Goal: Information Seeking & Learning: Learn about a topic

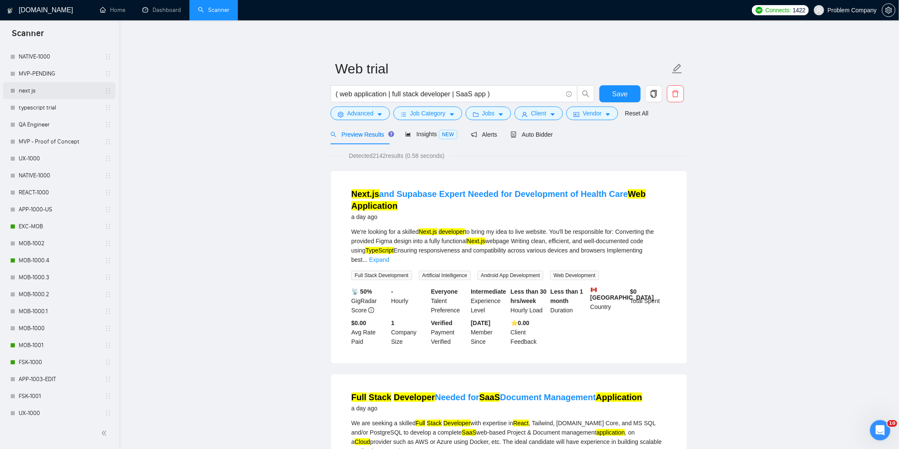
scroll to position [260, 0]
click at [64, 266] on link "MOB-1000.4" at bounding box center [59, 260] width 81 height 17
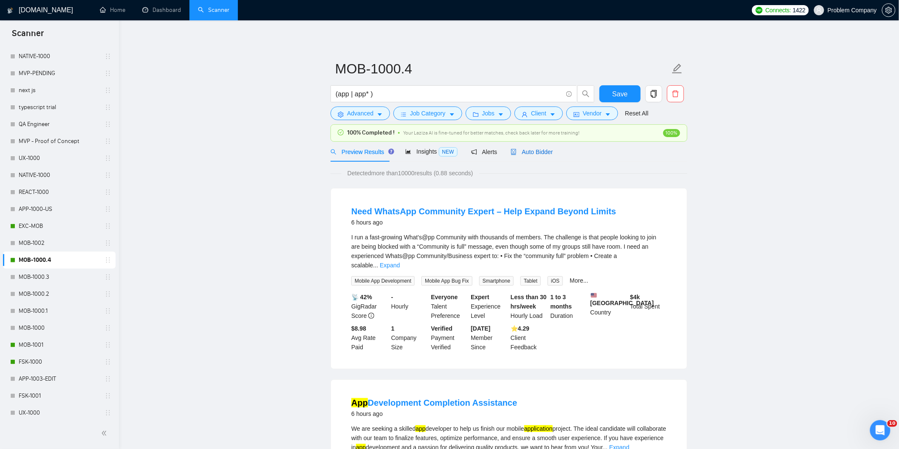
click at [546, 151] on span "Auto Bidder" at bounding box center [531, 152] width 42 height 7
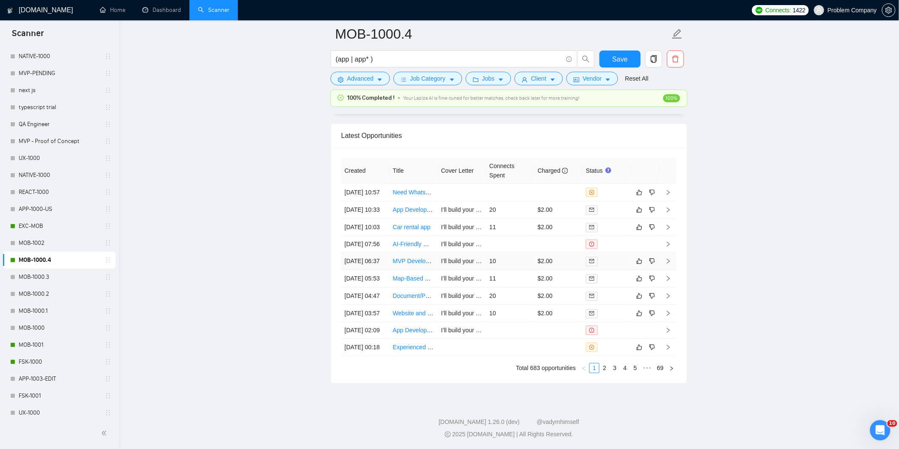
scroll to position [2160, 0]
click at [607, 368] on link "2" at bounding box center [604, 368] width 9 height 9
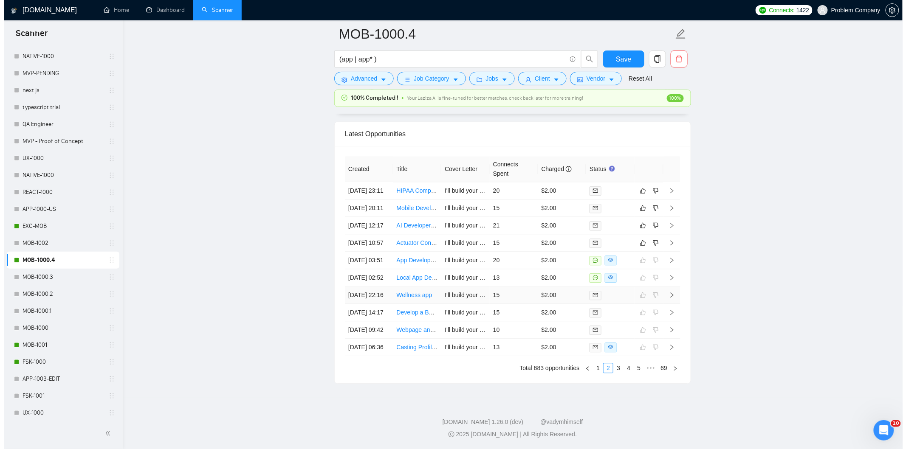
scroll to position [2100, 0]
click at [372, 252] on td "[DATE] 10:57" at bounding box center [365, 242] width 48 height 17
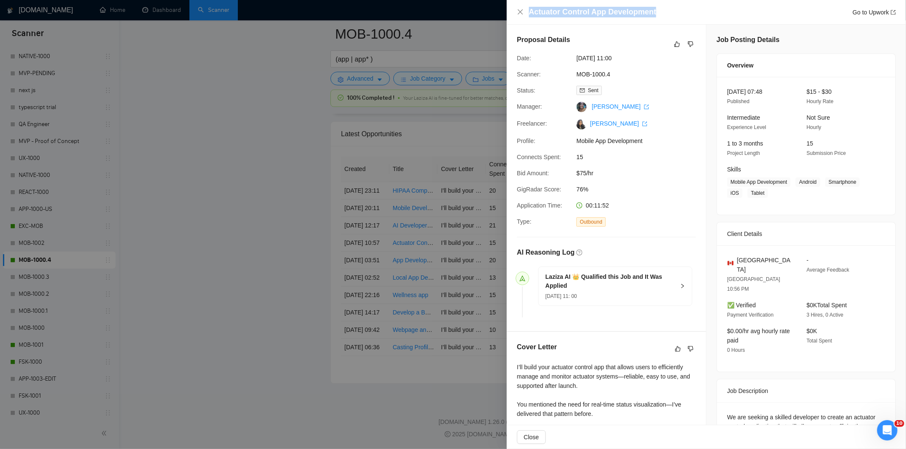
drag, startPoint x: 657, startPoint y: 9, endPoint x: 529, endPoint y: 11, distance: 128.3
click at [529, 11] on div "Actuator Control App Development Go to Upwork" at bounding box center [712, 12] width 367 height 11
copy h4 "Actuator Control App Development"
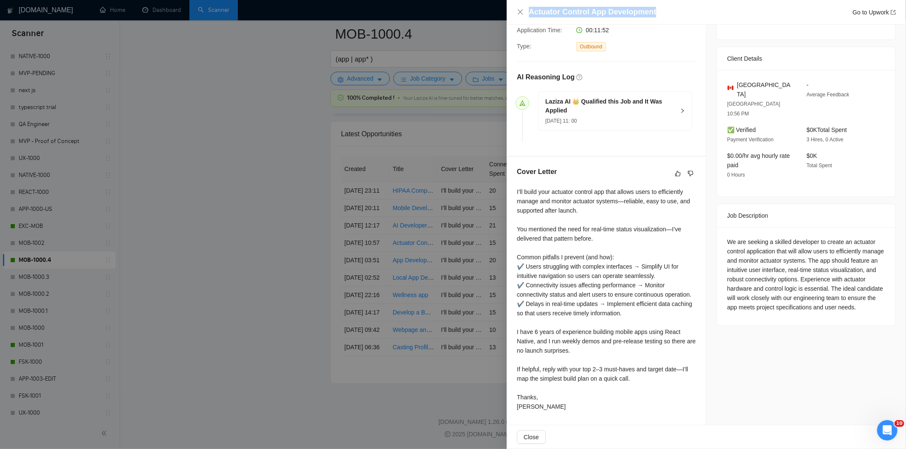
scroll to position [175, 0]
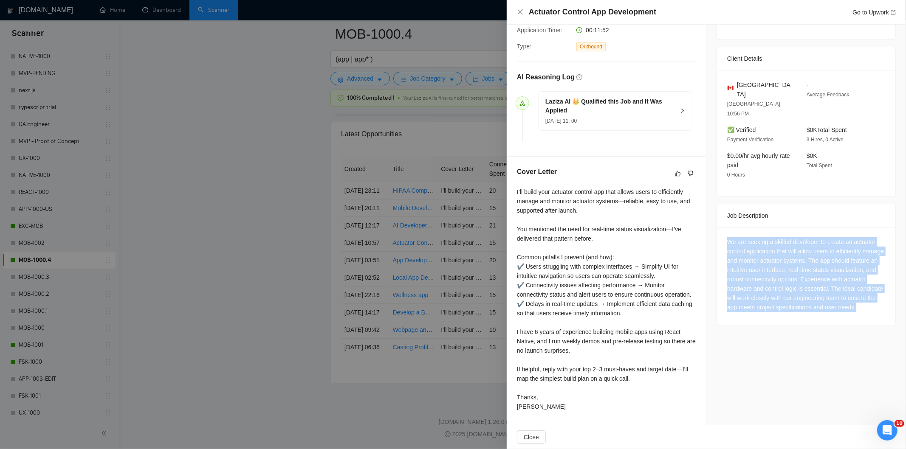
drag, startPoint x: 721, startPoint y: 219, endPoint x: 774, endPoint y: 297, distance: 94.8
click at [774, 297] on div "We are seeking a skilled developer to create an actuator control application th…" at bounding box center [806, 276] width 178 height 99
copy div "We are seeking a skilled developer to create an actuator control application th…"
click at [519, 11] on icon "close" at bounding box center [520, 11] width 7 height 7
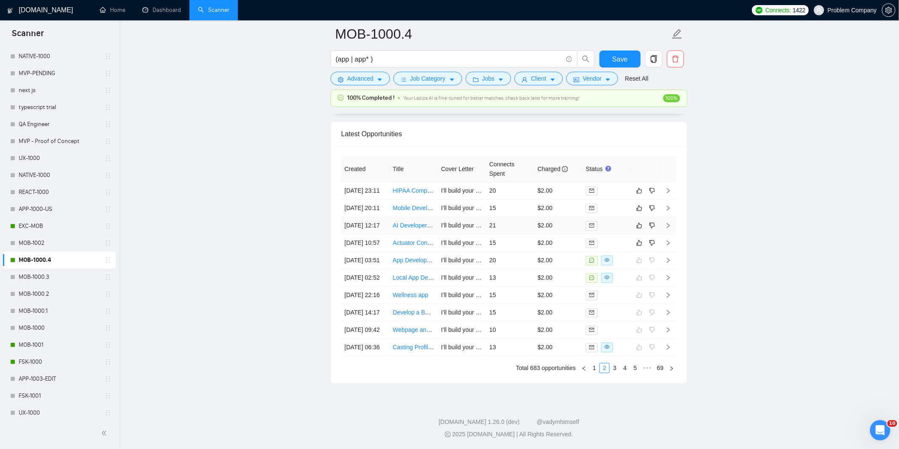
click at [366, 221] on td "[DATE] 12:17" at bounding box center [365, 225] width 48 height 17
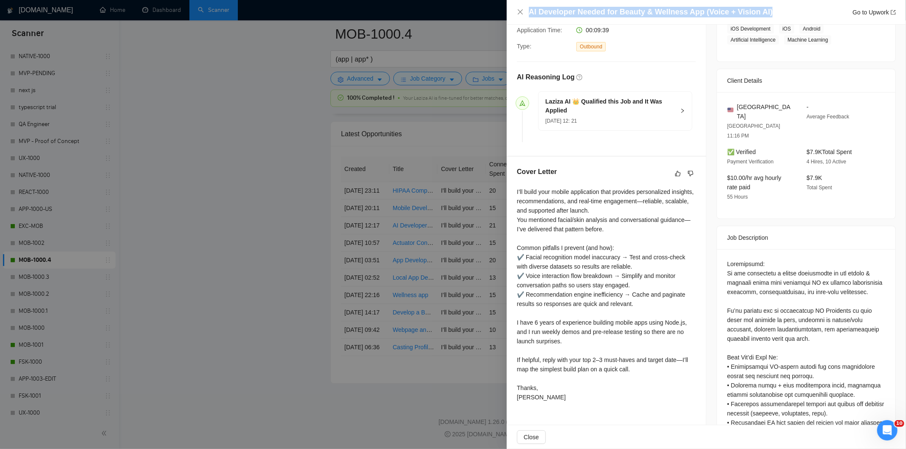
drag, startPoint x: 767, startPoint y: 10, endPoint x: 531, endPoint y: 14, distance: 236.1
click at [531, 14] on div "AI Developer Needed for Beauty & Wellness App (Voice + Vision AI) Go to Upwork" at bounding box center [712, 12] width 367 height 11
copy h4 "AI Developer Needed for Beauty & Wellness App (Voice + Vision AI)"
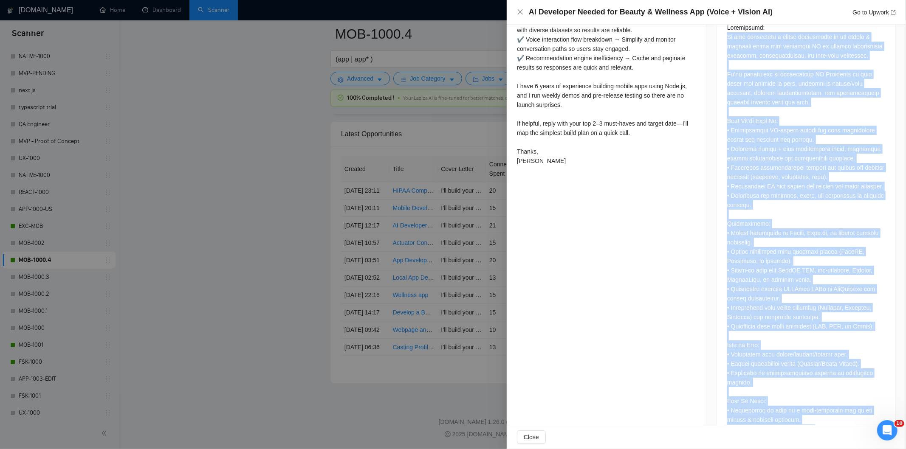
scroll to position [528, 0]
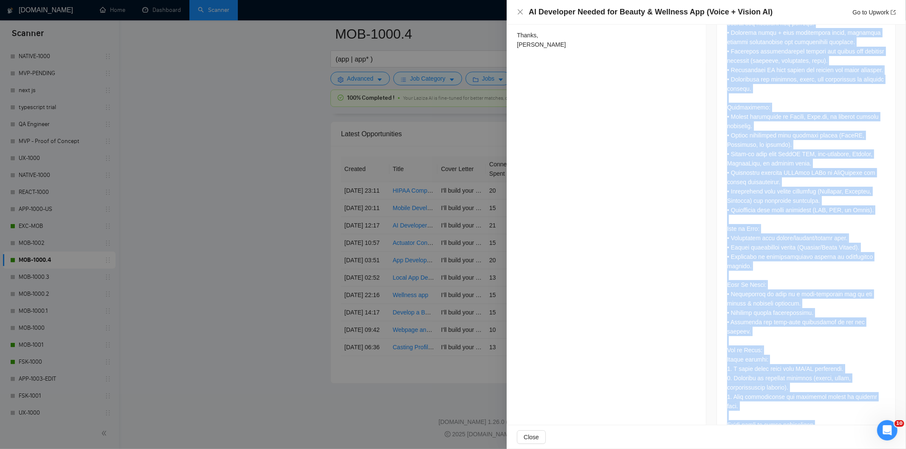
drag, startPoint x: 723, startPoint y: 160, endPoint x: 814, endPoint y: 396, distance: 253.4
click at [814, 396] on div at bounding box center [806, 168] width 158 height 523
copy div "Lo ips dolorsitam c adipis elitseddoei te inc utlabo & etdolore magna aliq enim…"
click at [523, 11] on icon "close" at bounding box center [520, 11] width 7 height 7
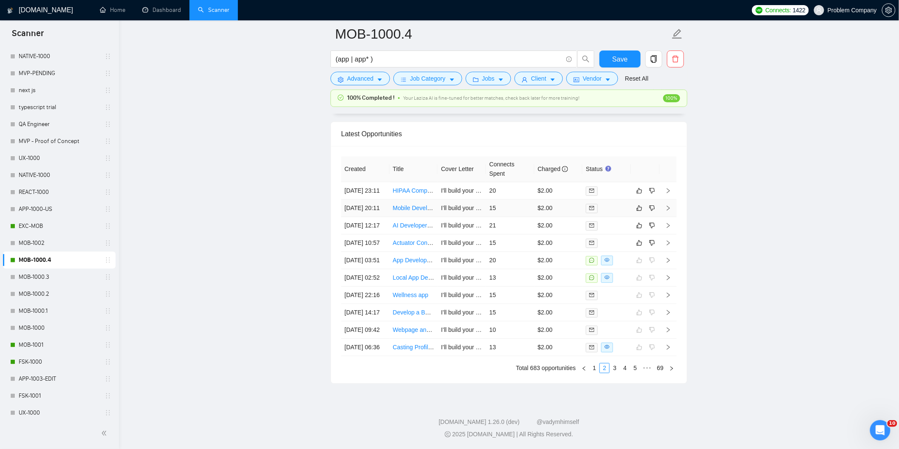
click at [373, 202] on td "[DATE] 20:11" at bounding box center [365, 208] width 48 height 17
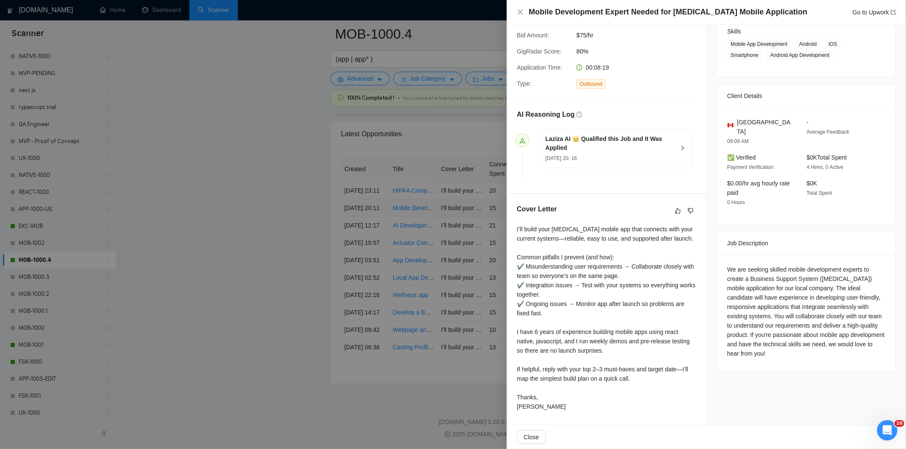
scroll to position [138, 0]
drag, startPoint x: 749, startPoint y: 10, endPoint x: 519, endPoint y: 10, distance: 229.8
click at [519, 10] on div "Mobile Development Expert Needed for [MEDICAL_DATA] Mobile Application Go to Up…" at bounding box center [706, 12] width 379 height 11
copy h4 "Mobile Development Expert Needed for [MEDICAL_DATA] Mobile Application"
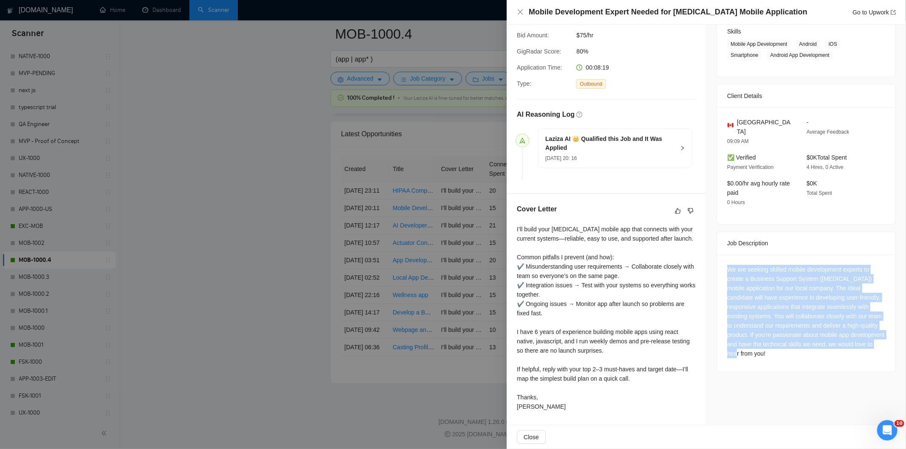
drag, startPoint x: 812, startPoint y: 345, endPoint x: 725, endPoint y: 259, distance: 122.2
click at [727, 265] on div "We are seeking skilled mobile development experts to create a Business Support …" at bounding box center [806, 311] width 158 height 93
copy div "We are seeking skilled mobile development experts to create a Business Support …"
click at [521, 13] on icon "close" at bounding box center [520, 11] width 5 height 5
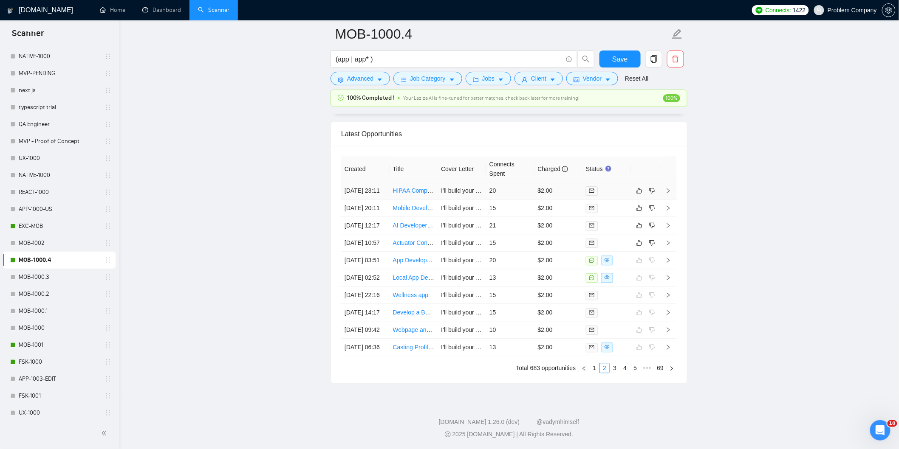
click at [373, 182] on td "[DATE] 23:11" at bounding box center [365, 190] width 48 height 17
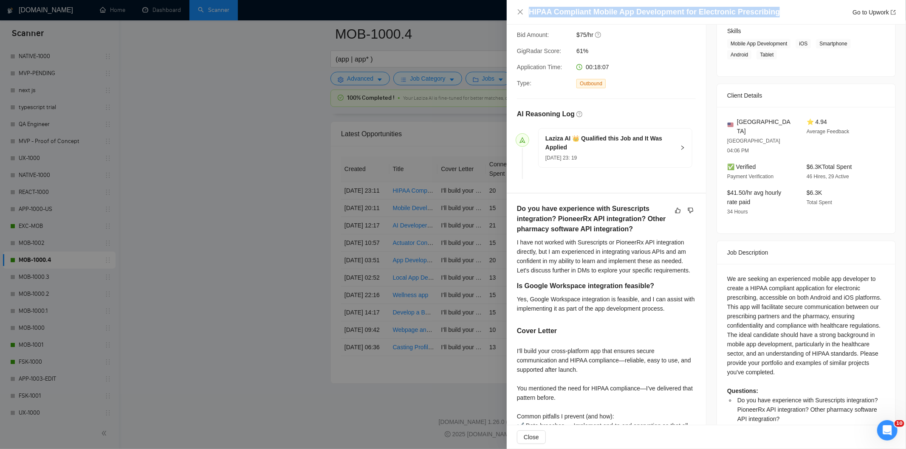
drag, startPoint x: 772, startPoint y: 9, endPoint x: 524, endPoint y: 20, distance: 248.2
click at [524, 20] on div "HIPAA Compliant Mobile App Development for Electronic Prescribing Go to Upwork" at bounding box center [706, 12] width 399 height 25
copy h4 "HIPAA Compliant Mobile App Development for Electronic Prescribing"
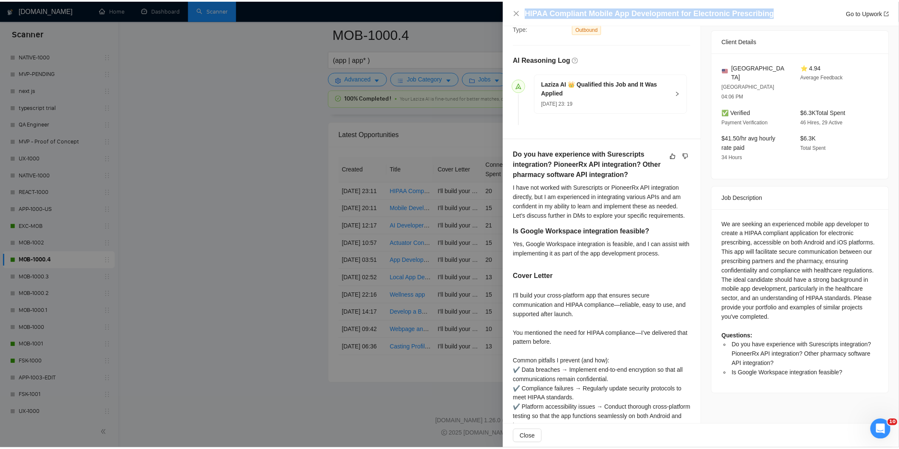
scroll to position [194, 0]
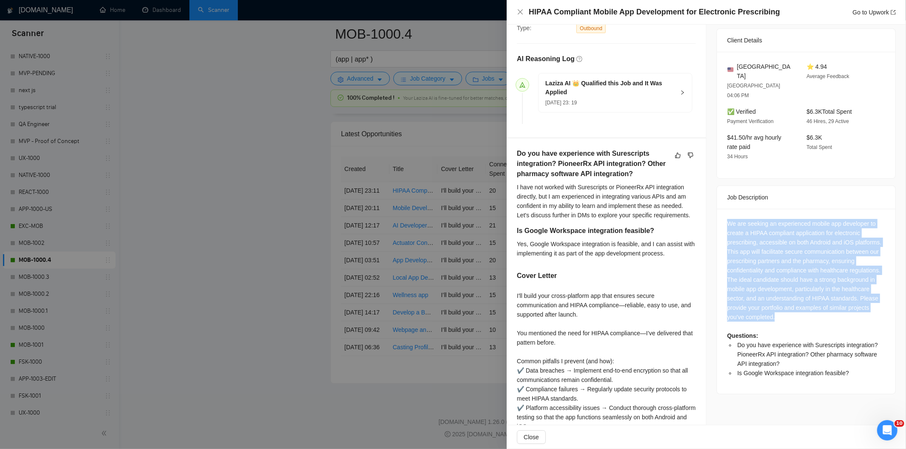
drag, startPoint x: 724, startPoint y: 204, endPoint x: 795, endPoint y: 296, distance: 116.3
click at [795, 296] on div "We are seeking an experienced mobile app developer to create a HIPAA compliant …" at bounding box center [806, 298] width 158 height 159
copy div "We are seeking an experienced mobile app developer to create a HIPAA compliant …"
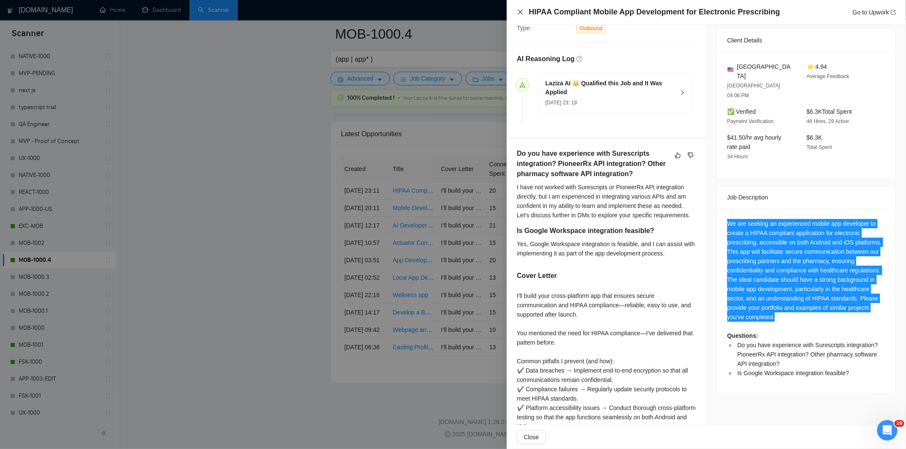
click at [519, 12] on icon "close" at bounding box center [520, 11] width 7 height 7
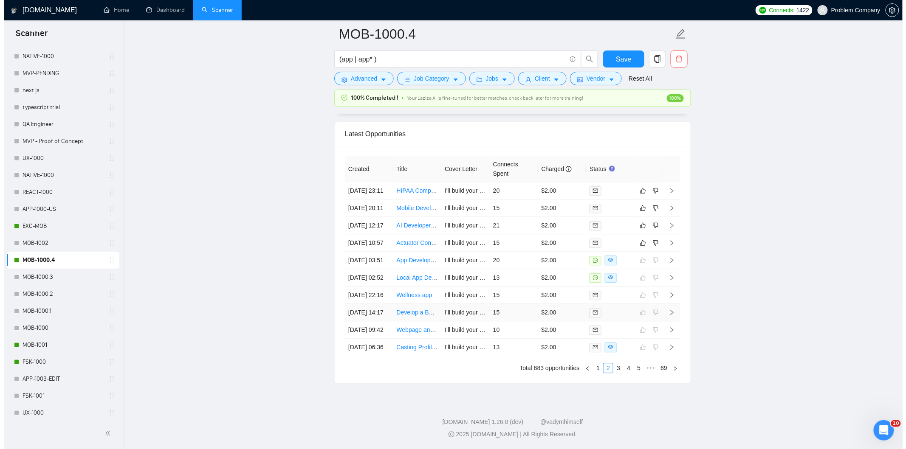
scroll to position [2160, 0]
click at [595, 370] on link "1" at bounding box center [593, 368] width 9 height 9
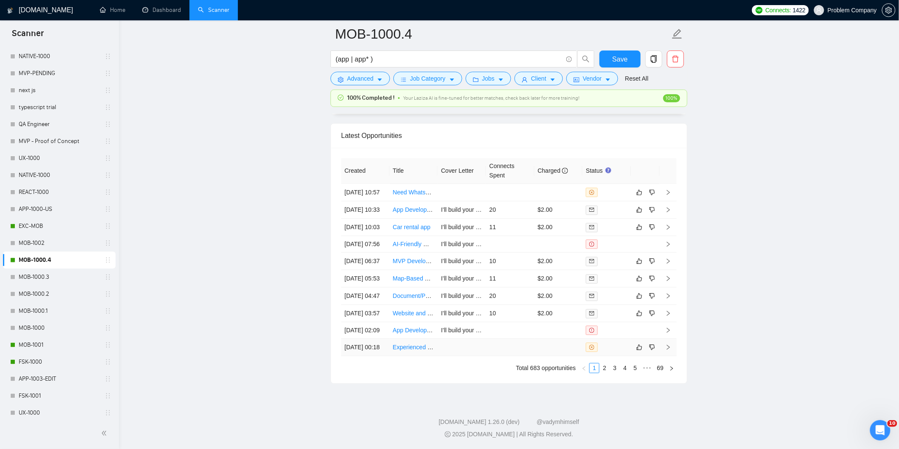
click at [367, 342] on td "[DATE] 00:18" at bounding box center [365, 347] width 48 height 17
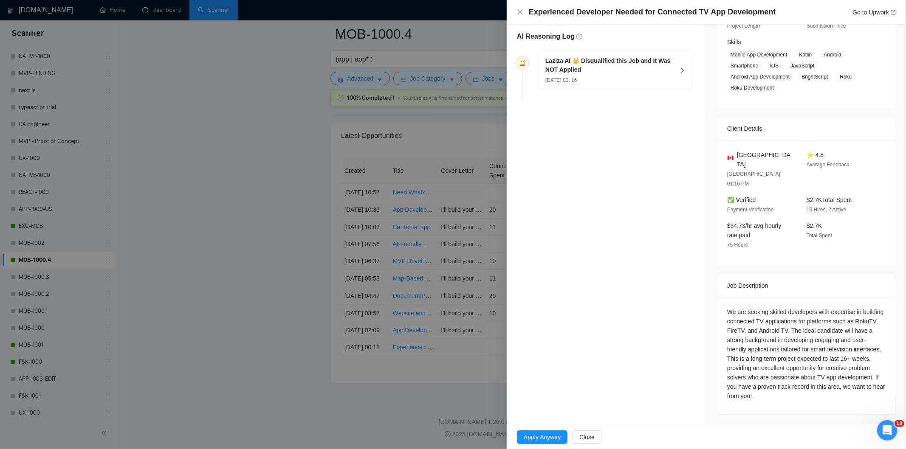
scroll to position [108, 0]
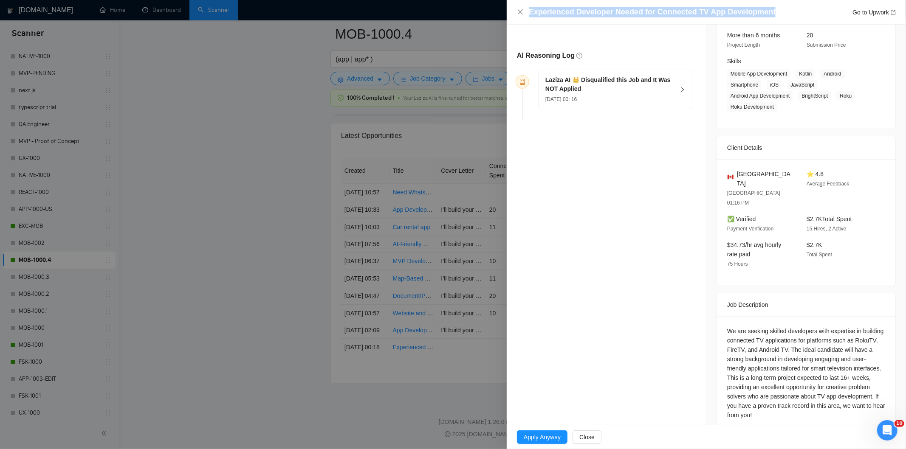
drag, startPoint x: 766, startPoint y: 8, endPoint x: 522, endPoint y: 17, distance: 244.4
click at [522, 17] on div "Experienced Developer Needed for Connected TV App Development Go to Upwork" at bounding box center [706, 12] width 379 height 11
copy h4 "Experienced Developer Needed for Connected TV App Development"
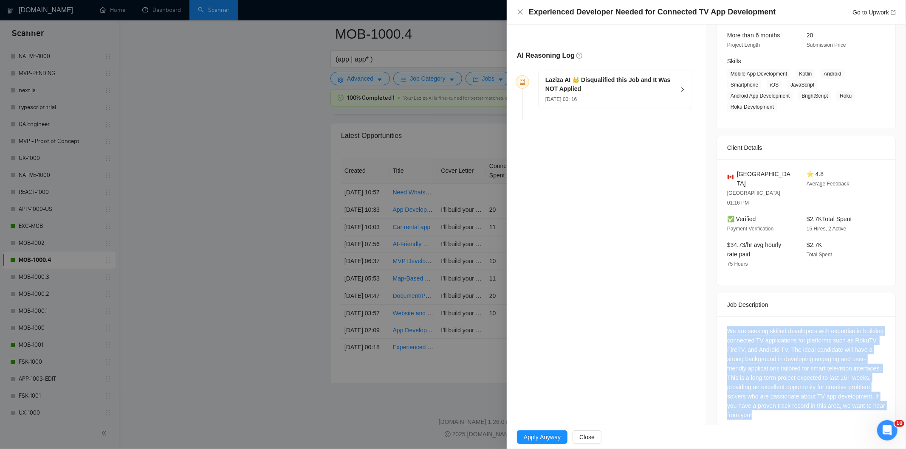
drag, startPoint x: 835, startPoint y: 400, endPoint x: 724, endPoint y: 309, distance: 143.9
click at [727, 327] on div "We are seeking skilled developers with expertise in building connected TV appli…" at bounding box center [806, 373] width 158 height 93
copy div "We are seeking skilled developers with expertise in building connected TV appli…"
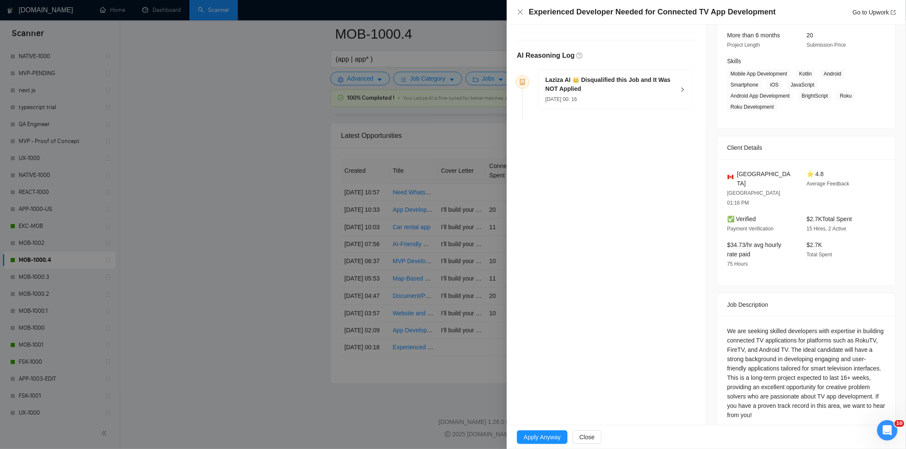
click at [622, 103] on div "[DATE] 00: 16" at bounding box center [610, 98] width 130 height 9
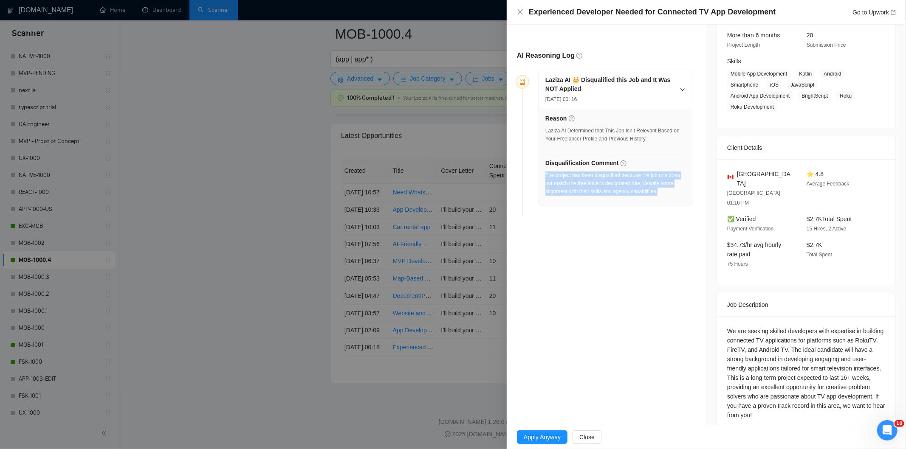
drag, startPoint x: 669, startPoint y: 193, endPoint x: 545, endPoint y: 178, distance: 125.4
click at [545, 178] on div "The project has been disqualified because the job role does not match the freel…" at bounding box center [615, 184] width 140 height 24
click at [522, 14] on icon "close" at bounding box center [520, 11] width 5 height 5
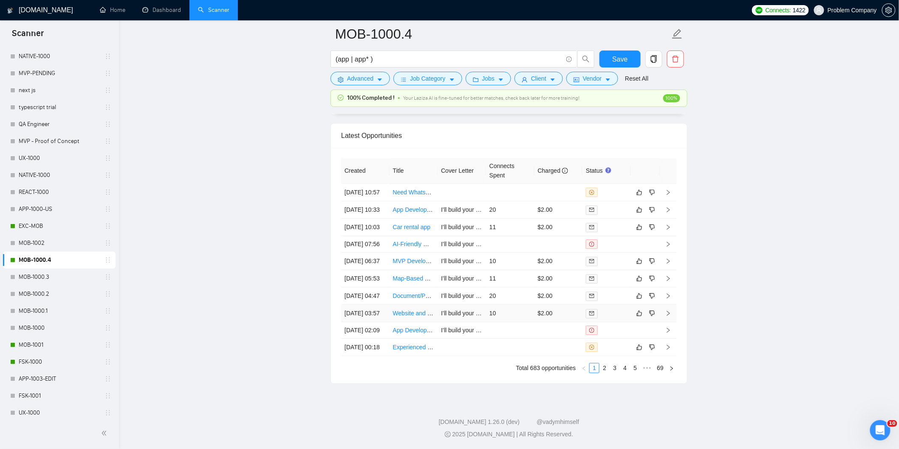
click at [381, 305] on td "[DATE] 03:57" at bounding box center [365, 313] width 48 height 17
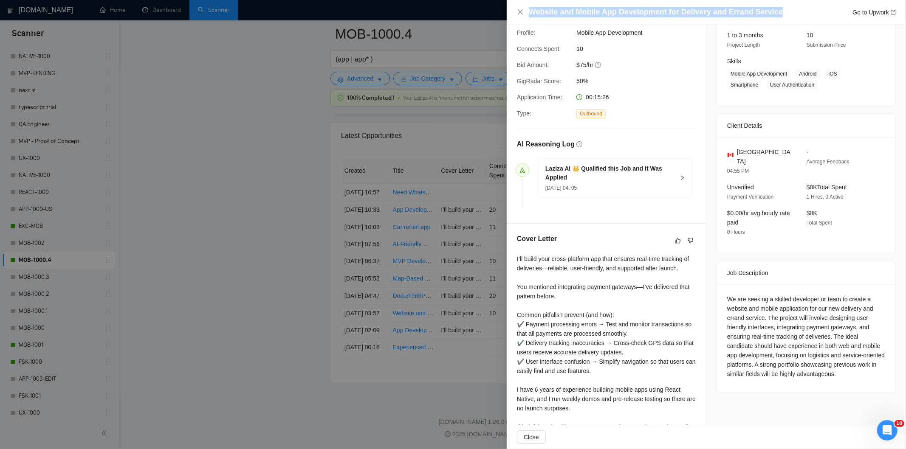
drag, startPoint x: 783, startPoint y: 7, endPoint x: 524, endPoint y: 16, distance: 259.2
click at [524, 16] on div "Website and Mobile App Development for Delivery and Errand Service Go to Upwork" at bounding box center [706, 12] width 379 height 11
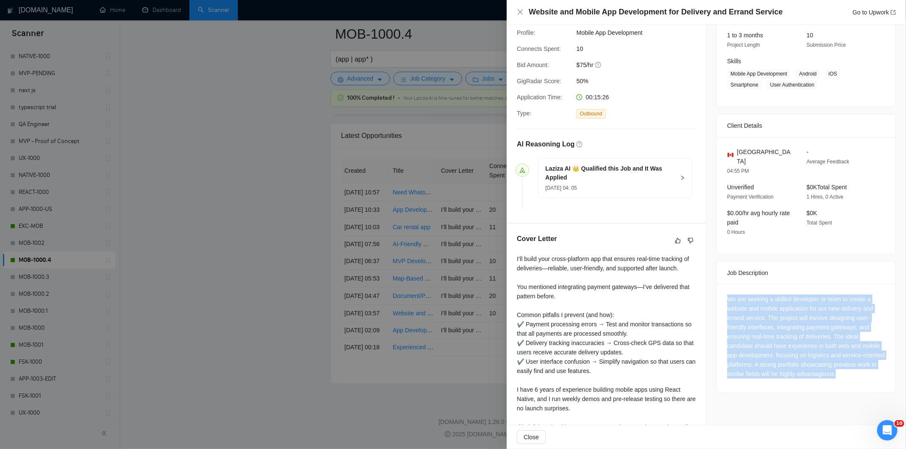
drag, startPoint x: 722, startPoint y: 291, endPoint x: 856, endPoint y: 364, distance: 152.6
click at [856, 364] on div "We are seeking a skilled developer or team to create a website and mobile appli…" at bounding box center [806, 339] width 178 height 108
click at [520, 12] on icon "close" at bounding box center [520, 11] width 5 height 5
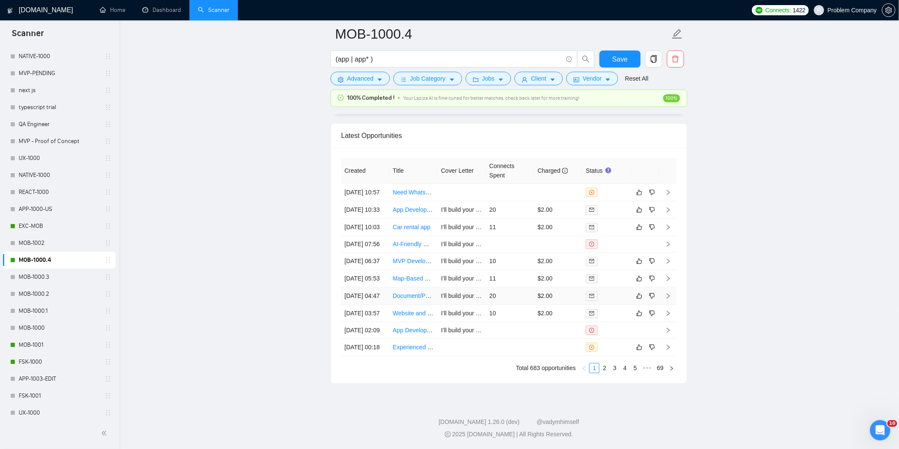
click at [381, 288] on td "[DATE] 04:47" at bounding box center [365, 296] width 48 height 17
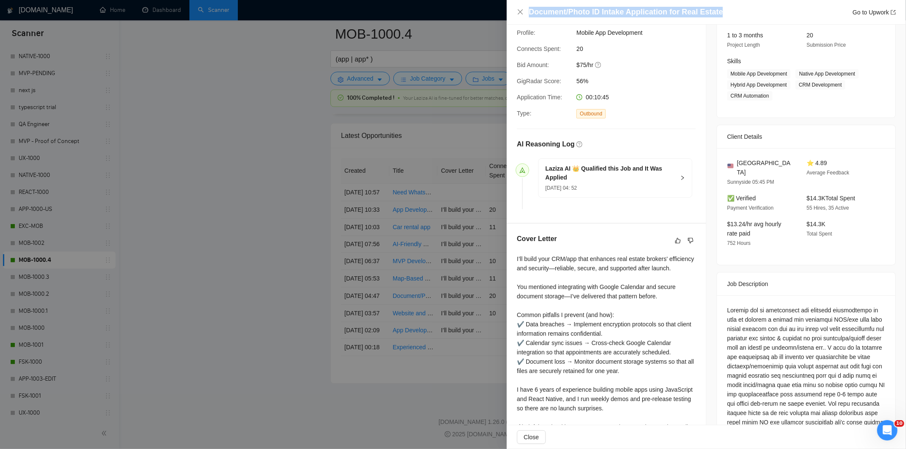
drag, startPoint x: 727, startPoint y: 11, endPoint x: 527, endPoint y: 14, distance: 200.5
click at [527, 14] on div "Document/Photo ID Intake Application for Real Estate Go to Upwork" at bounding box center [706, 12] width 379 height 11
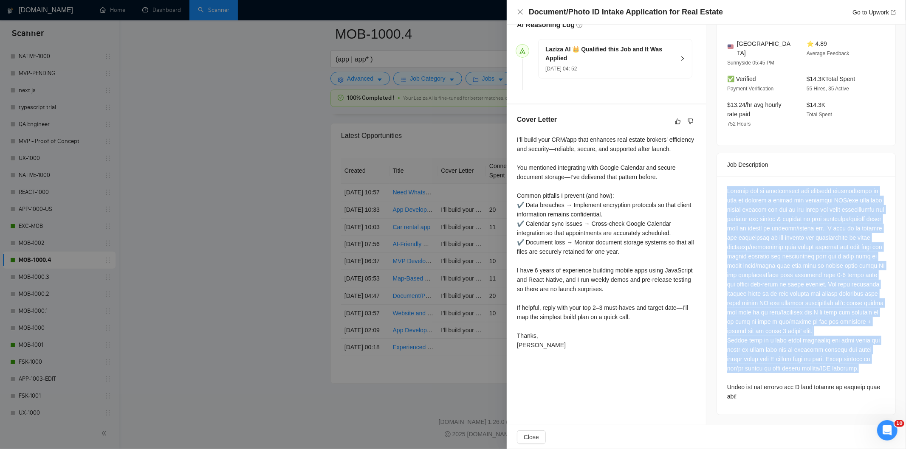
drag, startPoint x: 724, startPoint y: 184, endPoint x: 861, endPoint y: 373, distance: 233.5
click at [861, 373] on div at bounding box center [806, 293] width 158 height 215
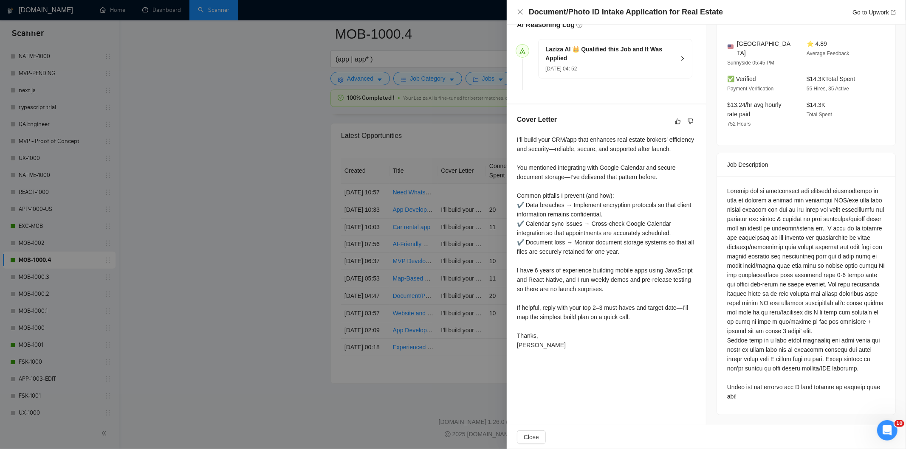
click at [520, 16] on div "Document/Photo ID Intake Application for Real Estate Go to Upwork" at bounding box center [706, 12] width 379 height 11
click at [521, 14] on icon "close" at bounding box center [520, 11] width 7 height 7
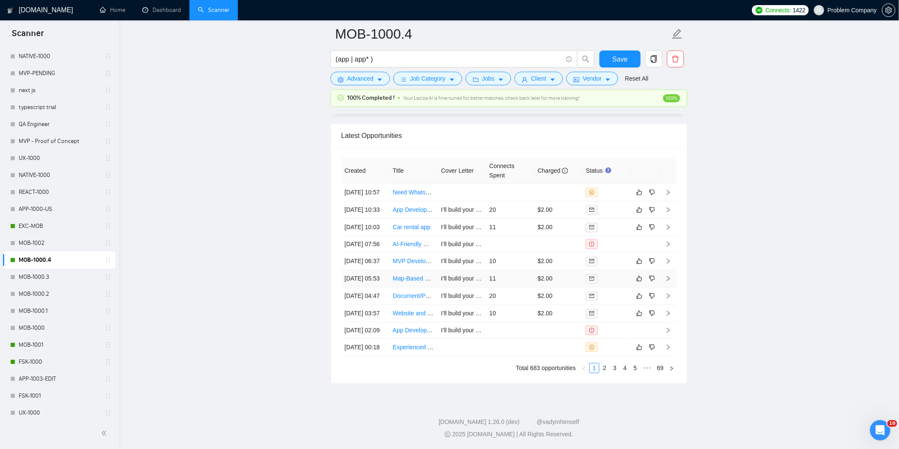
click at [358, 270] on td "[DATE] 05:53" at bounding box center [365, 278] width 48 height 17
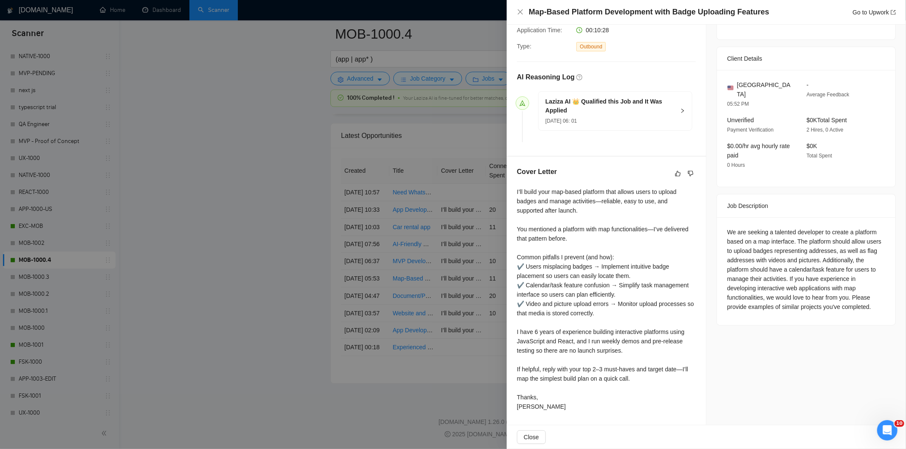
scroll to position [176, 0]
drag, startPoint x: 775, startPoint y: 13, endPoint x: 525, endPoint y: 14, distance: 250.1
click at [525, 14] on div "Map-Based Platform Development with Badge Uploading Features Go to Upwork" at bounding box center [706, 12] width 379 height 11
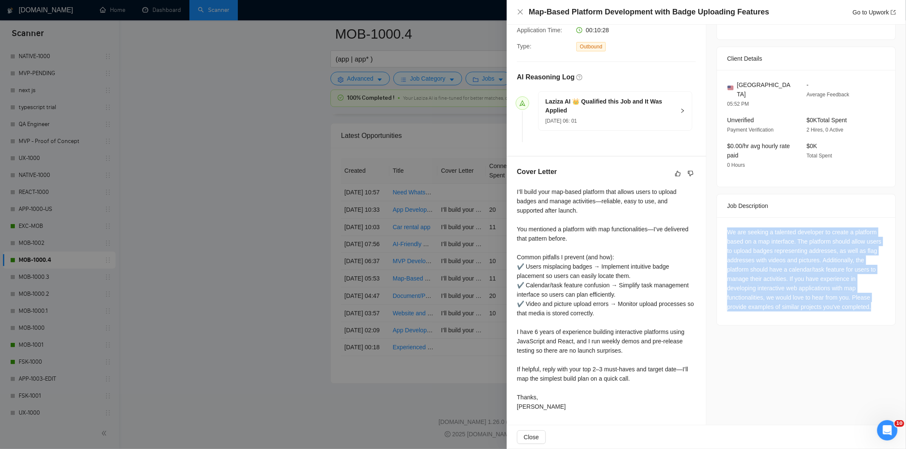
drag, startPoint x: 719, startPoint y: 220, endPoint x: 874, endPoint y: 300, distance: 174.6
click at [874, 300] on div "We are seeking a talented developer to create a platform based on a map interfa…" at bounding box center [806, 271] width 178 height 108
click at [520, 14] on icon "close" at bounding box center [520, 11] width 7 height 7
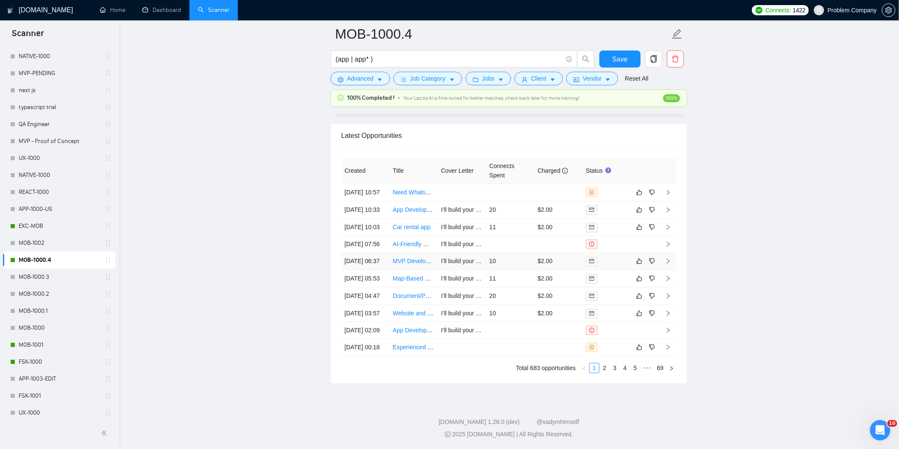
click at [376, 253] on td "[DATE] 06:37" at bounding box center [365, 261] width 48 height 17
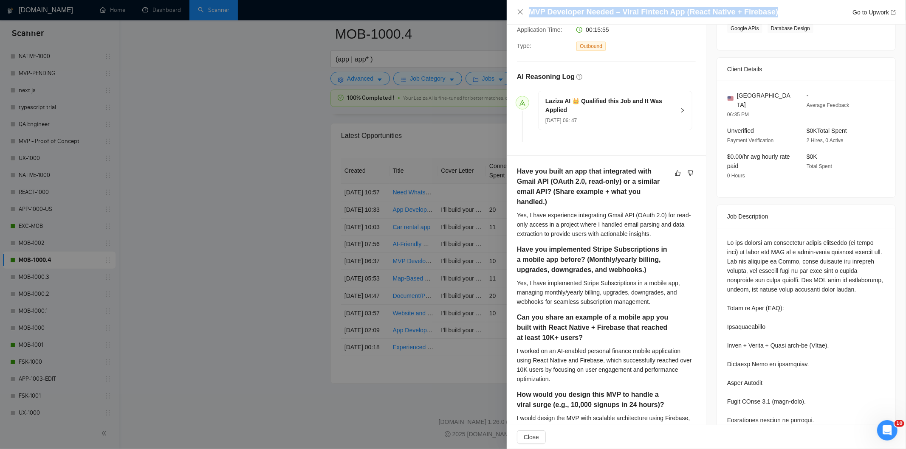
drag, startPoint x: 771, startPoint y: 11, endPoint x: 524, endPoint y: 9, distance: 247.6
click at [524, 9] on div "MVP Developer Needed – Viral Fintech App (React Native + Firebase) Go to Upwork" at bounding box center [706, 12] width 379 height 11
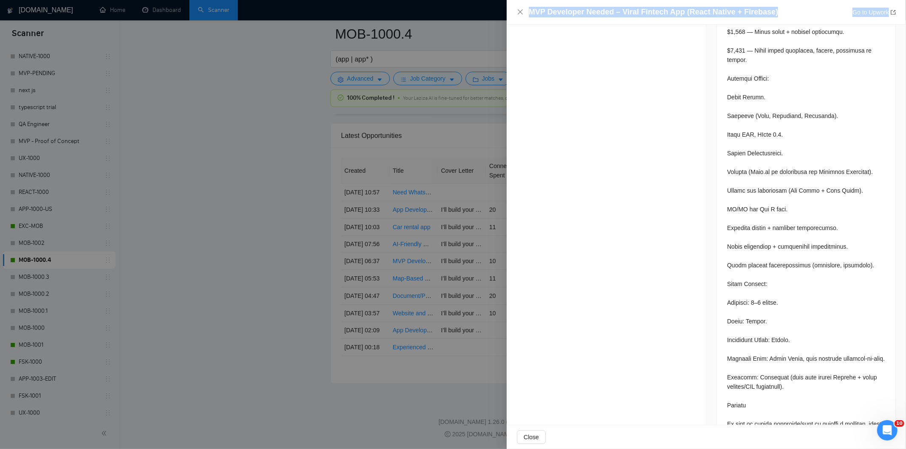
scroll to position [1901, 0]
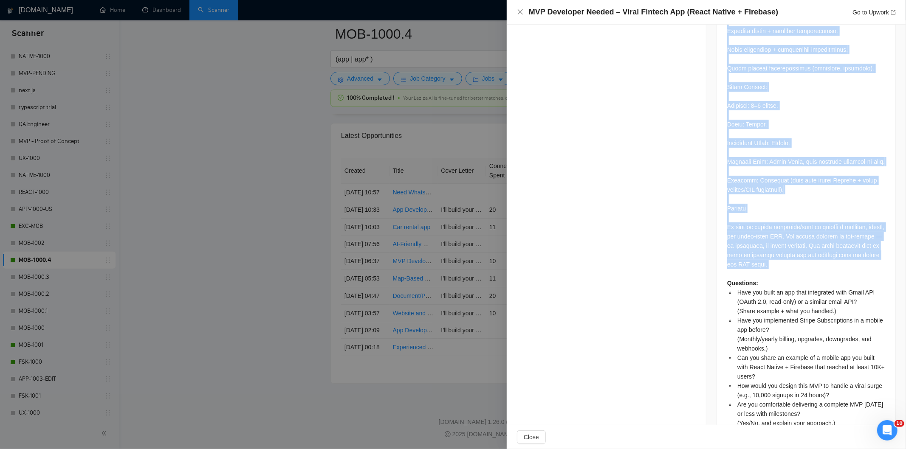
drag, startPoint x: 723, startPoint y: 129, endPoint x: 842, endPoint y: 243, distance: 164.3
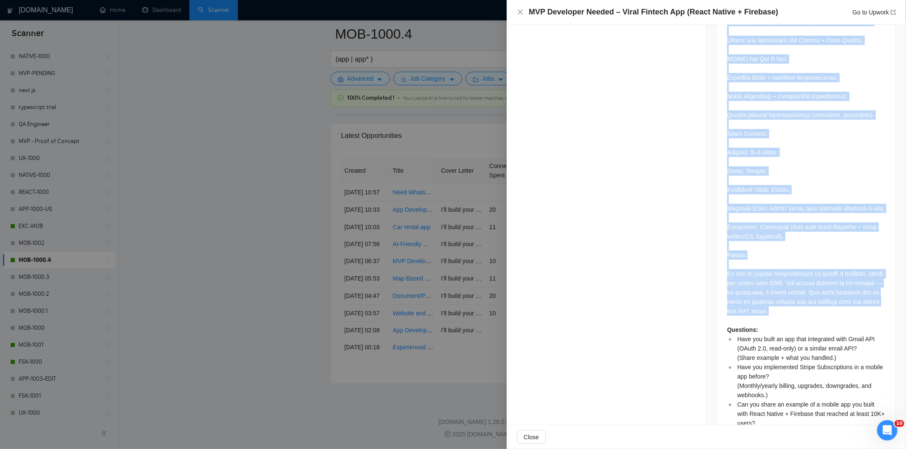
scroll to position [1854, 0]
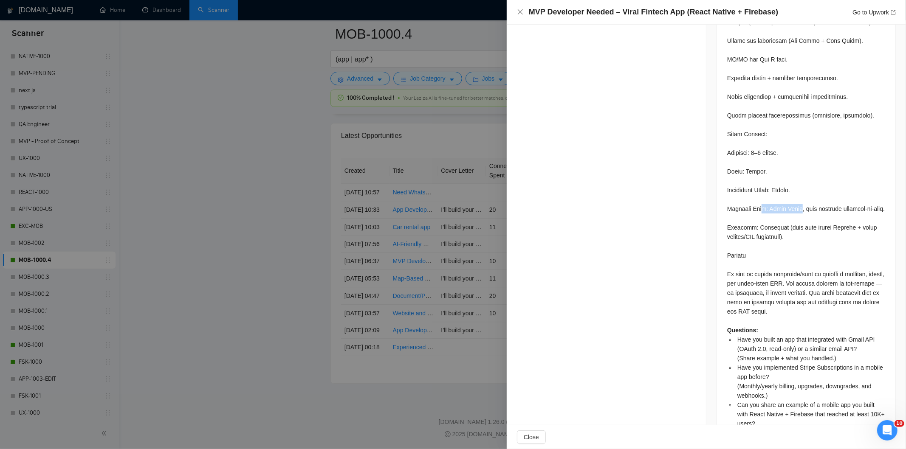
drag, startPoint x: 790, startPoint y: 180, endPoint x: 758, endPoint y: 178, distance: 32.7
drag, startPoint x: 757, startPoint y: 178, endPoint x: 736, endPoint y: 174, distance: 21.2
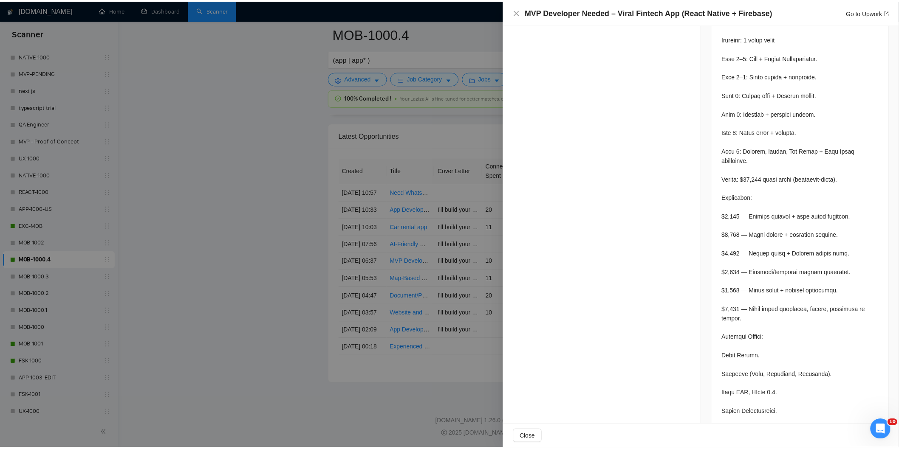
scroll to position [1438, 0]
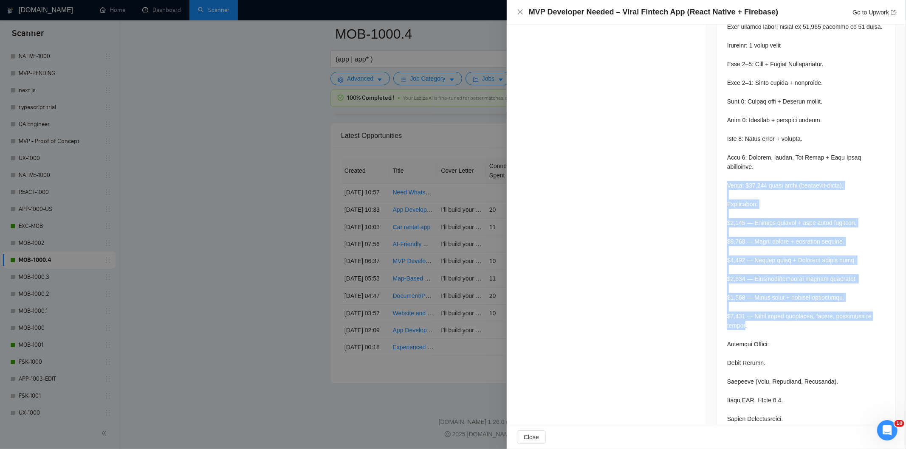
drag, startPoint x: 725, startPoint y: 166, endPoint x: 877, endPoint y: 293, distance: 198.4
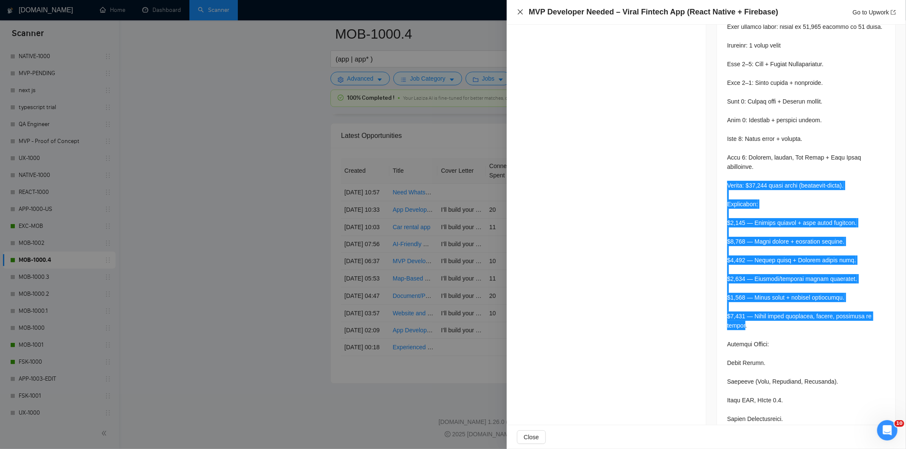
click at [519, 14] on icon "close" at bounding box center [520, 11] width 5 height 5
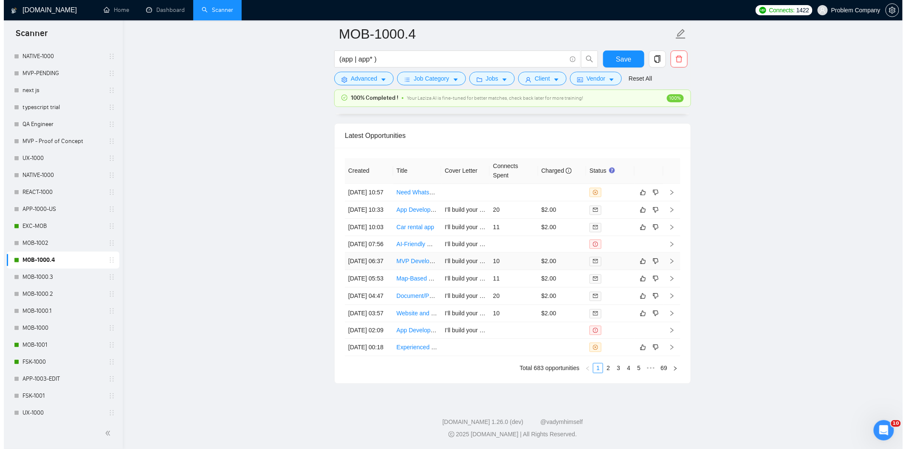
scroll to position [2112, 0]
click at [364, 219] on td "[DATE] 10:03" at bounding box center [365, 227] width 48 height 17
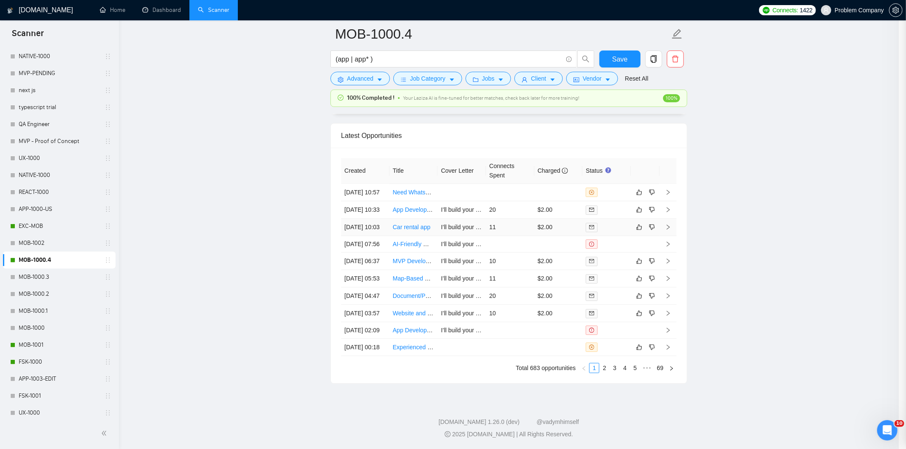
scroll to position [129, 0]
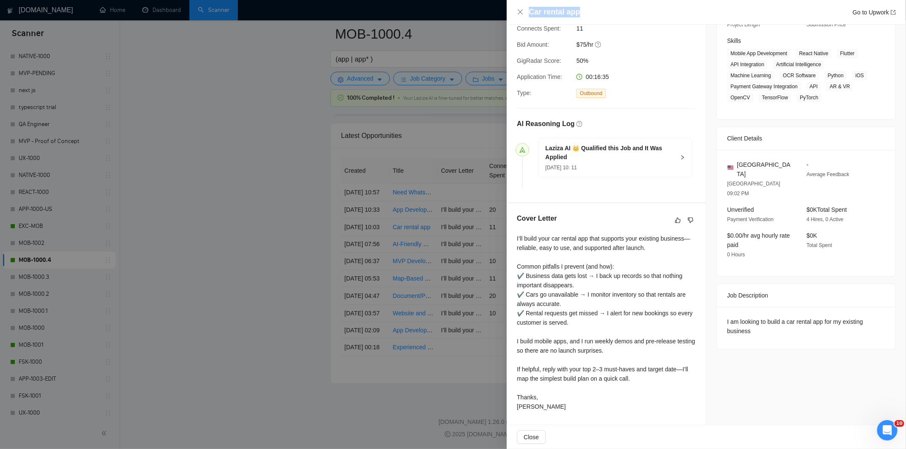
drag, startPoint x: 591, startPoint y: 11, endPoint x: 515, endPoint y: 5, distance: 75.8
click at [515, 5] on div "Car rental app Go to Upwork" at bounding box center [706, 12] width 399 height 25
drag, startPoint x: 757, startPoint y: 316, endPoint x: 724, endPoint y: 302, distance: 36.2
drag, startPoint x: 724, startPoint y: 302, endPoint x: 763, endPoint y: 316, distance: 41.5
click at [763, 317] on div "I am looking to build a car rental app for my existing business" at bounding box center [806, 326] width 158 height 19
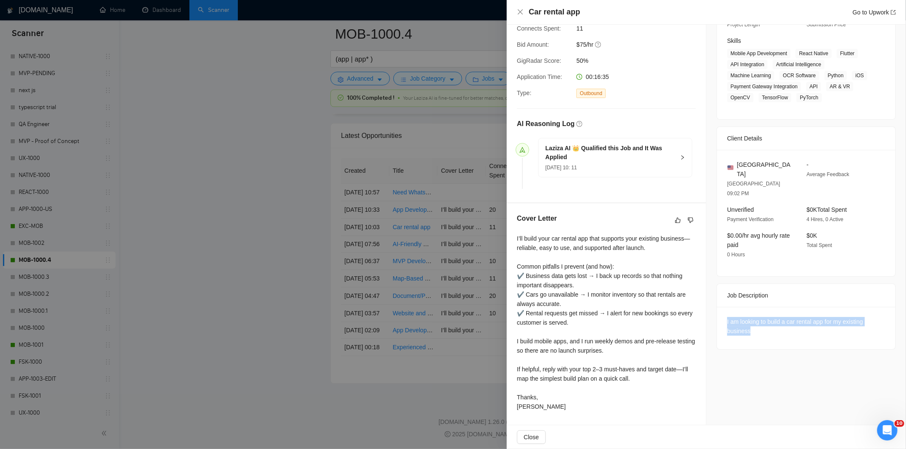
drag, startPoint x: 763, startPoint y: 316, endPoint x: 720, endPoint y: 306, distance: 44.1
click at [720, 307] on div "I am looking to build a car rental app for my existing business" at bounding box center [806, 328] width 178 height 42
click at [522, 10] on icon "close" at bounding box center [520, 11] width 7 height 7
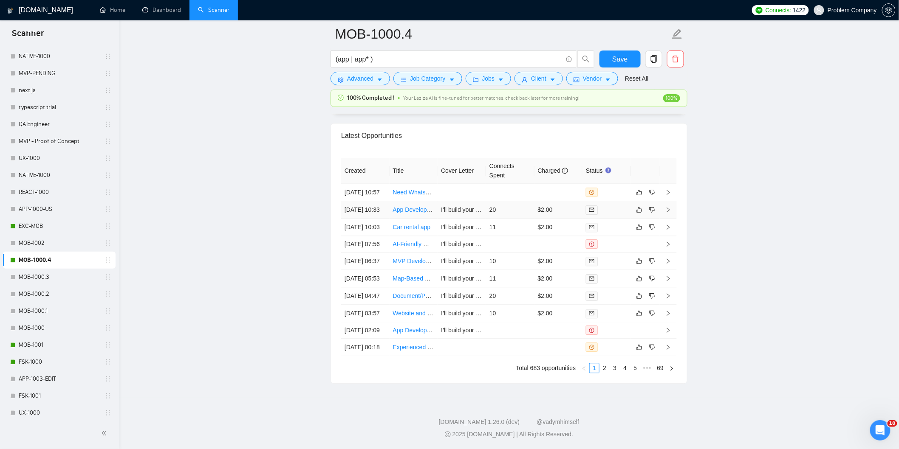
click at [374, 201] on td "[DATE] 10:33" at bounding box center [365, 209] width 48 height 17
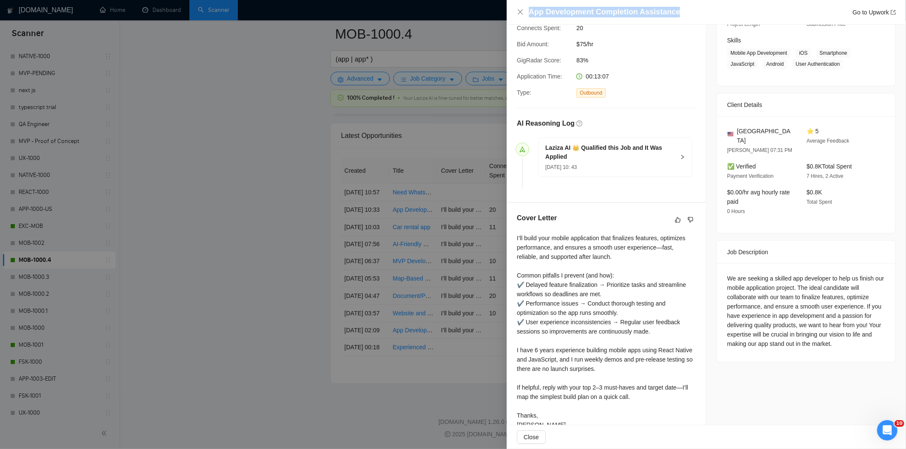
drag, startPoint x: 679, startPoint y: 11, endPoint x: 557, endPoint y: 5, distance: 122.9
click at [557, 5] on div "App Development Completion Assistance Go to Upwork" at bounding box center [706, 12] width 399 height 25
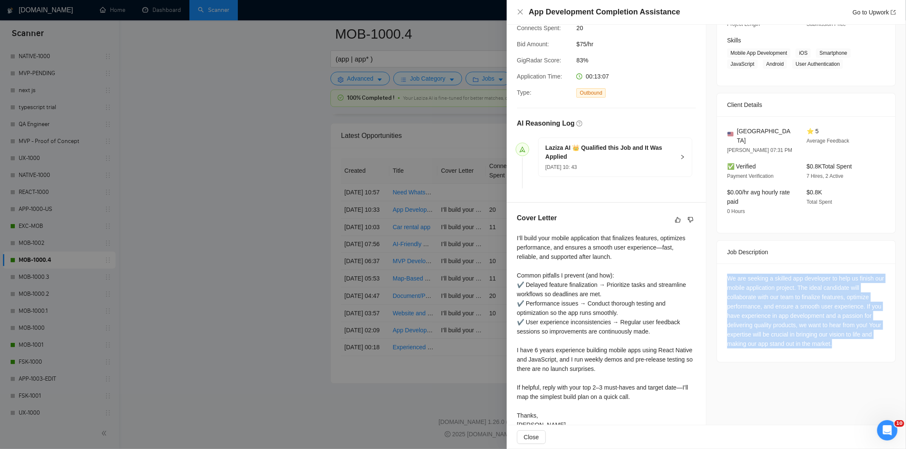
drag, startPoint x: 725, startPoint y: 268, endPoint x: 865, endPoint y: 334, distance: 154.5
click at [865, 334] on div "We are seeking a skilled app developer to help us finish our mobile application…" at bounding box center [806, 311] width 158 height 75
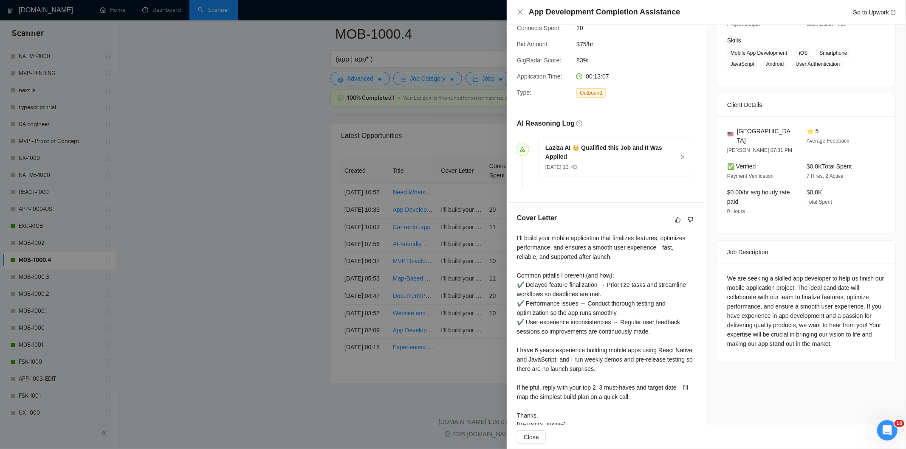
click at [523, 6] on div "App Development Completion Assistance Go to Upwork" at bounding box center [706, 12] width 399 height 25
click at [523, 13] on icon "close" at bounding box center [520, 11] width 7 height 7
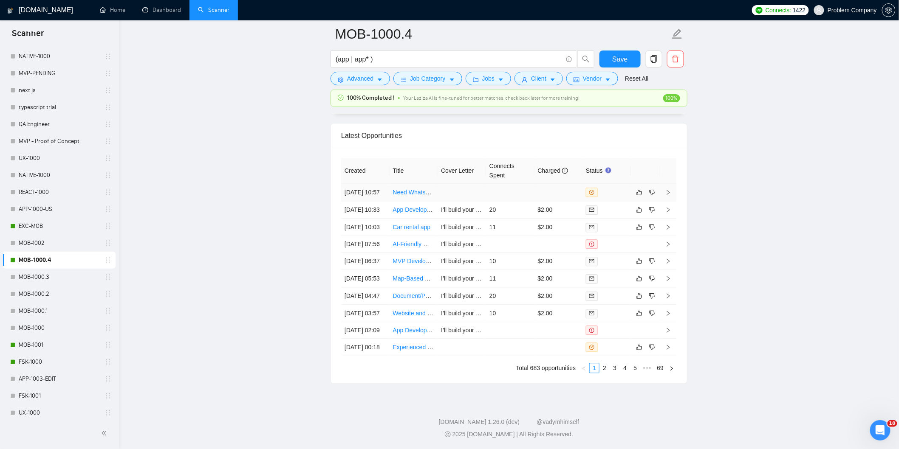
click at [377, 184] on td "[DATE] 10:57" at bounding box center [365, 192] width 48 height 17
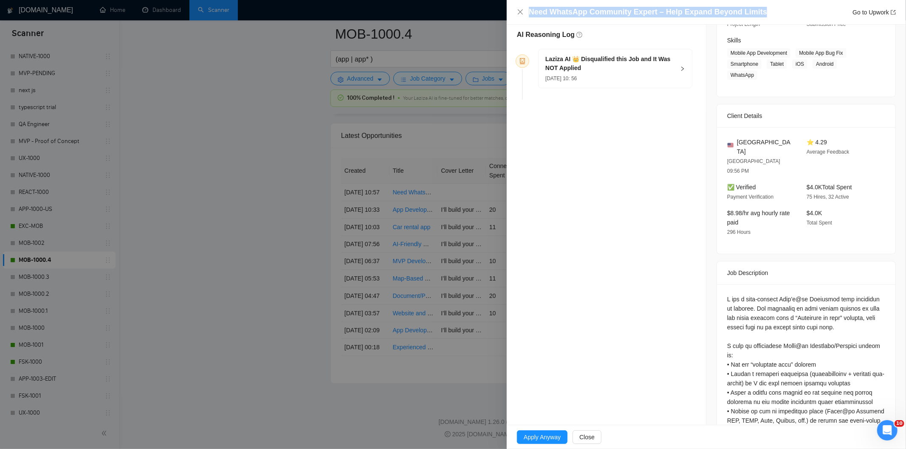
drag, startPoint x: 761, startPoint y: 13, endPoint x: 521, endPoint y: 16, distance: 240.0
click at [521, 16] on div "Need WhatsApp Community Expert – Help Expand Beyond Limits Go to Upwork" at bounding box center [706, 12] width 379 height 11
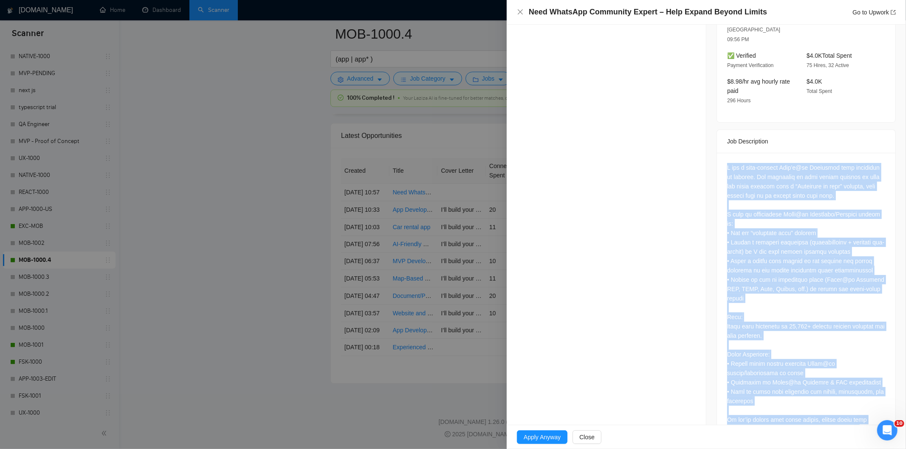
scroll to position [284, 0]
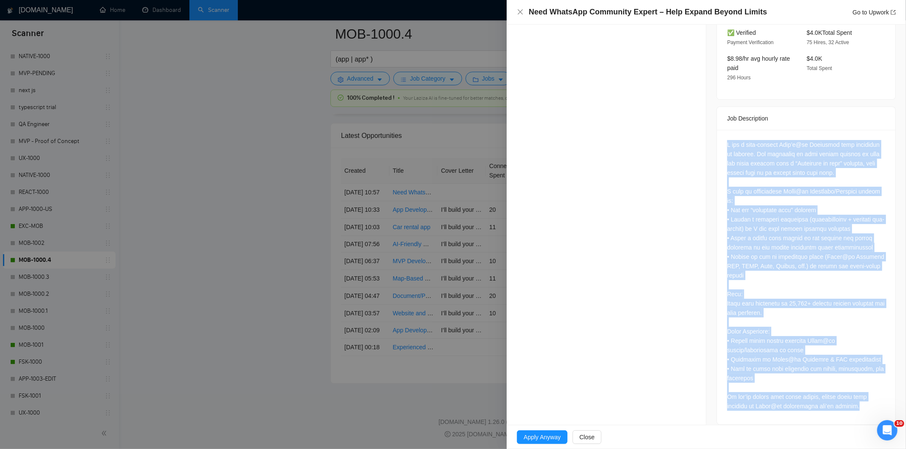
drag, startPoint x: 724, startPoint y: 148, endPoint x: 878, endPoint y: 407, distance: 301.5
click at [878, 407] on div at bounding box center [806, 277] width 178 height 295
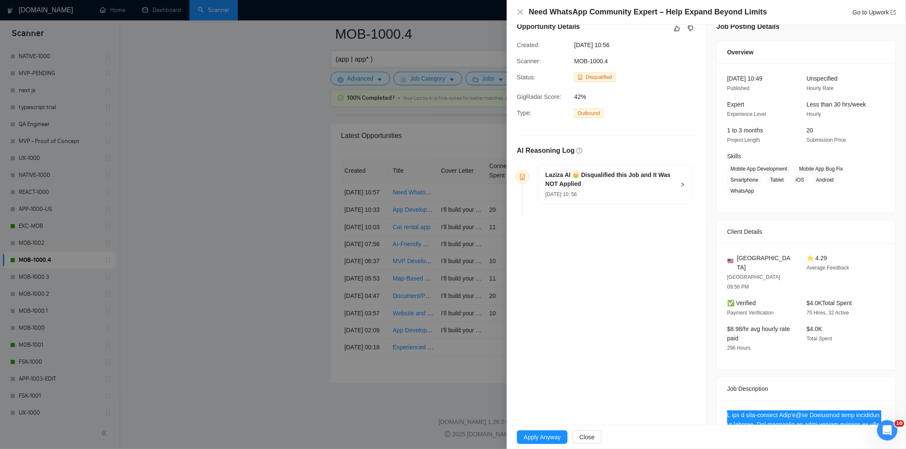
scroll to position [14, 0]
click at [617, 196] on div "[DATE] 10: 56" at bounding box center [610, 193] width 130 height 9
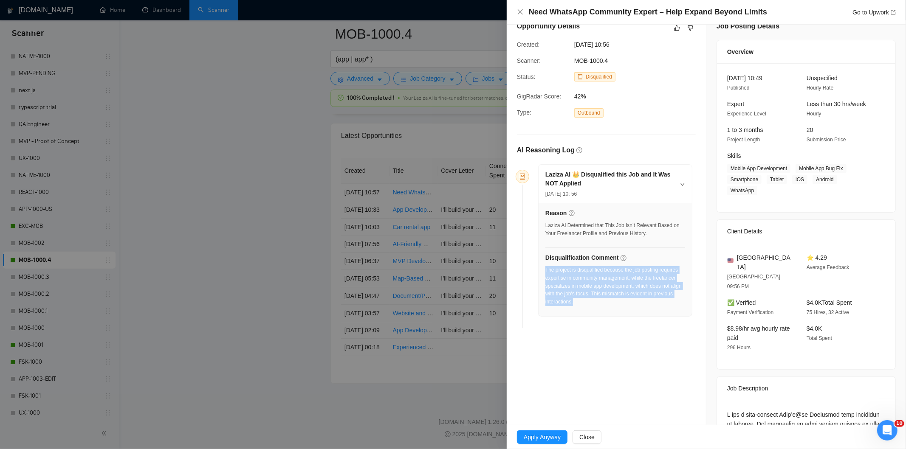
drag, startPoint x: 591, startPoint y: 304, endPoint x: 546, endPoint y: 270, distance: 56.7
click at [546, 270] on div "The project is disqualified because the job posting requires expertise in commu…" at bounding box center [615, 286] width 140 height 40
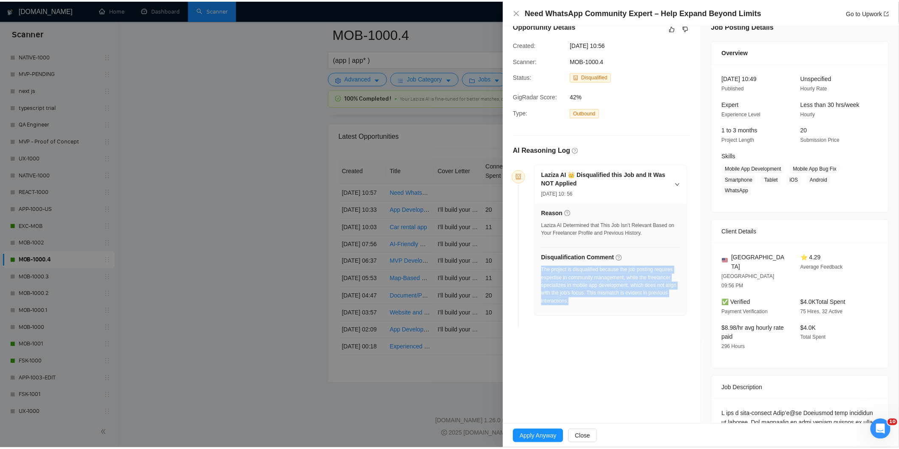
scroll to position [0, 0]
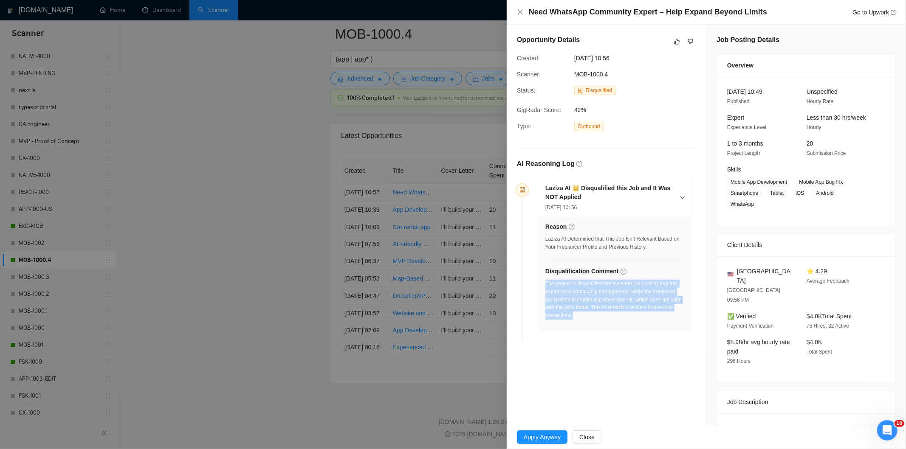
drag, startPoint x: 631, startPoint y: 60, endPoint x: 574, endPoint y: 62, distance: 56.9
click at [574, 62] on div "[DATE] 10:56" at bounding box center [614, 58] width 86 height 9
click at [521, 11] on icon "close" at bounding box center [520, 11] width 5 height 5
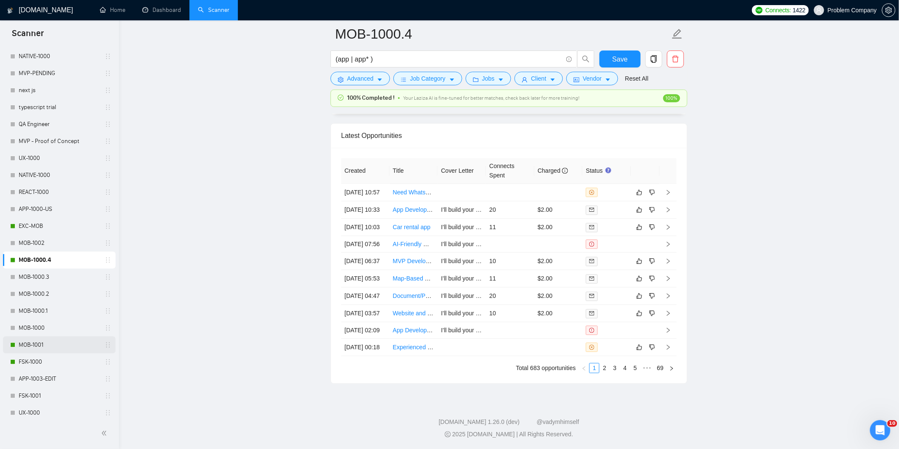
click at [36, 346] on link "MOB-1001" at bounding box center [59, 345] width 81 height 17
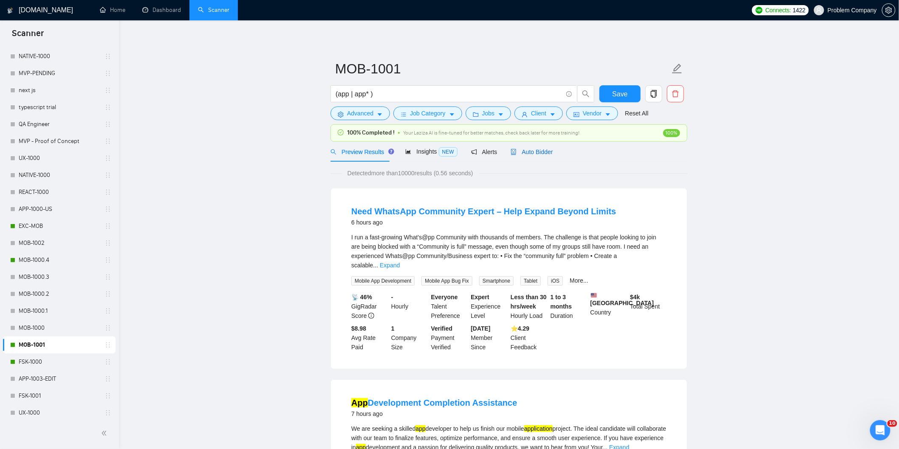
click at [545, 149] on span "Auto Bidder" at bounding box center [531, 152] width 42 height 7
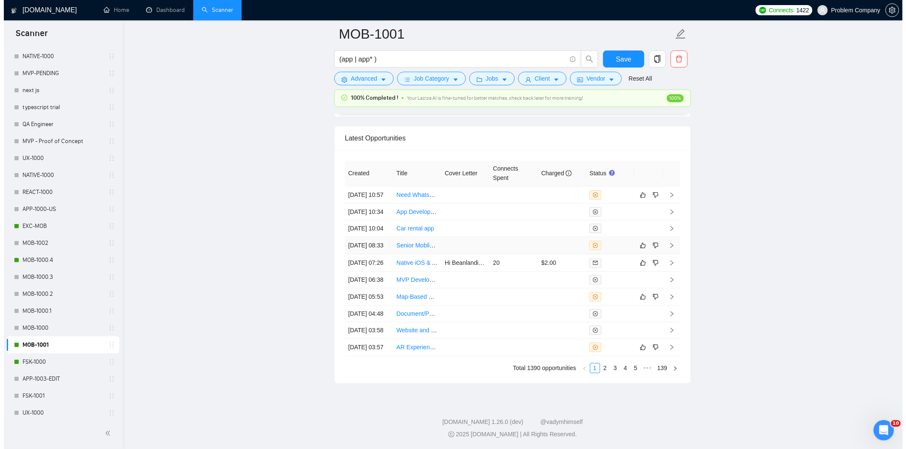
scroll to position [2124, 0]
click at [602, 373] on link "2" at bounding box center [601, 368] width 9 height 9
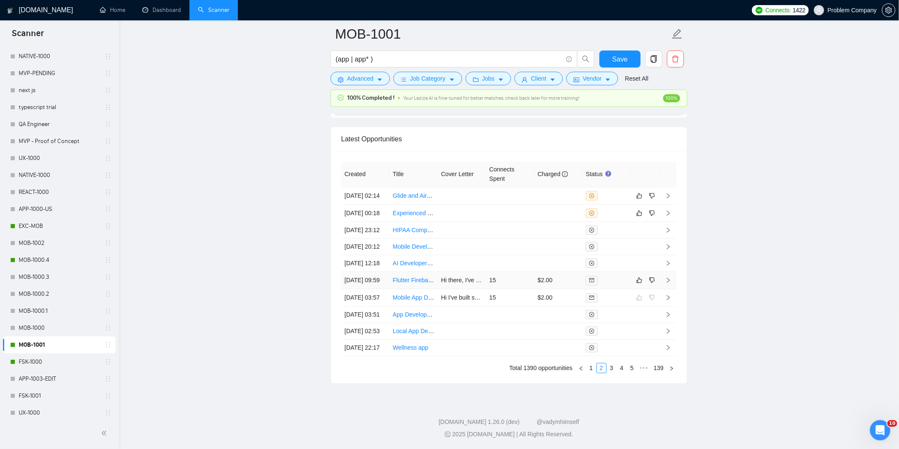
click at [380, 282] on td "[DATE] 09:59" at bounding box center [365, 280] width 48 height 17
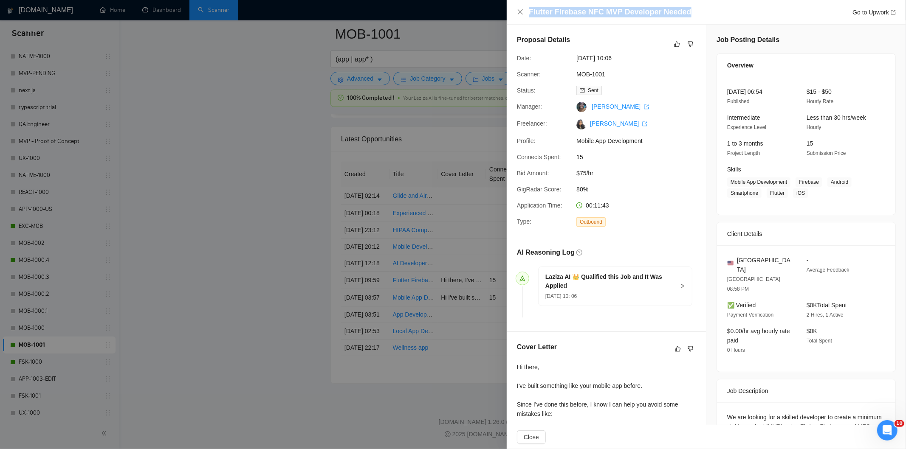
drag, startPoint x: 697, startPoint y: 14, endPoint x: 530, endPoint y: 15, distance: 167.3
click at [530, 15] on div "Flutter Firebase NFC MVP Developer Needed Go to Upwork" at bounding box center [712, 12] width 367 height 11
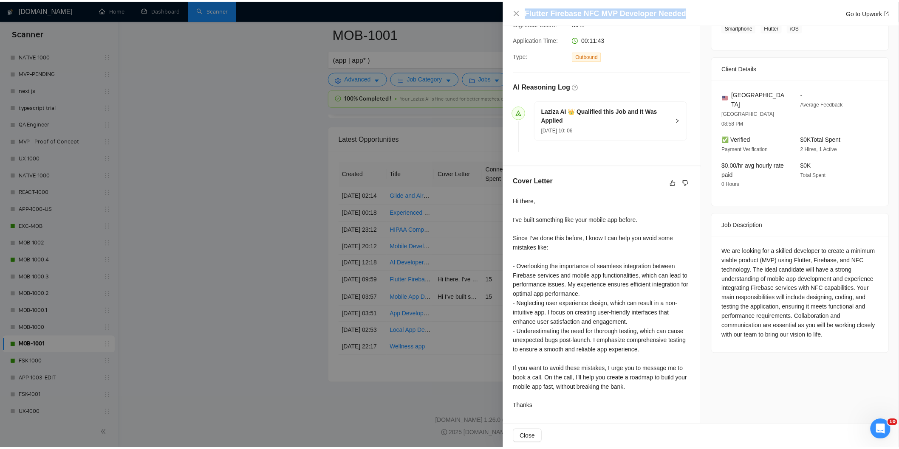
scroll to position [166, 0]
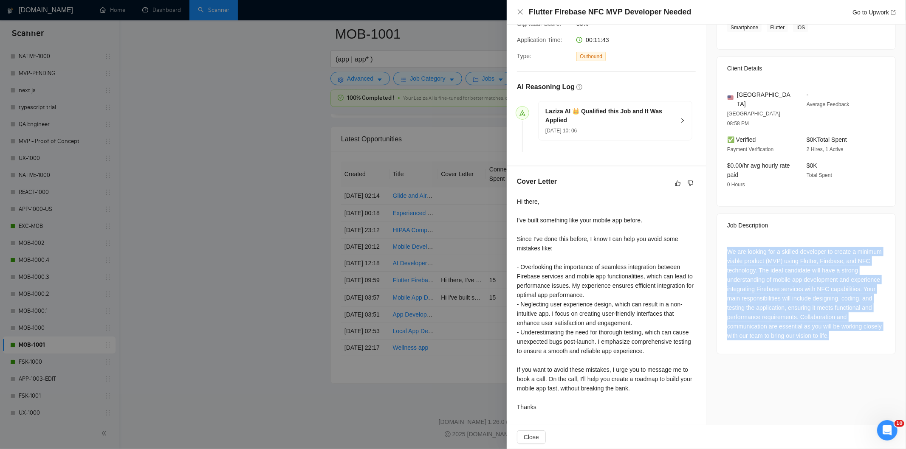
drag, startPoint x: 721, startPoint y: 236, endPoint x: 838, endPoint y: 317, distance: 142.5
click at [838, 317] on div "We are looking for a skilled developer to create a minimum viable product (MVP)…" at bounding box center [806, 295] width 178 height 117
click at [518, 14] on icon "close" at bounding box center [520, 11] width 7 height 7
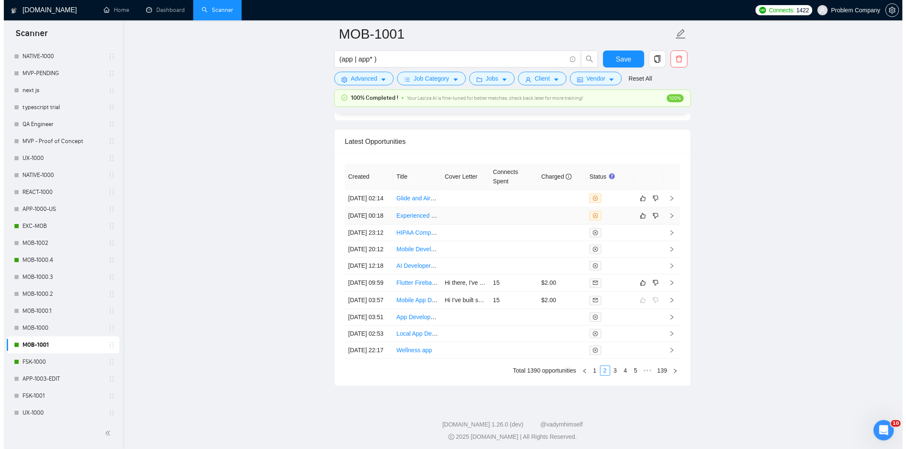
scroll to position [2060, 0]
click at [364, 226] on td "[DATE] 00:18" at bounding box center [365, 216] width 48 height 17
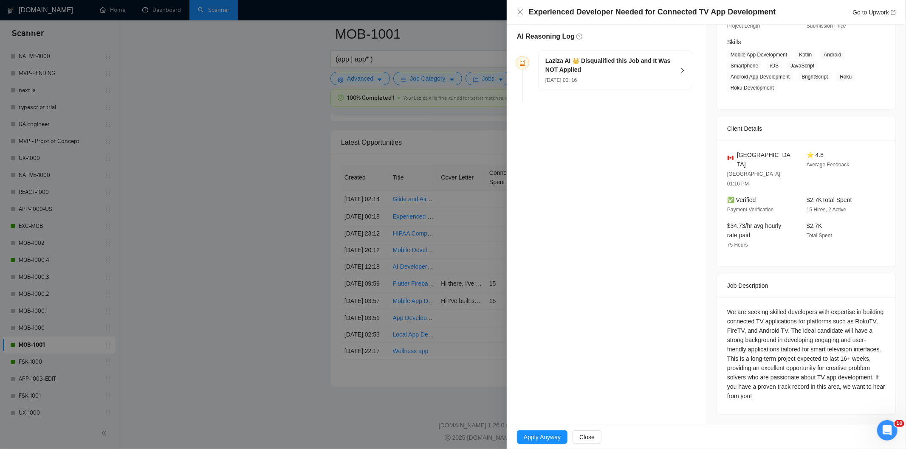
scroll to position [108, 0]
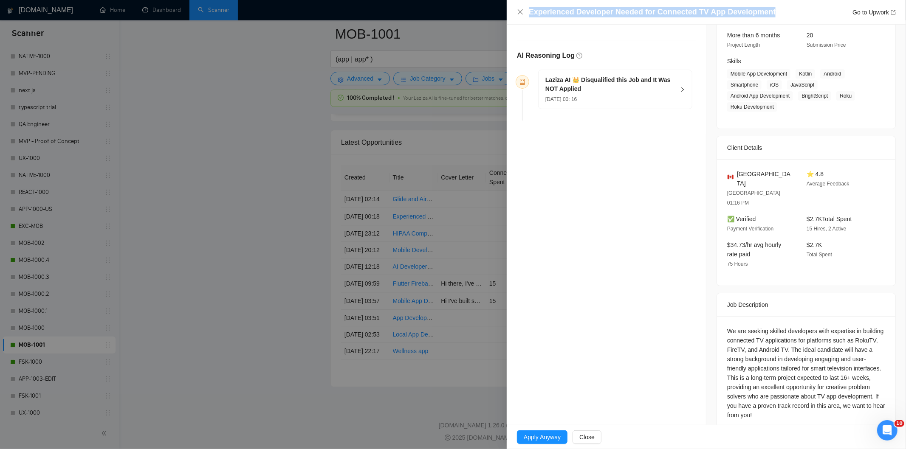
drag, startPoint x: 777, startPoint y: 13, endPoint x: 524, endPoint y: 9, distance: 252.7
click at [524, 9] on div "Experienced Developer Needed for Connected TV App Development Go to Upwork" at bounding box center [706, 12] width 379 height 11
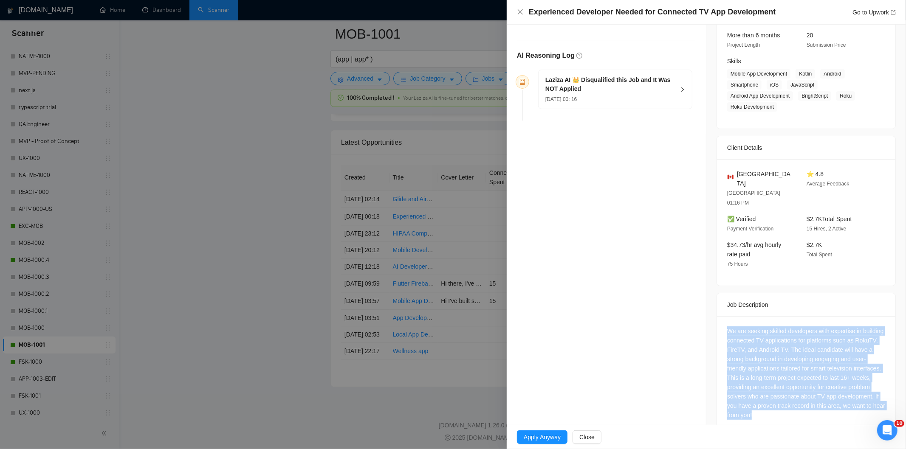
drag, startPoint x: 809, startPoint y: 398, endPoint x: 723, endPoint y: 311, distance: 122.2
click at [723, 316] on div "We are seeking skilled developers with expertise in building connected TV appli…" at bounding box center [806, 374] width 178 height 117
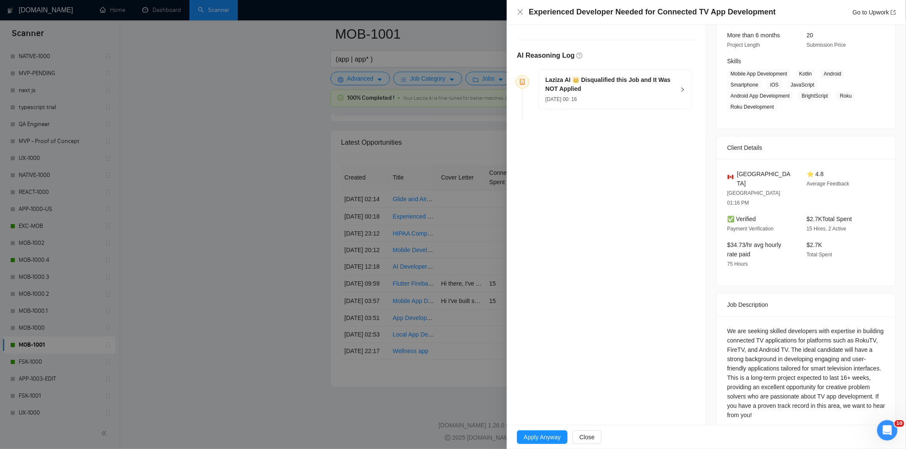
click at [657, 104] on div "Laziza AI 👑 Disqualified this Job and It Was NOT Applied [DATE] 00: 16" at bounding box center [614, 89] width 153 height 39
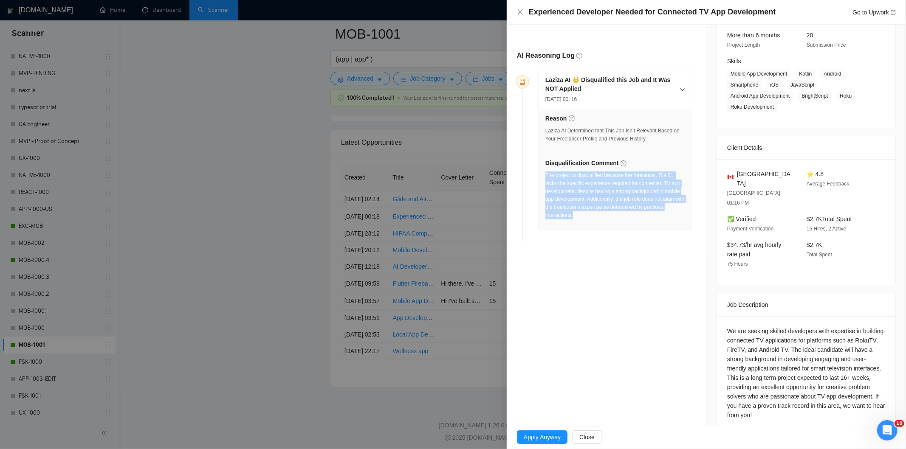
drag, startPoint x: 601, startPoint y: 220, endPoint x: 545, endPoint y: 178, distance: 69.4
click at [545, 178] on div "The project is disqualified because the freelancer, Ria G., lacks the specific …" at bounding box center [615, 198] width 140 height 53
click at [519, 10] on icon "close" at bounding box center [520, 11] width 7 height 7
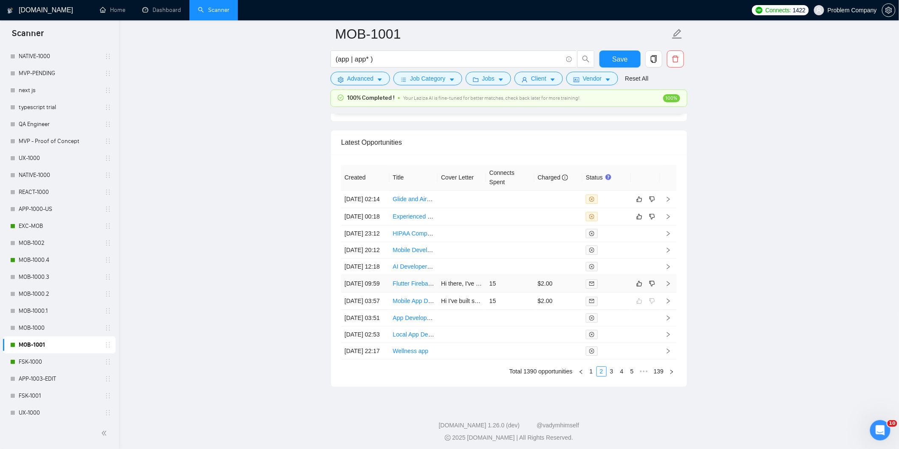
click at [381, 293] on td "[DATE] 09:59" at bounding box center [365, 283] width 48 height 17
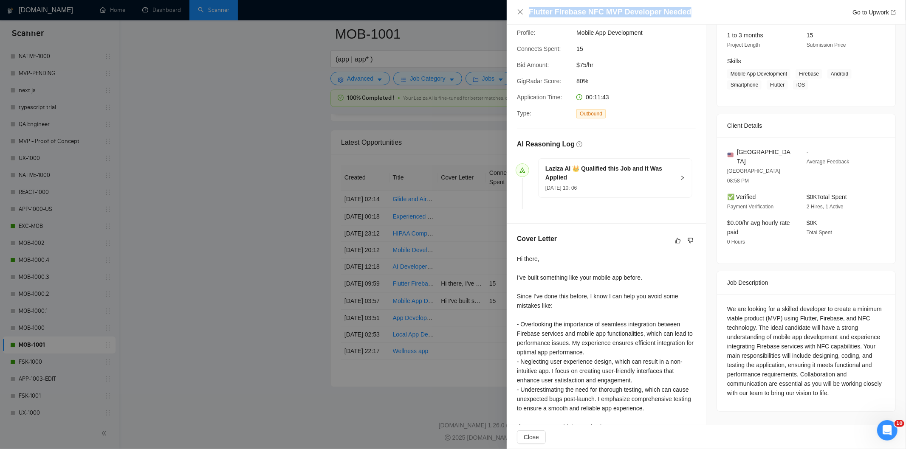
drag, startPoint x: 688, startPoint y: 11, endPoint x: 534, endPoint y: 2, distance: 154.8
click at [534, 2] on div "Flutter Firebase NFC MVP Developer Needed Go to Upwork" at bounding box center [706, 12] width 399 height 25
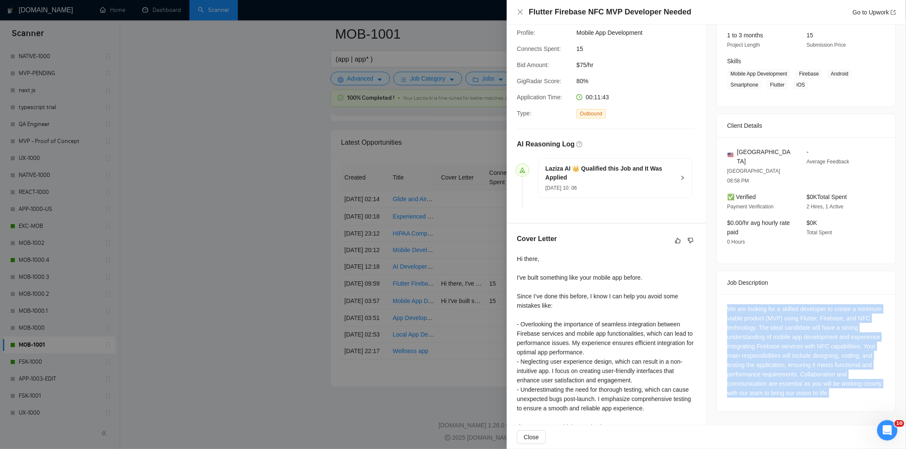
drag, startPoint x: 839, startPoint y: 377, endPoint x: 710, endPoint y: 279, distance: 161.9
click at [710, 279] on div "Job Posting Details Overview [DATE] 06:54 Published $15 - $50 Hourly Rate Inter…" at bounding box center [806, 199] width 200 height 567
click at [522, 10] on icon "close" at bounding box center [520, 11] width 5 height 5
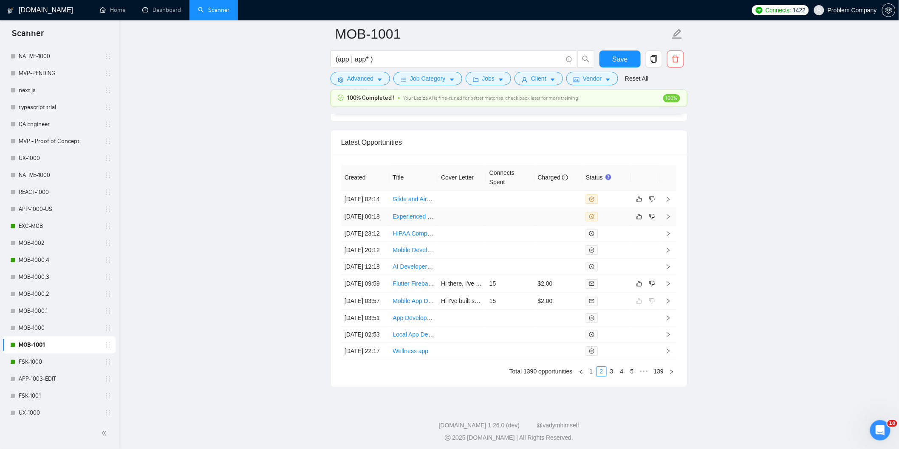
click at [370, 226] on td "[DATE] 00:18" at bounding box center [365, 216] width 48 height 17
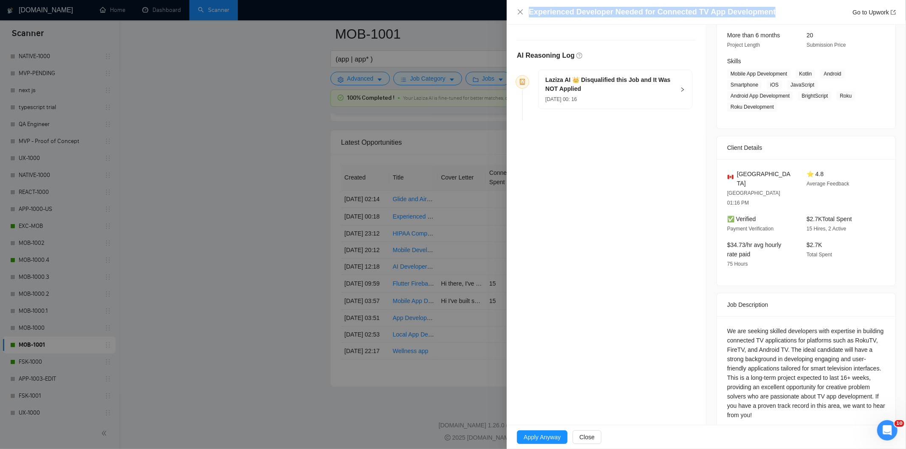
drag, startPoint x: 767, startPoint y: 14, endPoint x: 505, endPoint y: 14, distance: 262.5
click at [505, 14] on div "Experienced Developer Needed for Connected TV App Development Go to Upwork Oppo…" at bounding box center [453, 224] width 906 height 449
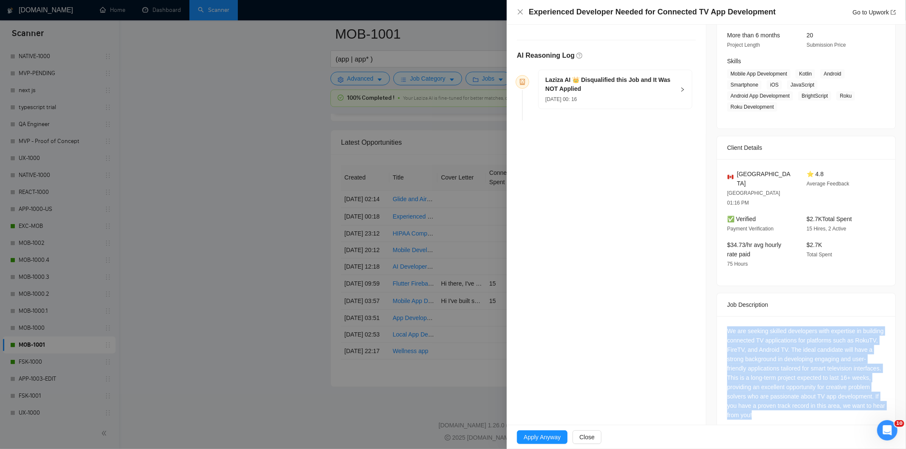
drag, startPoint x: 814, startPoint y: 398, endPoint x: 721, endPoint y: 311, distance: 127.7
click at [721, 316] on div "We are seeking skilled developers with expertise in building connected TV appli…" at bounding box center [806, 374] width 178 height 117
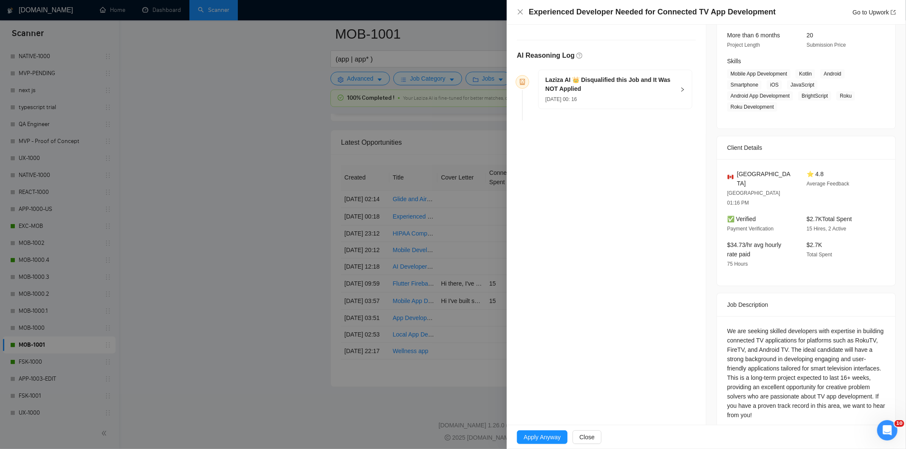
click at [621, 96] on div "[DATE] 00: 16" at bounding box center [610, 98] width 130 height 9
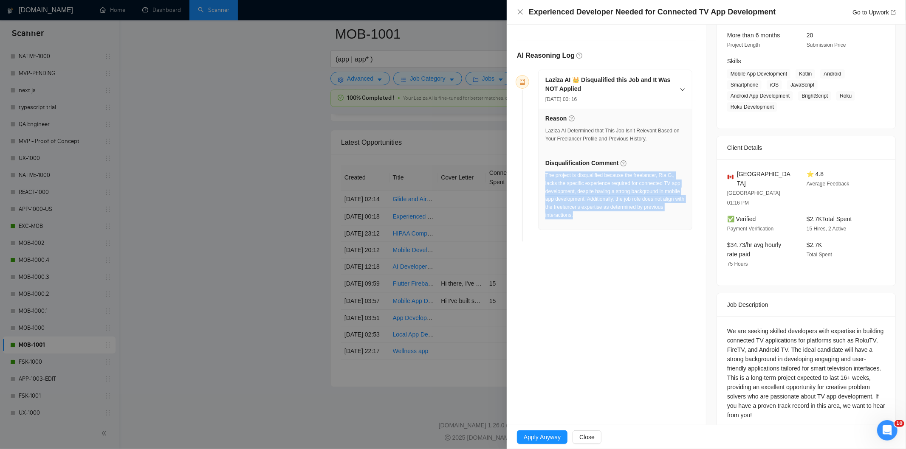
drag, startPoint x: 578, startPoint y: 217, endPoint x: 546, endPoint y: 178, distance: 51.1
click at [546, 178] on div "The project is disqualified because the freelancer, Ria G., lacks the specific …" at bounding box center [615, 196] width 140 height 48
click at [520, 15] on icon "close" at bounding box center [520, 11] width 7 height 7
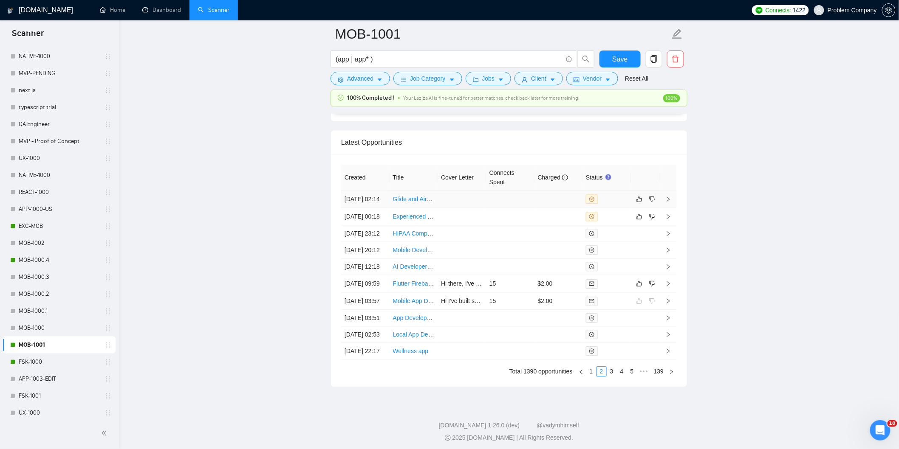
click at [367, 208] on td "[DATE] 02:14" at bounding box center [365, 199] width 48 height 17
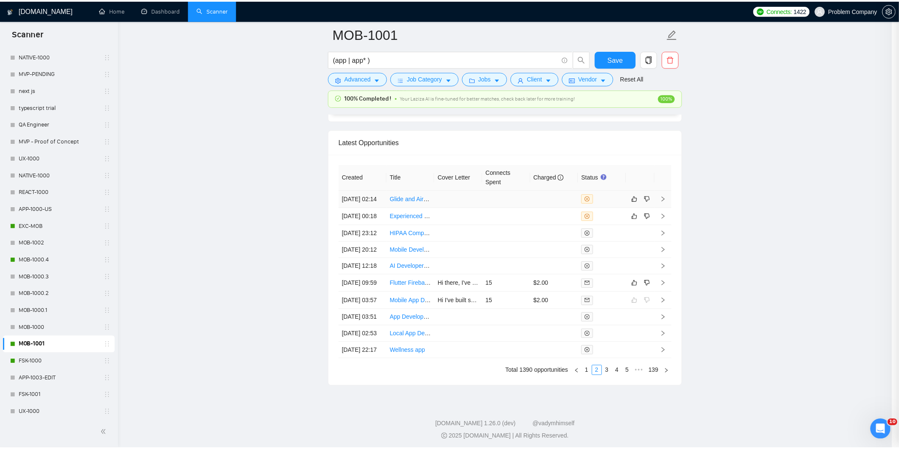
scroll to position [86, 0]
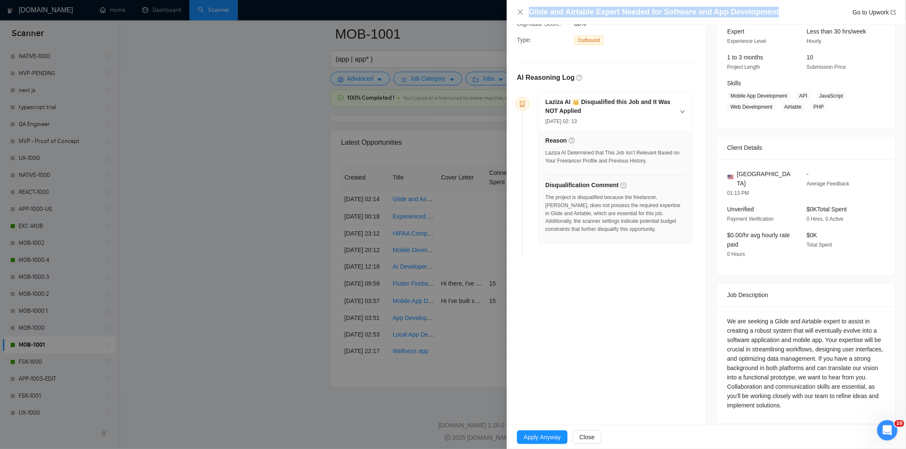
drag, startPoint x: 777, startPoint y: 14, endPoint x: 530, endPoint y: 11, distance: 247.6
click at [530, 11] on div "Glide and Airtable Expert Needed for Software and App Development Go to Upwork" at bounding box center [712, 12] width 367 height 11
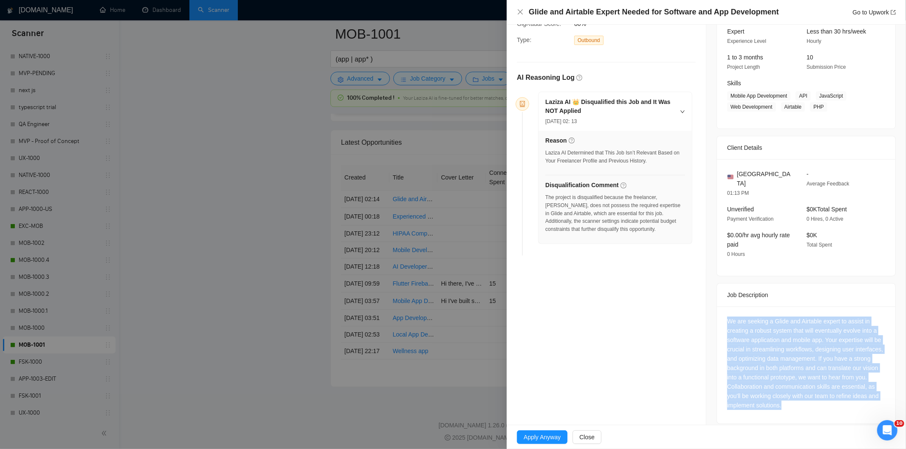
drag, startPoint x: 814, startPoint y: 397, endPoint x: 724, endPoint y: 313, distance: 123.2
click at [727, 317] on div "We are seeking a Glide and Airtable expert to assist in creating a robust syste…" at bounding box center [806, 363] width 158 height 93
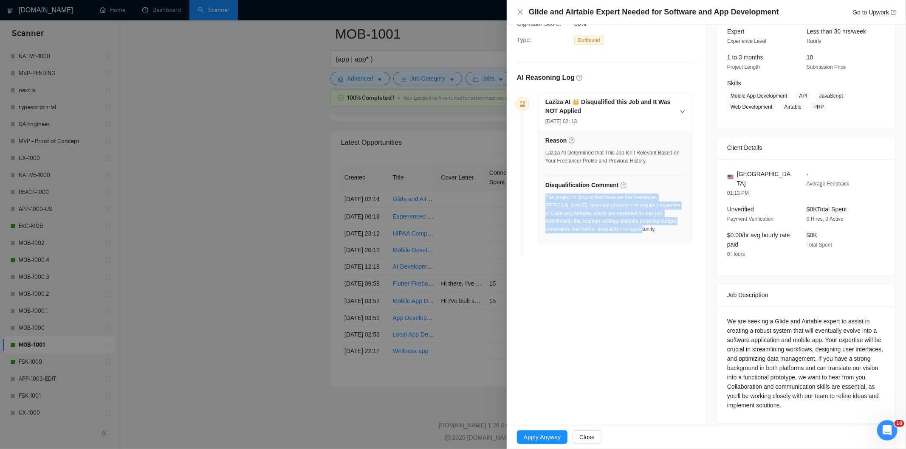
drag, startPoint x: 629, startPoint y: 232, endPoint x: 545, endPoint y: 201, distance: 88.8
click at [545, 201] on div "The project is disqualified because the freelancer, [PERSON_NAME], does not pos…" at bounding box center [615, 214] width 140 height 40
click at [521, 14] on icon "close" at bounding box center [520, 11] width 7 height 7
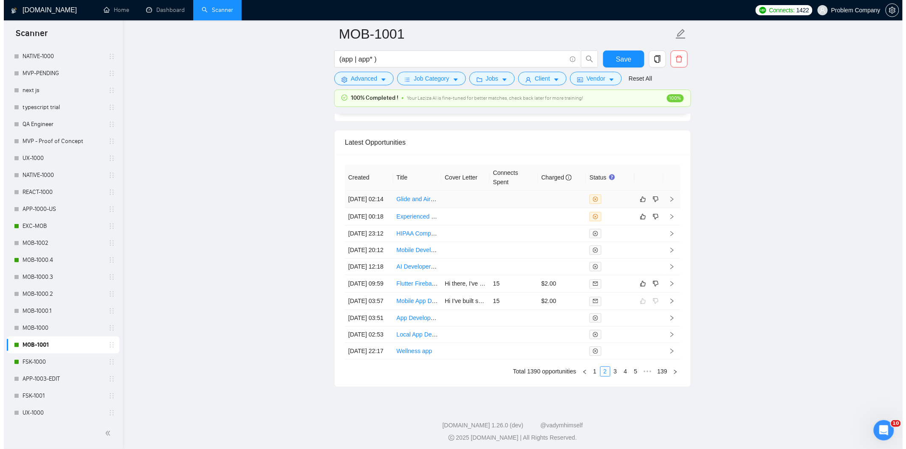
scroll to position [2160, 0]
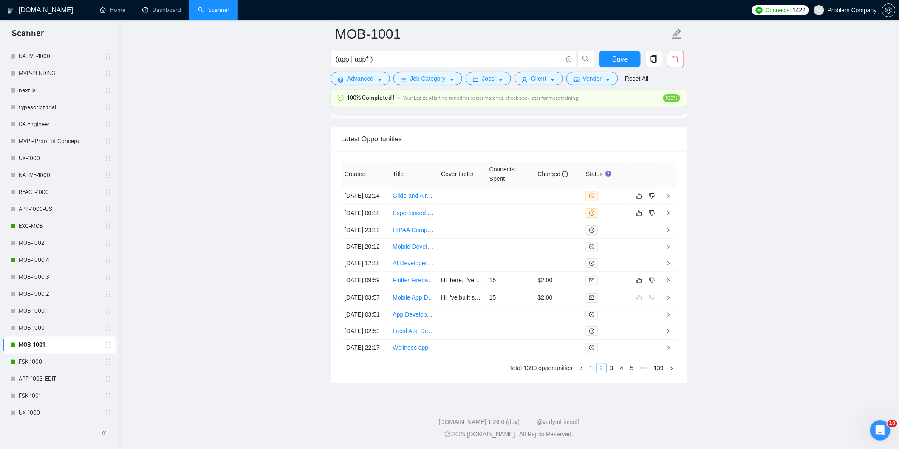
click at [592, 369] on link "1" at bounding box center [590, 368] width 9 height 9
click at [364, 345] on td "[DATE] 03:57" at bounding box center [365, 347] width 48 height 17
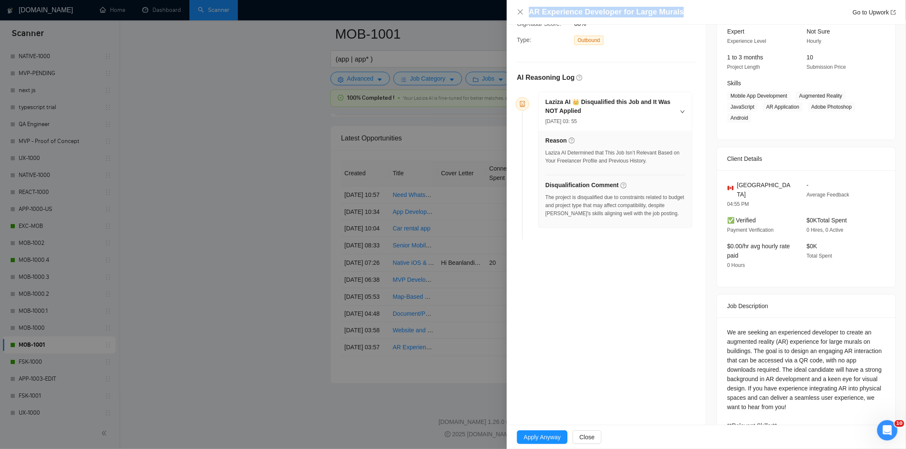
drag, startPoint x: 683, startPoint y: 15, endPoint x: 531, endPoint y: 9, distance: 151.7
click at [531, 9] on div "AR Experience Developer for Large Murals Go to Upwork" at bounding box center [712, 12] width 367 height 11
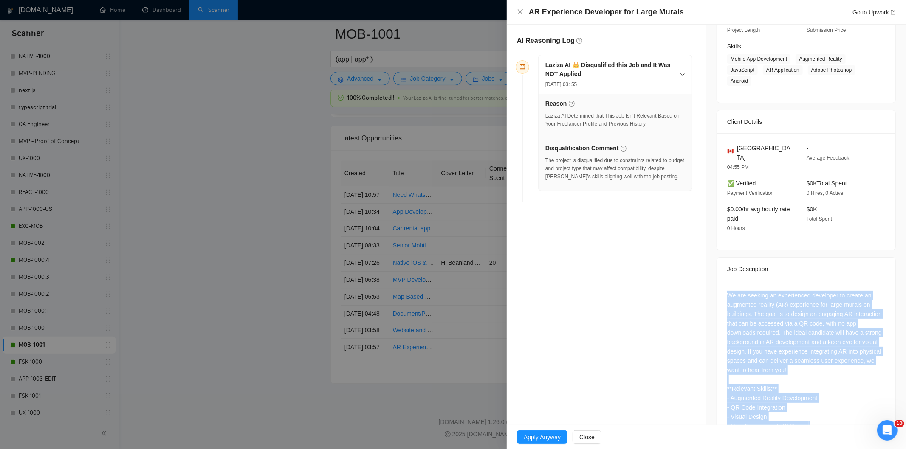
scroll to position [153, 0]
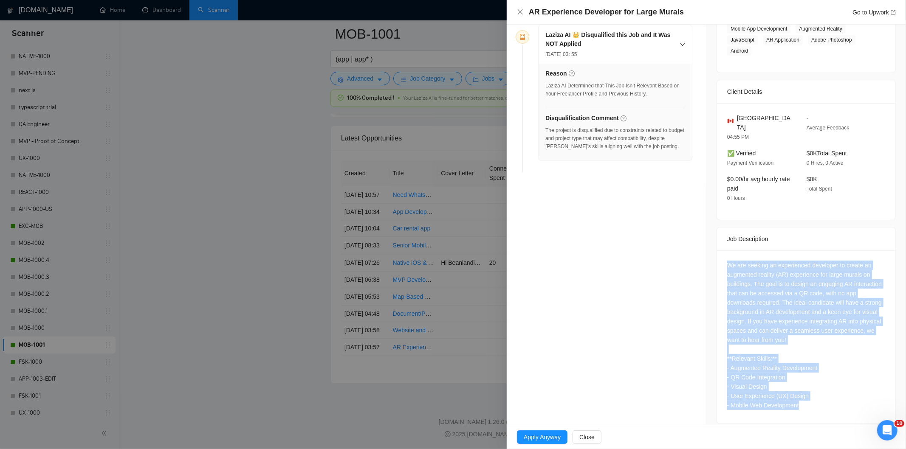
drag, startPoint x: 724, startPoint y: 320, endPoint x: 807, endPoint y: 406, distance: 118.9
click at [807, 406] on div "We are seeking an experienced developer to create an augmented reality (AR) exp…" at bounding box center [806, 337] width 178 height 173
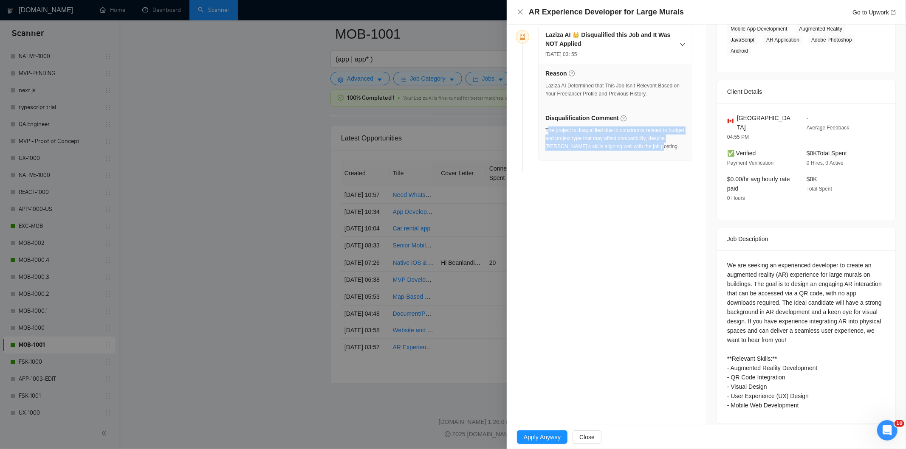
drag, startPoint x: 674, startPoint y: 150, endPoint x: 547, endPoint y: 133, distance: 128.6
click at [547, 133] on div "The project is disqualified due to constraints related to budget and project ty…" at bounding box center [615, 139] width 140 height 24
drag, startPoint x: 677, startPoint y: 147, endPoint x: 545, endPoint y: 133, distance: 132.9
click at [545, 133] on div "The project is disqualified due to constraints related to budget and project ty…" at bounding box center [615, 139] width 140 height 24
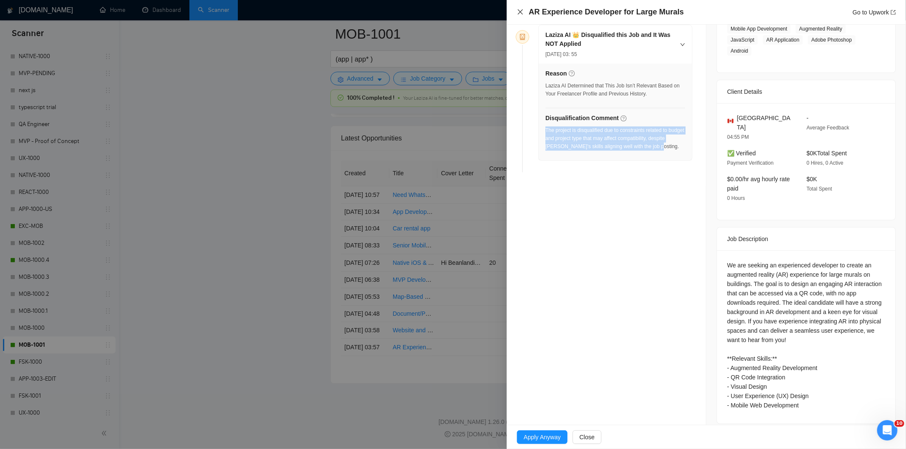
click at [522, 15] on icon "close" at bounding box center [520, 11] width 7 height 7
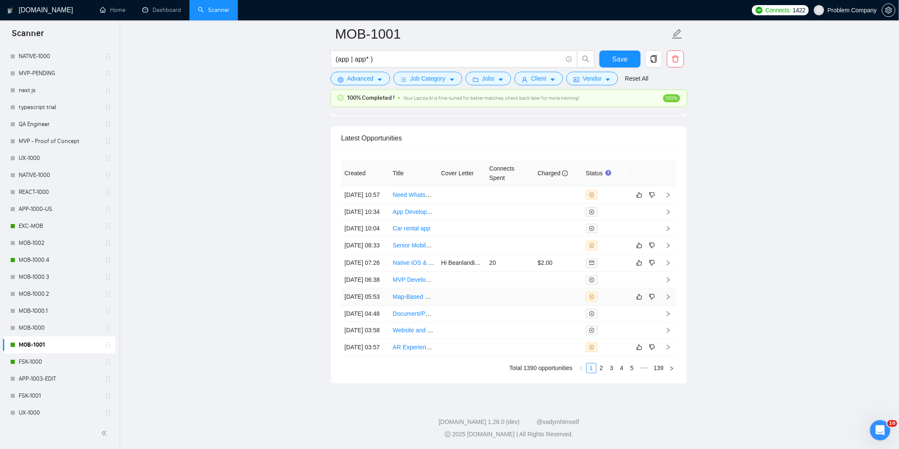
click at [370, 288] on td "[DATE] 05:53" at bounding box center [365, 296] width 48 height 17
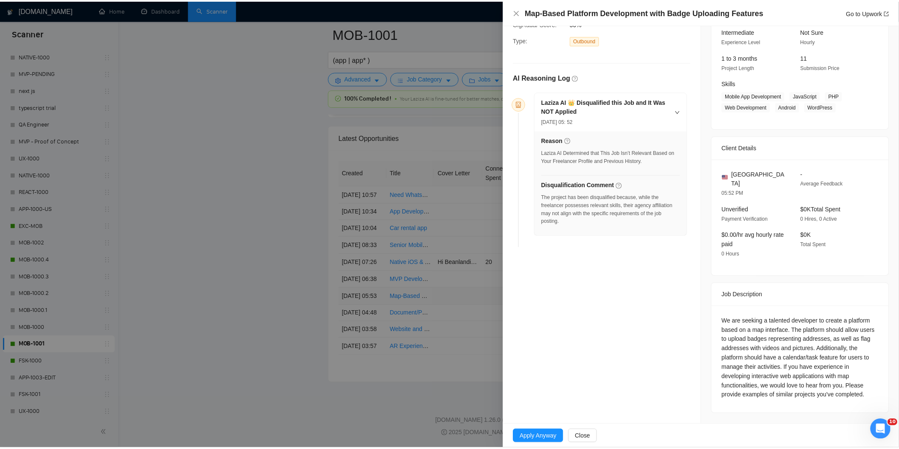
scroll to position [77, 0]
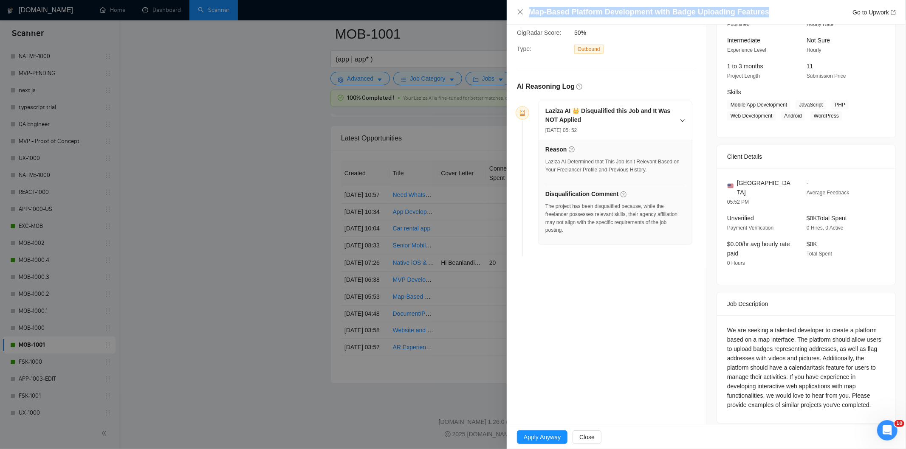
drag, startPoint x: 760, startPoint y: 11, endPoint x: 499, endPoint y: 15, distance: 260.8
click at [499, 15] on div "Map-Based Platform Development with Badge Uploading Features Go to Upwork Oppor…" at bounding box center [453, 224] width 906 height 449
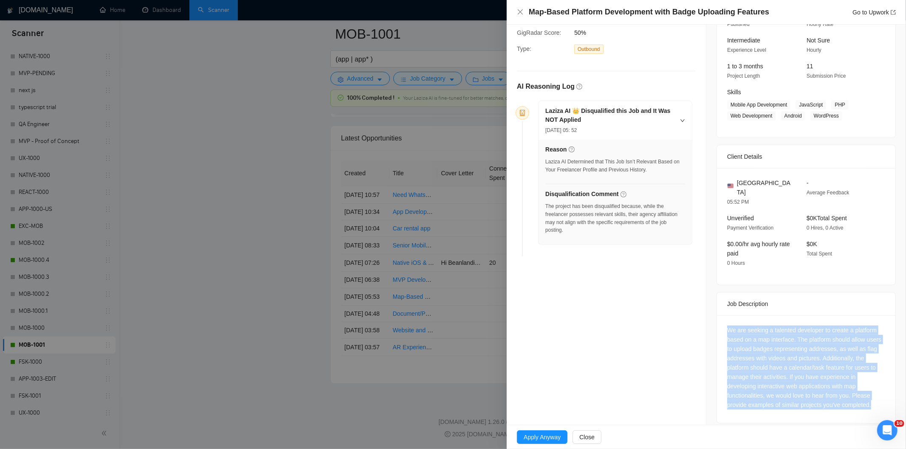
drag, startPoint x: 873, startPoint y: 399, endPoint x: 721, endPoint y: 326, distance: 168.9
click at [721, 326] on div "We are seeking a talented developer to create a platform based on a map interfa…" at bounding box center [806, 370] width 178 height 108
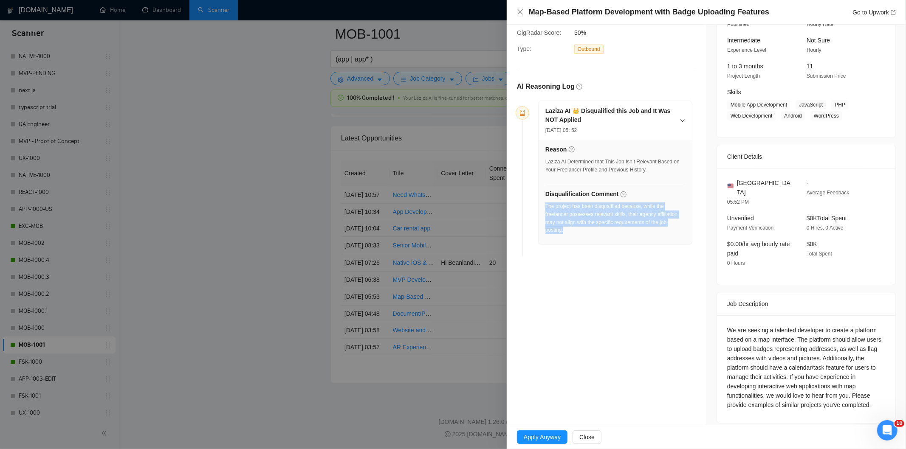
drag, startPoint x: 584, startPoint y: 240, endPoint x: 545, endPoint y: 209, distance: 49.4
click at [545, 209] on div "Reason Laziza AI Determined that This Job Isn’t Relevant Based on Your Freelanc…" at bounding box center [614, 192] width 153 height 105
click at [520, 13] on icon "close" at bounding box center [520, 11] width 7 height 7
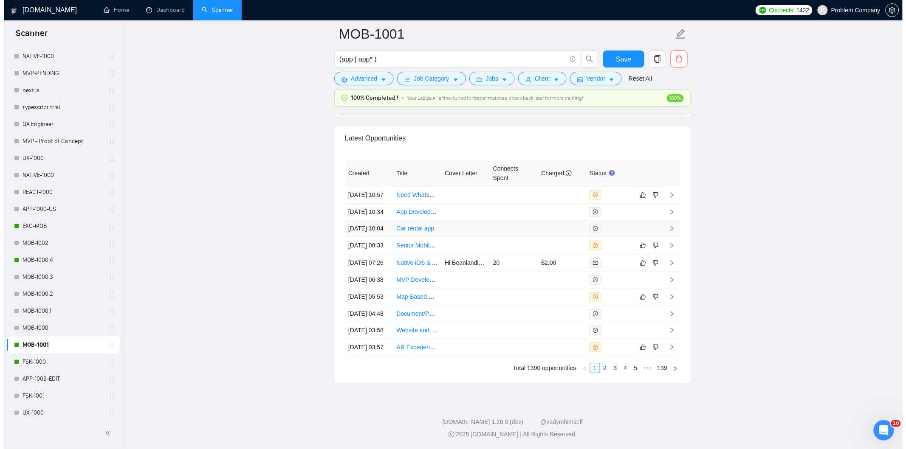
scroll to position [2099, 0]
click at [371, 272] on td "[DATE] 07:26" at bounding box center [365, 262] width 48 height 17
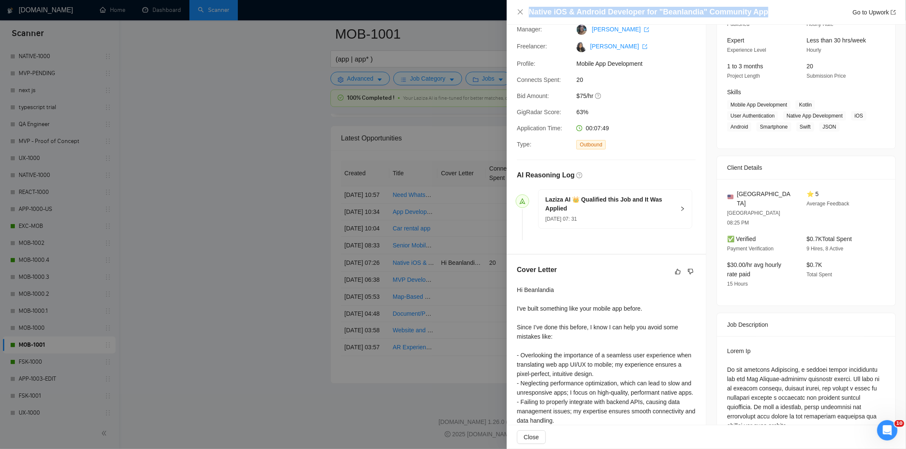
drag, startPoint x: 765, startPoint y: 12, endPoint x: 549, endPoint y: 1, distance: 216.4
click at [549, 1] on div "Native iOS & Android Developer for "Beanlandia" Community App Go to Upwork" at bounding box center [706, 12] width 399 height 25
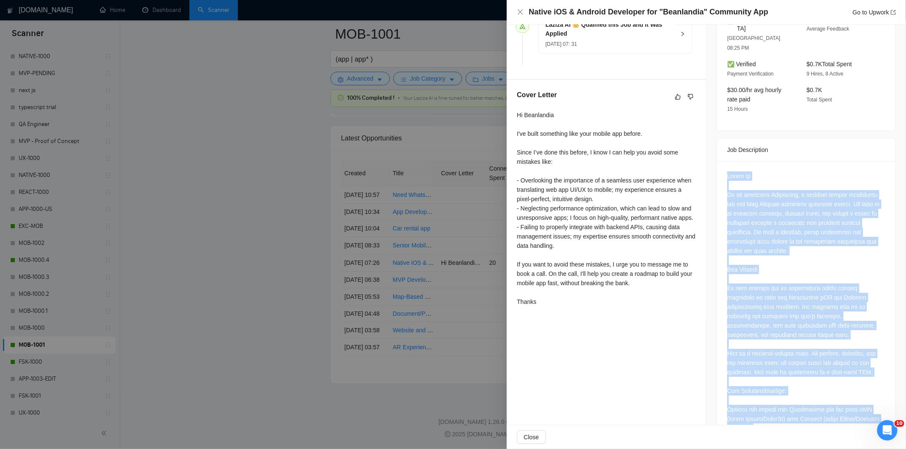
scroll to position [359, 0]
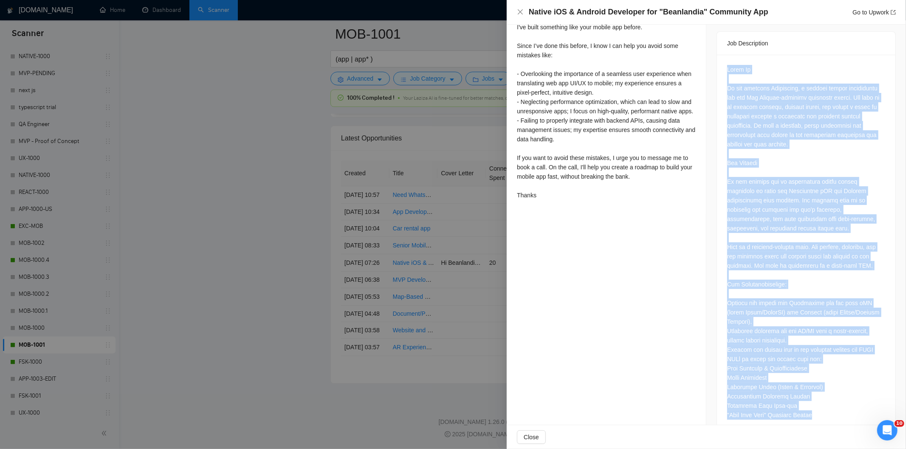
drag, startPoint x: 722, startPoint y: 156, endPoint x: 815, endPoint y: 392, distance: 253.2
click at [815, 392] on div at bounding box center [806, 244] width 178 height 379
click at [518, 12] on icon "close" at bounding box center [520, 11] width 7 height 7
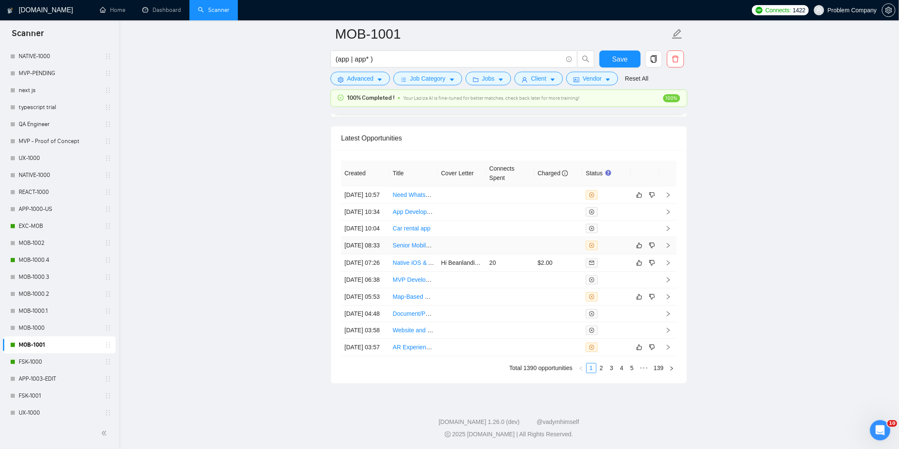
click at [378, 254] on td "[DATE] 08:33" at bounding box center [365, 245] width 48 height 17
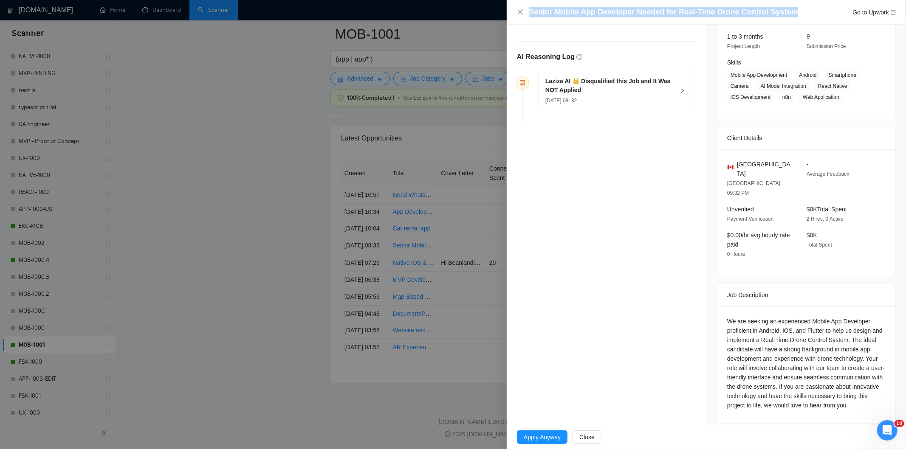
drag, startPoint x: 791, startPoint y: 13, endPoint x: 530, endPoint y: 14, distance: 260.8
click at [530, 14] on div "Senior Mobile App Developer Needed for Real-Time Drone Control System Go to Upw…" at bounding box center [712, 12] width 367 height 11
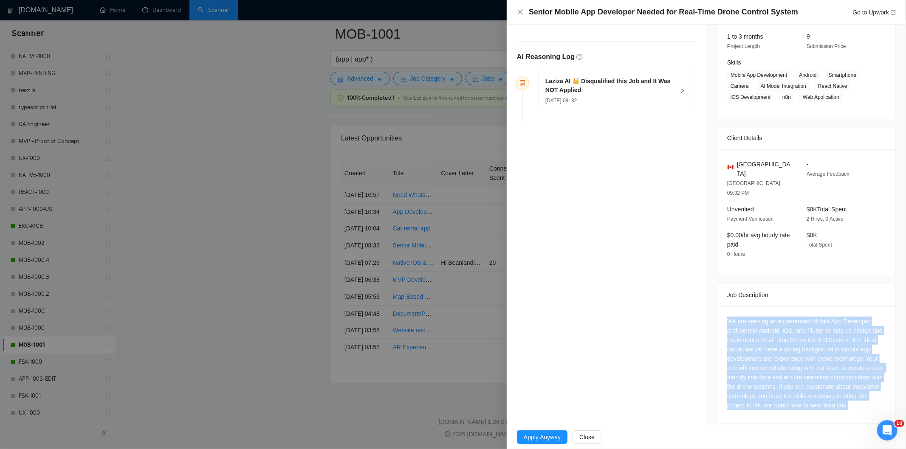
drag, startPoint x: 775, startPoint y: 401, endPoint x: 724, endPoint y: 304, distance: 109.2
click at [724, 307] on div "We are seeking an experienced Mobile App Developer proficient in Android, iOS, …" at bounding box center [806, 365] width 178 height 117
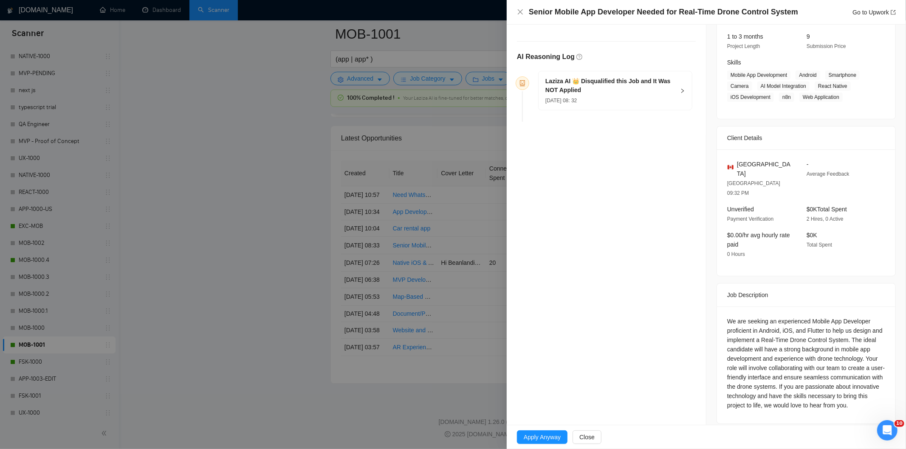
click at [609, 98] on div "[DATE] 08: 32" at bounding box center [610, 100] width 130 height 9
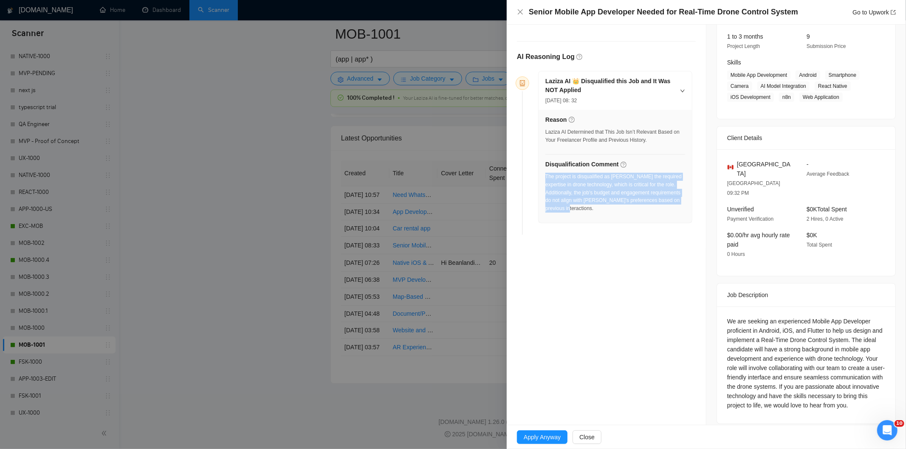
drag, startPoint x: 608, startPoint y: 215, endPoint x: 545, endPoint y: 180, distance: 71.3
click at [545, 180] on div "The project is disqualified as [PERSON_NAME] the required expertise in drone te…" at bounding box center [615, 195] width 140 height 45
click at [520, 12] on icon "close" at bounding box center [520, 11] width 5 height 5
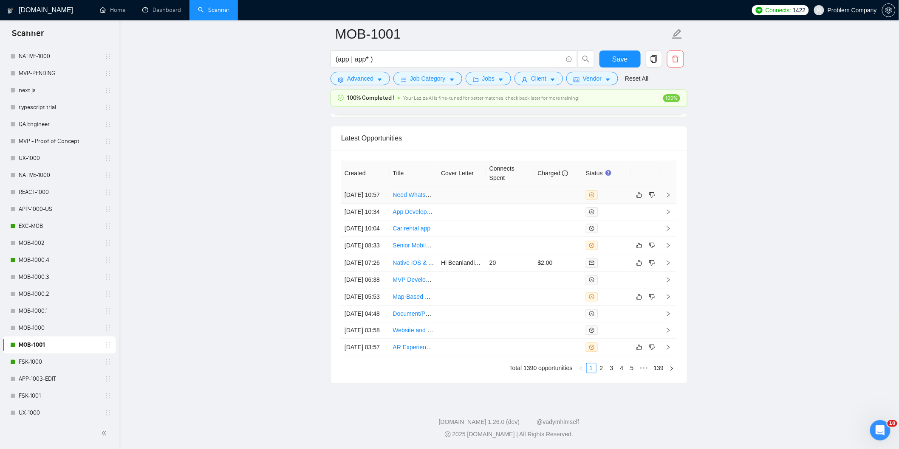
click at [380, 186] on td "[DATE] 10:57" at bounding box center [365, 194] width 48 height 17
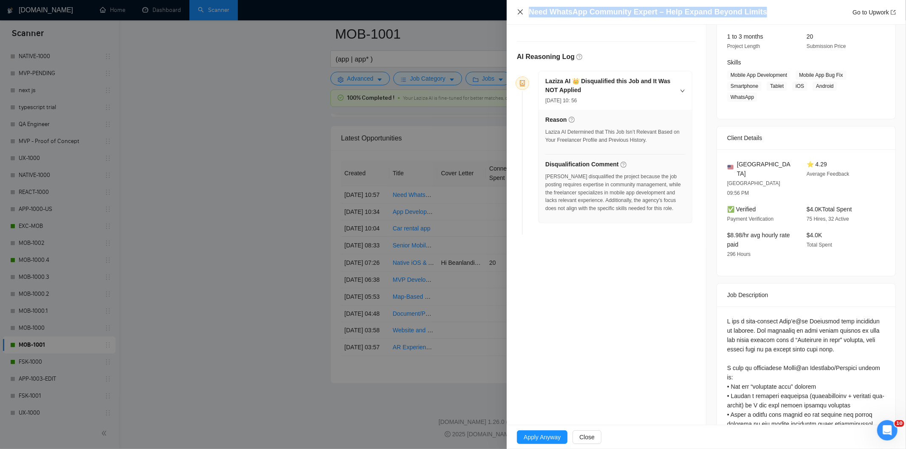
drag, startPoint x: 758, startPoint y: 12, endPoint x: 519, endPoint y: 10, distance: 238.3
click at [519, 10] on div "Need WhatsApp Community Expert – Help Expand Beyond Limits Go to Upwork" at bounding box center [706, 12] width 379 height 11
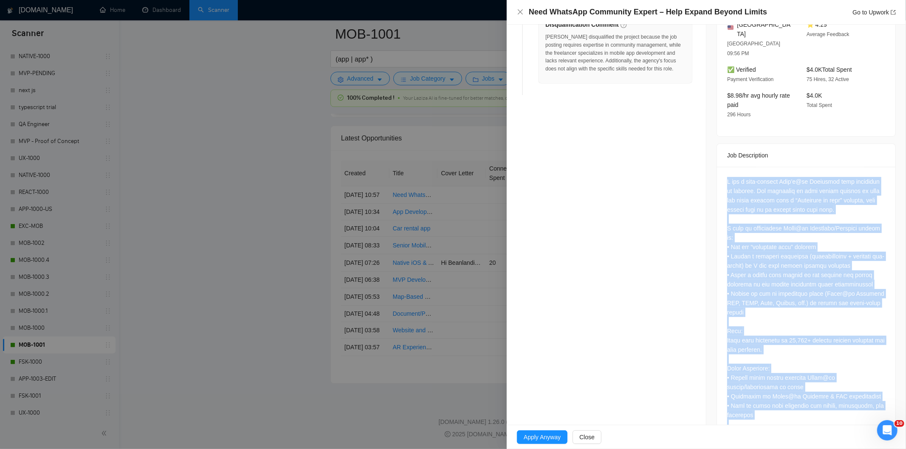
scroll to position [284, 0]
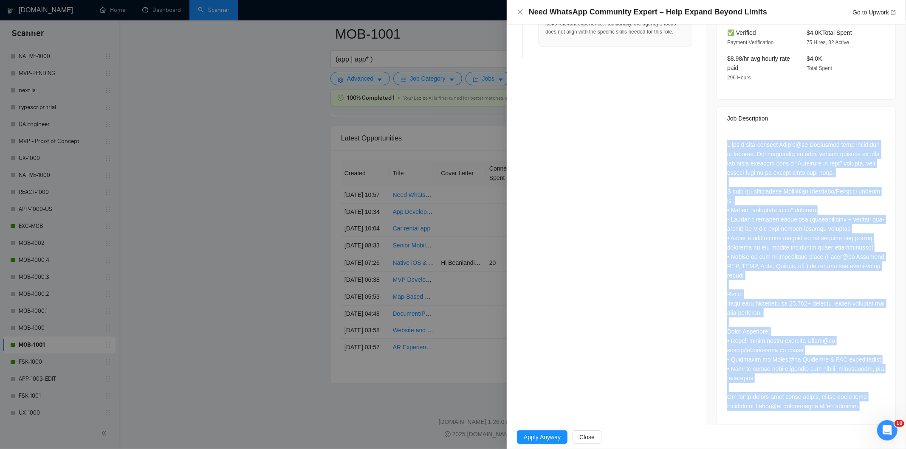
drag, startPoint x: 719, startPoint y: 163, endPoint x: 869, endPoint y: 406, distance: 286.0
click at [869, 406] on div at bounding box center [806, 277] width 178 height 295
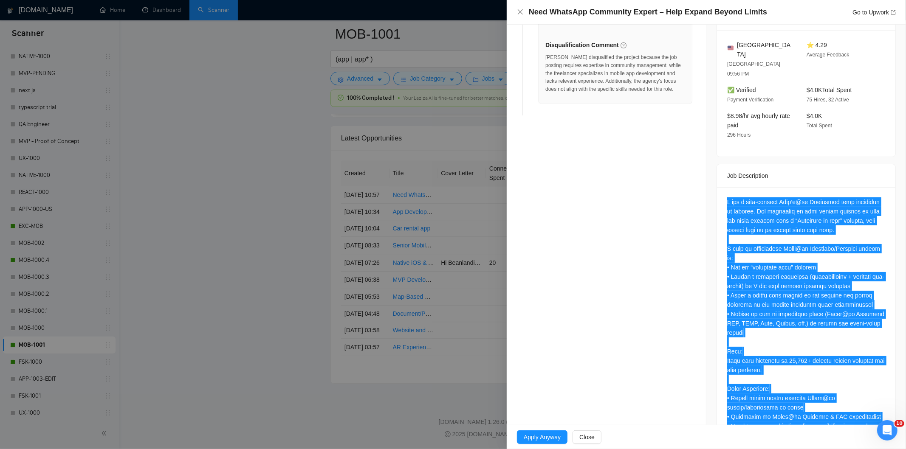
scroll to position [226, 0]
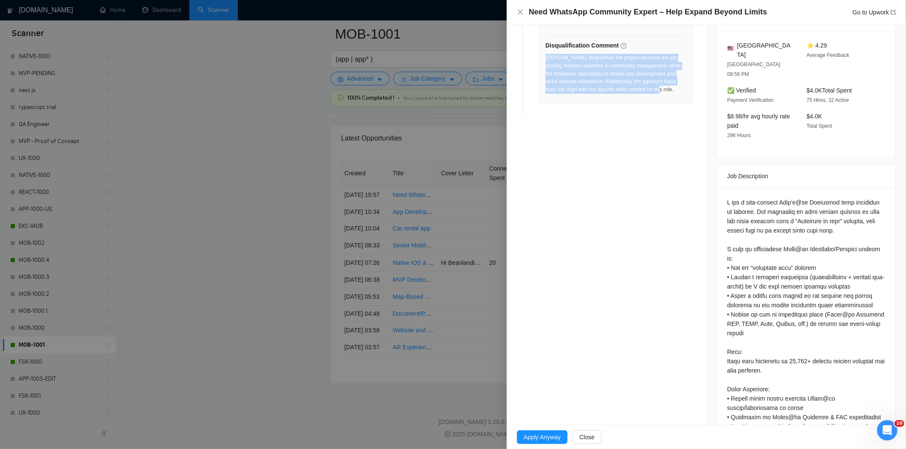
drag, startPoint x: 665, startPoint y: 94, endPoint x: 545, endPoint y: 58, distance: 125.5
click at [545, 58] on div "[PERSON_NAME] disqualified the project because the job posting requires experti…" at bounding box center [615, 76] width 140 height 45
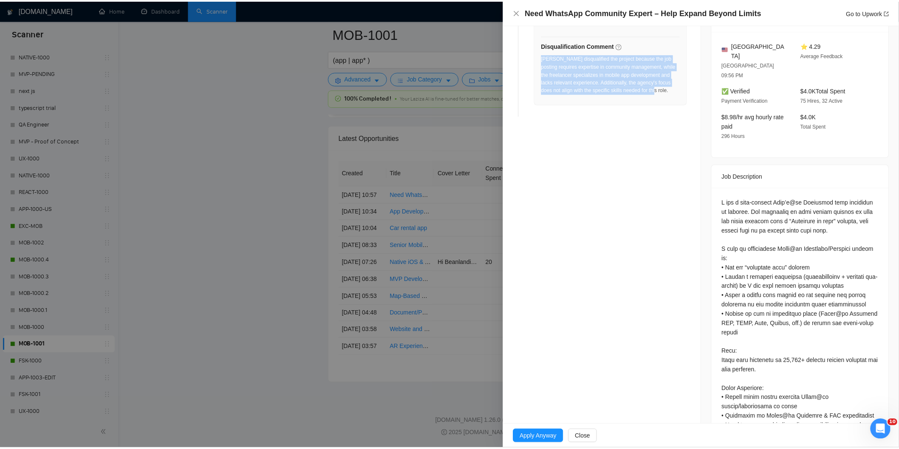
scroll to position [0, 0]
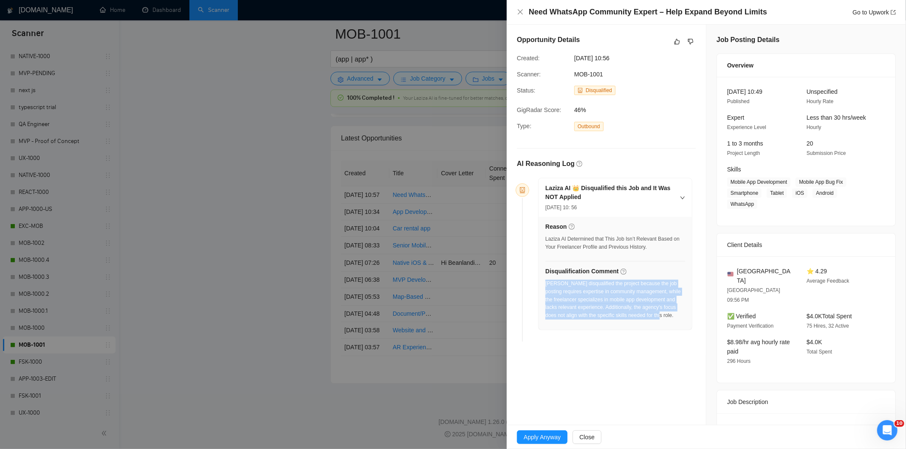
drag, startPoint x: 635, startPoint y: 61, endPoint x: 572, endPoint y: 57, distance: 62.9
click at [572, 57] on div "[DATE] 10:56" at bounding box center [614, 58] width 86 height 9
click at [517, 14] on icon "close" at bounding box center [520, 11] width 7 height 7
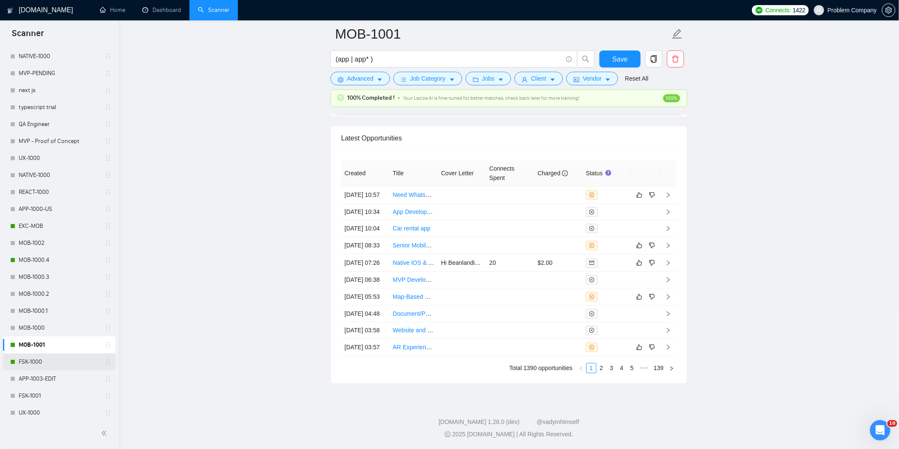
click at [66, 357] on link "FSK-1000" at bounding box center [59, 362] width 81 height 17
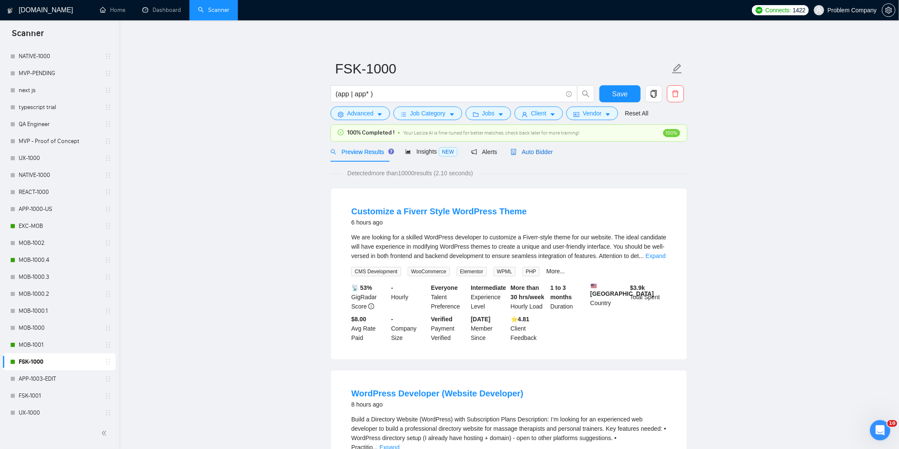
click at [531, 156] on div "Auto Bidder" at bounding box center [531, 151] width 42 height 9
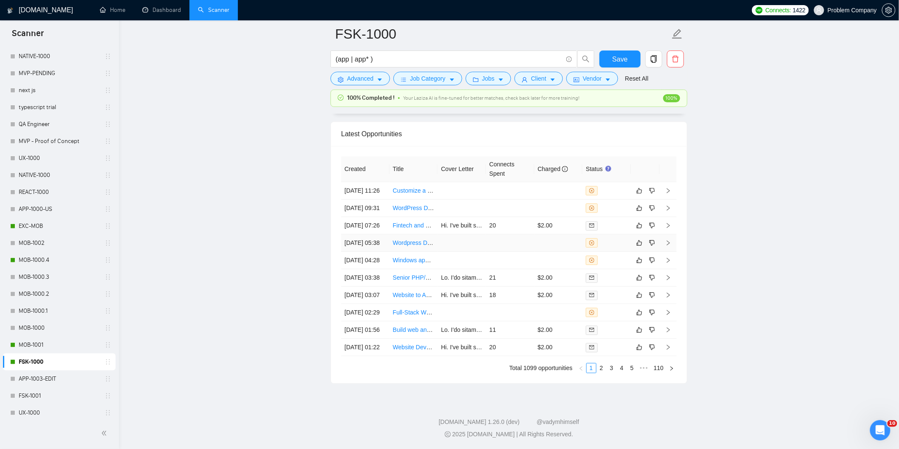
scroll to position [2161, 0]
click at [605, 371] on link "2" at bounding box center [601, 368] width 9 height 9
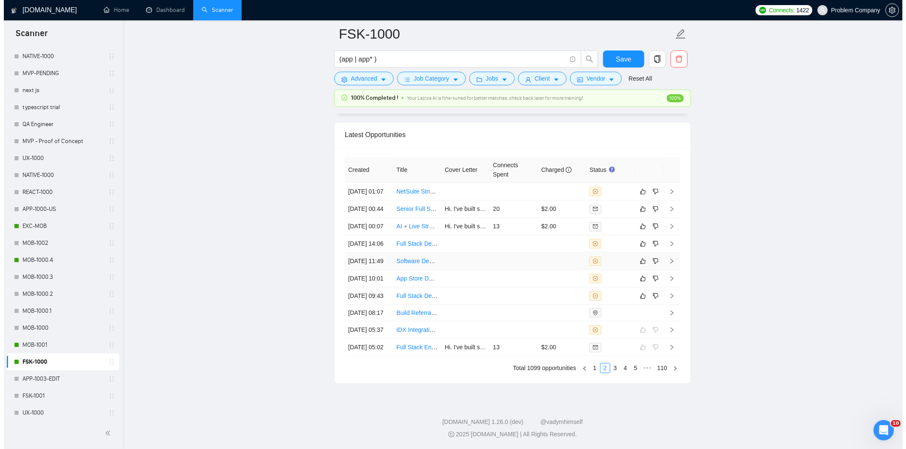
scroll to position [2124, 0]
click at [367, 305] on td "[DATE] 09:43" at bounding box center [365, 296] width 48 height 17
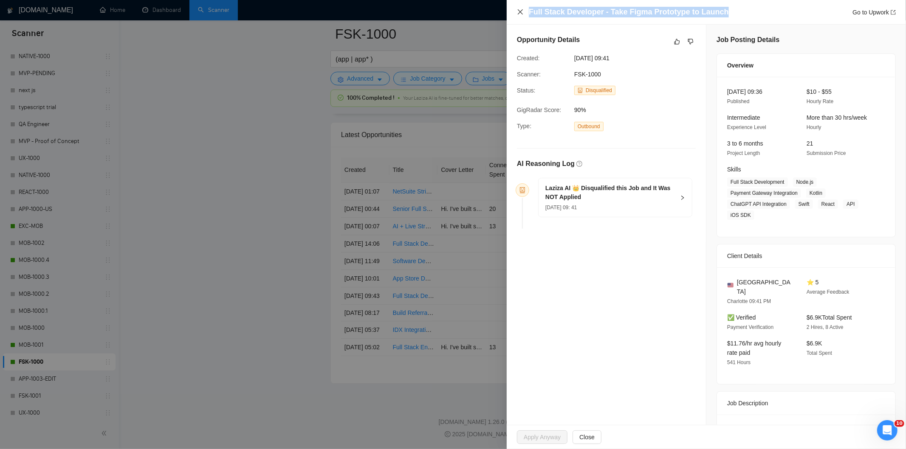
drag, startPoint x: 725, startPoint y: 11, endPoint x: 521, endPoint y: 10, distance: 204.3
click at [521, 10] on div "Full Stack Developer - Take Figma Prototype to Launch Go to Upwork" at bounding box center [706, 12] width 379 height 11
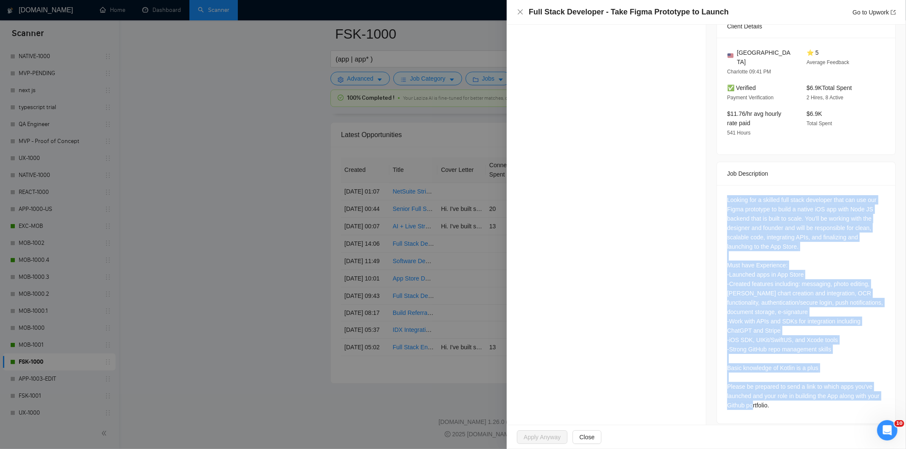
drag, startPoint x: 721, startPoint y: 190, endPoint x: 830, endPoint y: 412, distance: 247.5
click at [830, 412] on div "Looking for a skilled full stack developer that can use our Figma prototype to …" at bounding box center [806, 304] width 178 height 239
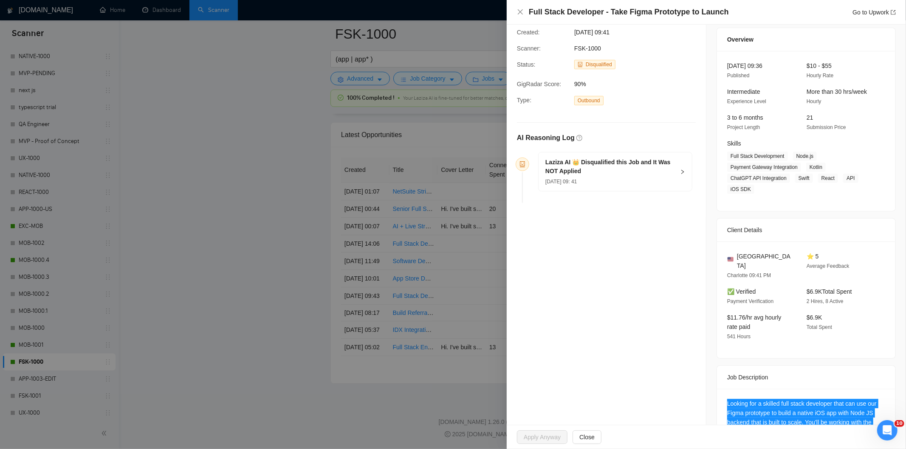
scroll to position [26, 0]
click at [629, 176] on h5 "Laziza AI 👑 Disqualified this Job and It Was NOT Applied" at bounding box center [610, 167] width 130 height 18
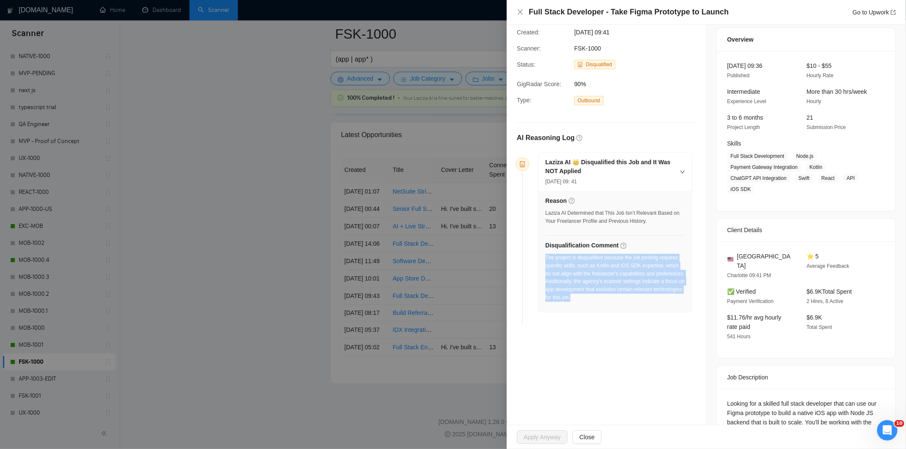
drag, startPoint x: 616, startPoint y: 304, endPoint x: 545, endPoint y: 260, distance: 83.2
click at [545, 260] on div "The project is disqualified because the job posting requires specific skills, s…" at bounding box center [615, 280] width 140 height 53
drag, startPoint x: 519, startPoint y: 12, endPoint x: 446, endPoint y: 281, distance: 278.6
click at [519, 12] on icon "close" at bounding box center [520, 11] width 7 height 7
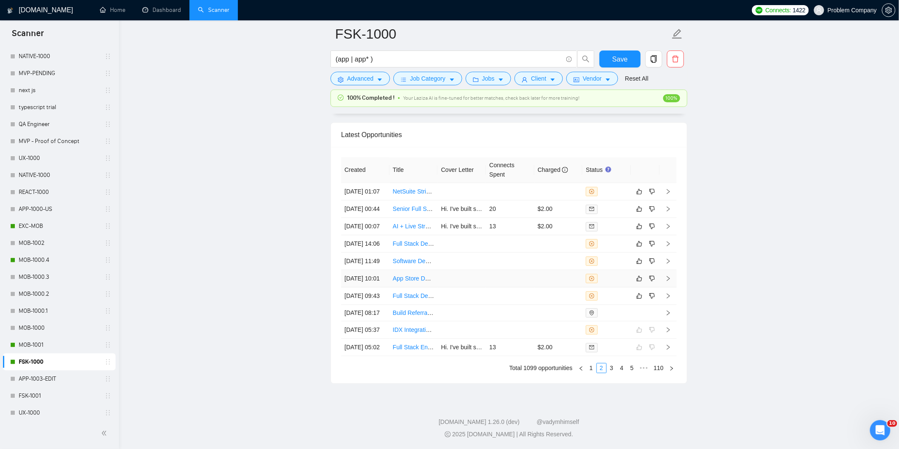
click at [377, 282] on td "[DATE] 10:01" at bounding box center [365, 278] width 48 height 17
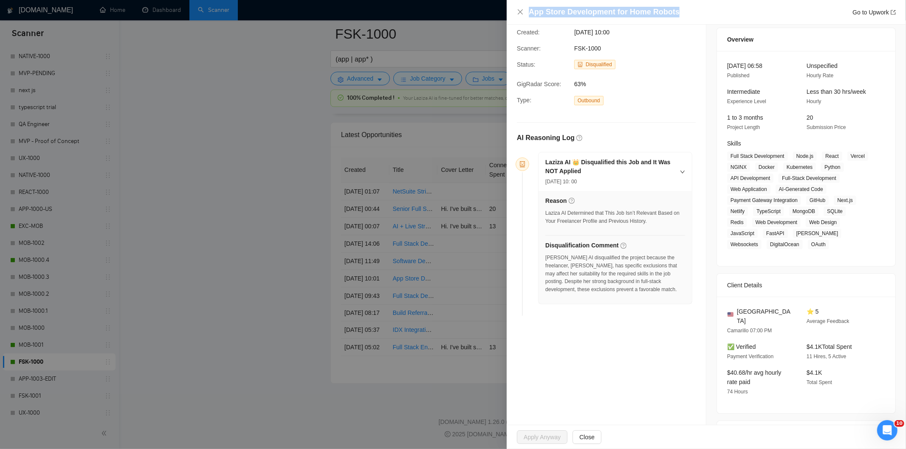
drag, startPoint x: 688, startPoint y: 17, endPoint x: 601, endPoint y: 1, distance: 88.5
click at [601, 1] on div "App Store Development for Home Robots Go to Upwork" at bounding box center [706, 12] width 399 height 25
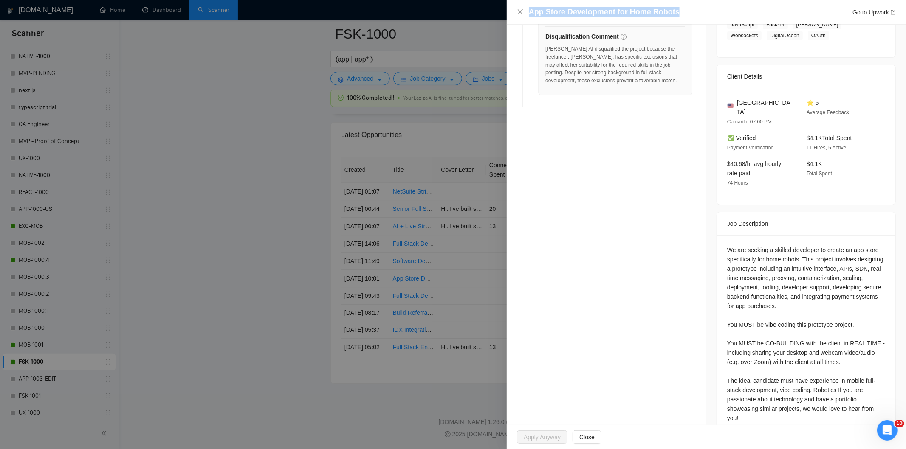
scroll to position [248, 0]
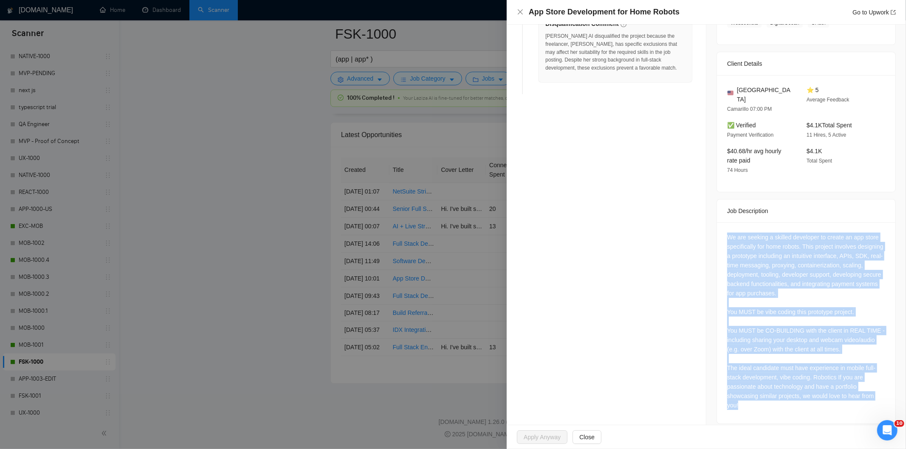
drag, startPoint x: 722, startPoint y: 228, endPoint x: 809, endPoint y: 400, distance: 191.8
click at [808, 398] on div "We are seeking a skilled developer to create an app store specifically for home…" at bounding box center [806, 323] width 178 height 201
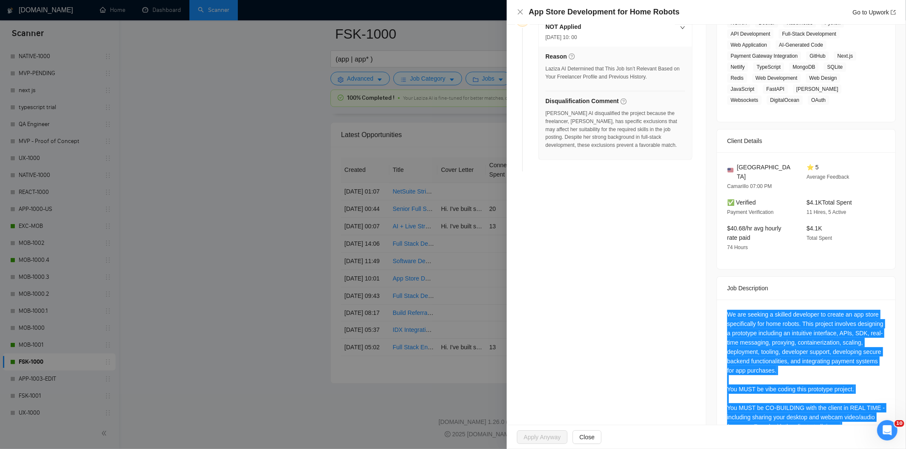
scroll to position [153, 0]
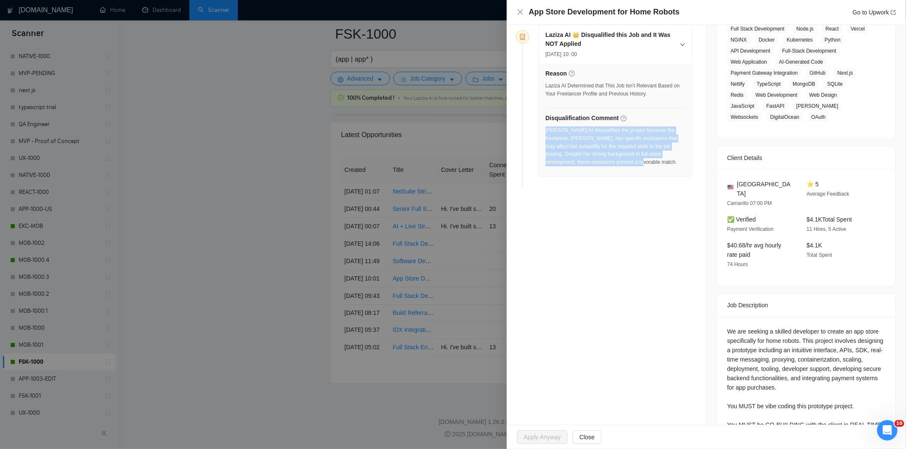
drag, startPoint x: 618, startPoint y: 165, endPoint x: 546, endPoint y: 126, distance: 82.1
click at [546, 126] on div "Disqualification Comment [PERSON_NAME] AI disqualified the project because the …" at bounding box center [615, 142] width 140 height 58
click at [519, 14] on icon "close" at bounding box center [520, 11] width 5 height 5
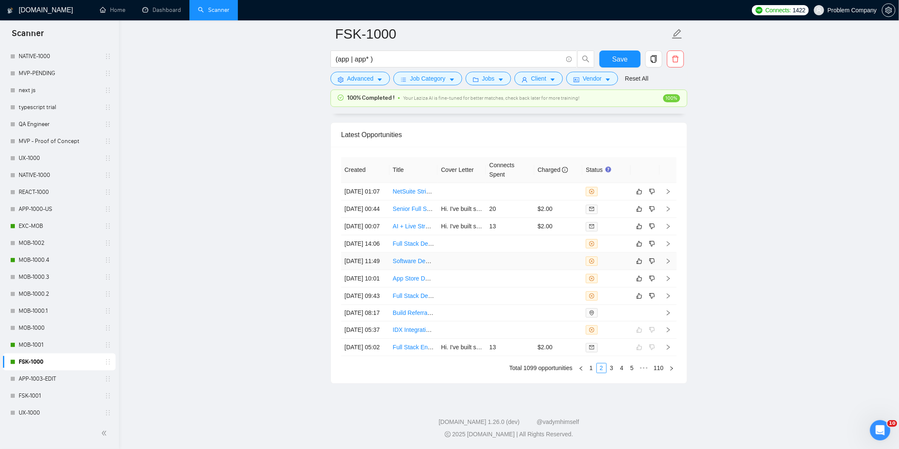
click at [379, 257] on td "[DATE] 11:49" at bounding box center [365, 261] width 48 height 17
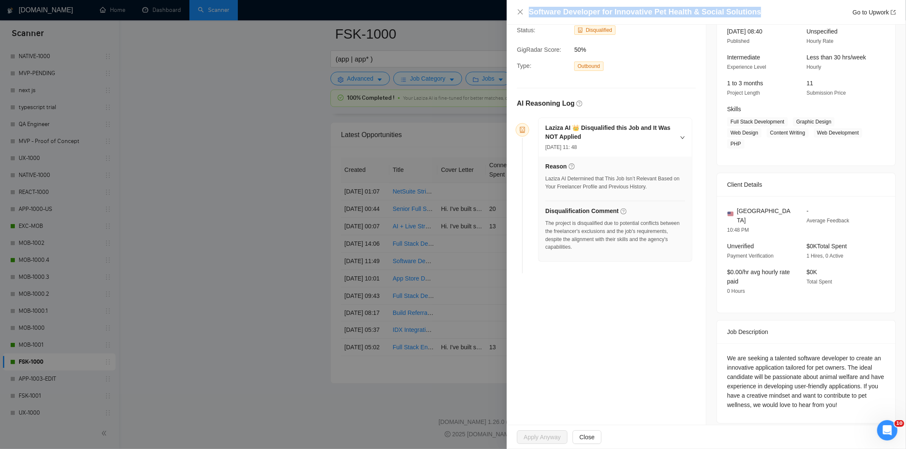
drag, startPoint x: 762, startPoint y: 11, endPoint x: 529, endPoint y: 11, distance: 233.6
click at [529, 11] on div "Software Developer for Innovative Pet Health & Social Solutions Go to Upwork" at bounding box center [712, 12] width 367 height 11
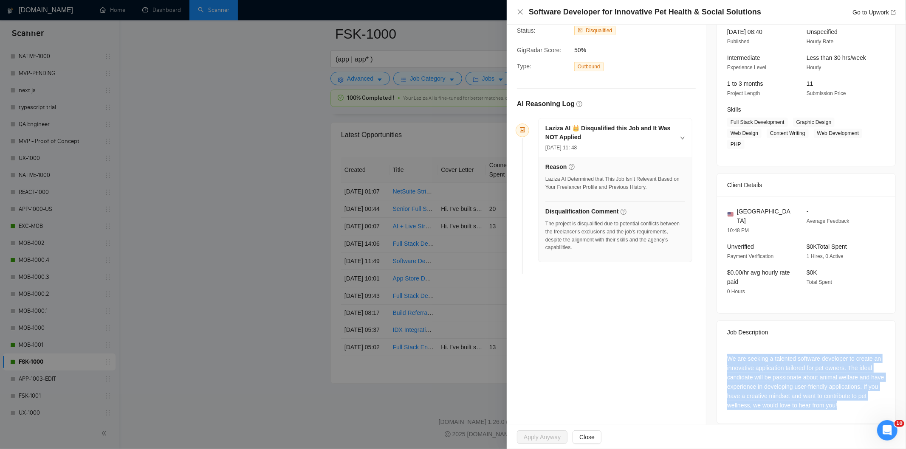
drag, startPoint x: 843, startPoint y: 398, endPoint x: 722, endPoint y: 350, distance: 129.8
click at [722, 350] on div "We are seeking a talented software developer to create an innovative applicatio…" at bounding box center [806, 384] width 178 height 80
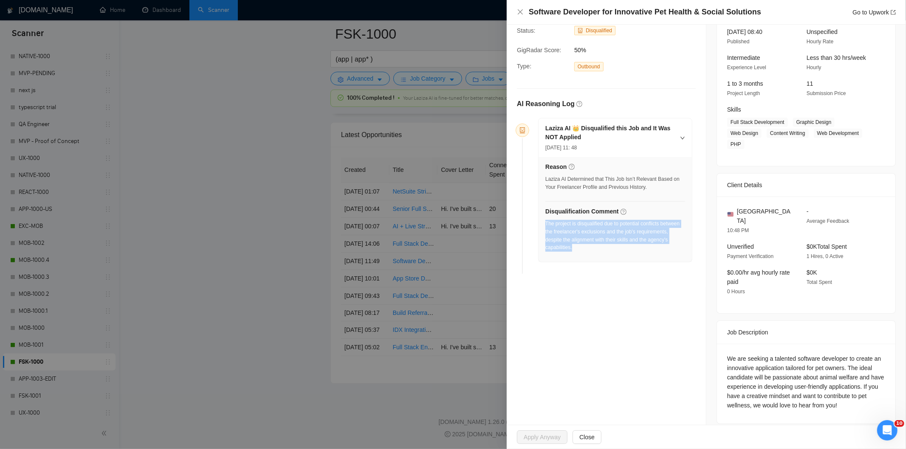
drag, startPoint x: 587, startPoint y: 255, endPoint x: 546, endPoint y: 226, distance: 50.1
click at [546, 226] on div "The project is disqualified due to potential conflicts between the freelancer's…" at bounding box center [615, 238] width 140 height 37
click at [516, 11] on div "Software Developer for Innovative Pet Health & Social Solutions Go to Upwork" at bounding box center [706, 12] width 399 height 25
drag, startPoint x: 519, startPoint y: 11, endPoint x: 522, endPoint y: 58, distance: 47.2
click at [520, 11] on icon "close" at bounding box center [520, 11] width 7 height 7
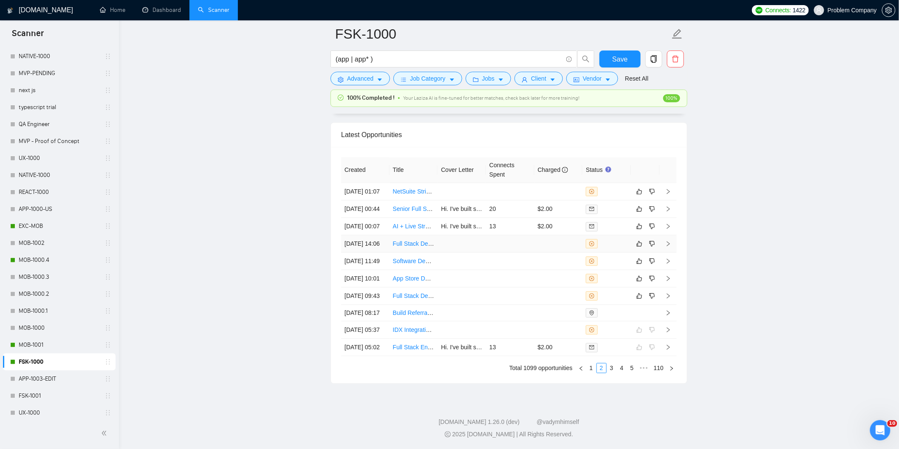
click at [381, 235] on td "[DATE] 14:06" at bounding box center [365, 243] width 48 height 17
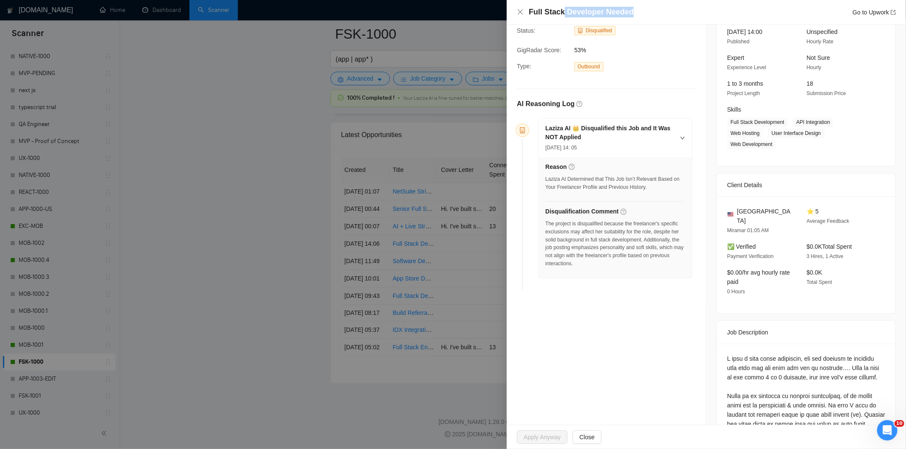
drag, startPoint x: 642, startPoint y: 11, endPoint x: 562, endPoint y: 7, distance: 80.3
click at [562, 7] on div "Full Stack Developer Needed Go to Upwork" at bounding box center [712, 12] width 367 height 11
click at [646, 16] on div "Full Stack Developer Needed Go to Upwork" at bounding box center [712, 12] width 367 height 11
drag, startPoint x: 641, startPoint y: 13, endPoint x: 527, endPoint y: 15, distance: 114.7
click at [527, 15] on div "Full Stack Developer Needed Go to Upwork" at bounding box center [706, 12] width 379 height 11
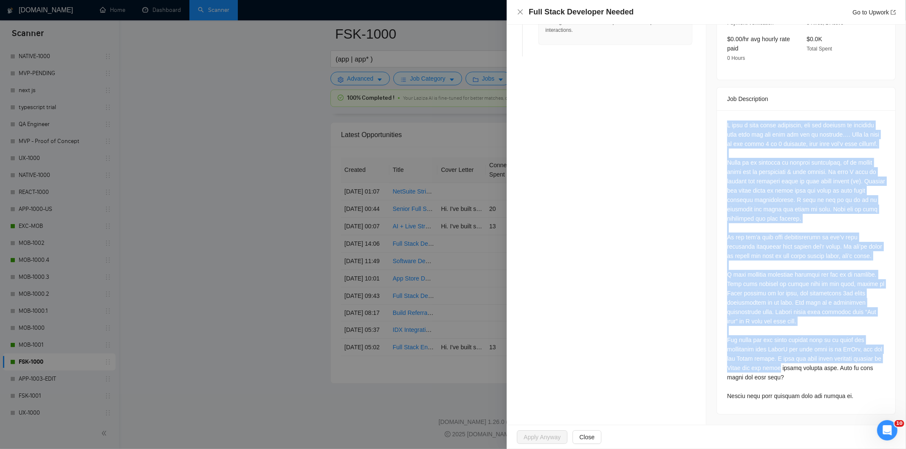
scroll to position [302, 0]
drag, startPoint x: 718, startPoint y: 204, endPoint x: 847, endPoint y: 401, distance: 236.2
click at [847, 401] on div at bounding box center [806, 262] width 178 height 304
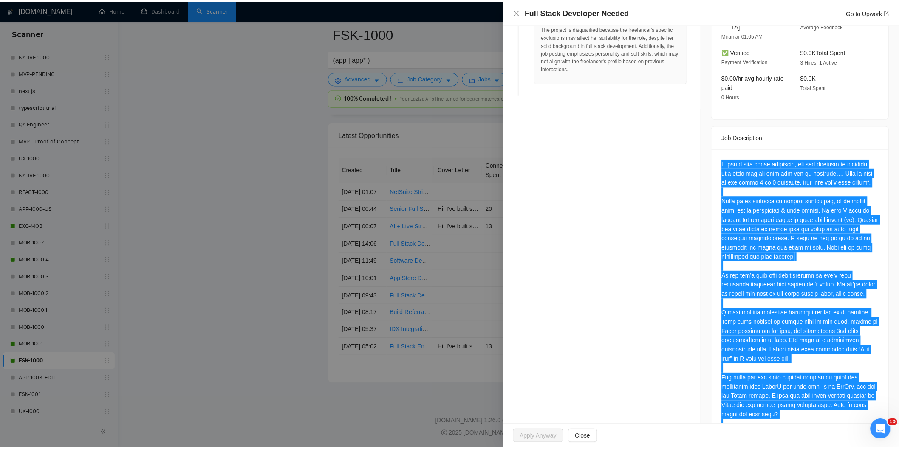
scroll to position [66, 0]
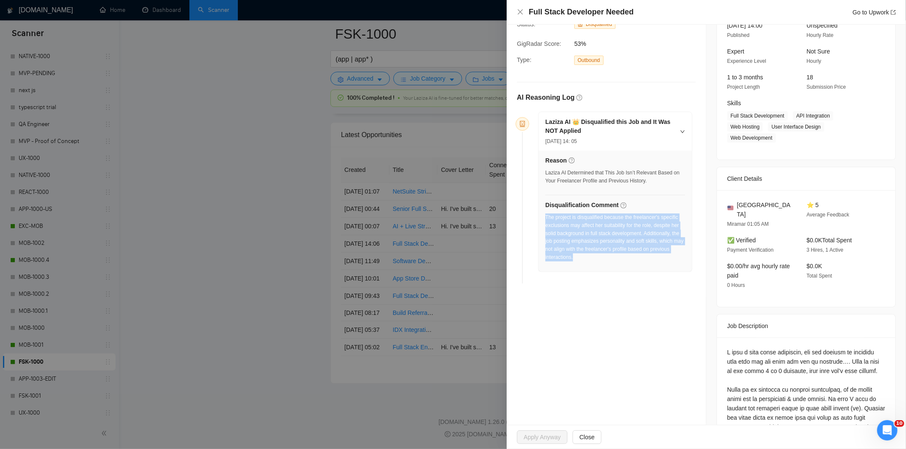
drag, startPoint x: 586, startPoint y: 258, endPoint x: 545, endPoint y: 217, distance: 57.7
click at [545, 217] on div "The project is disqualified because the freelancer's specific exclusions may af…" at bounding box center [615, 238] width 140 height 48
drag, startPoint x: 519, startPoint y: 11, endPoint x: 376, endPoint y: 227, distance: 258.9
click at [519, 13] on icon "close" at bounding box center [520, 11] width 7 height 7
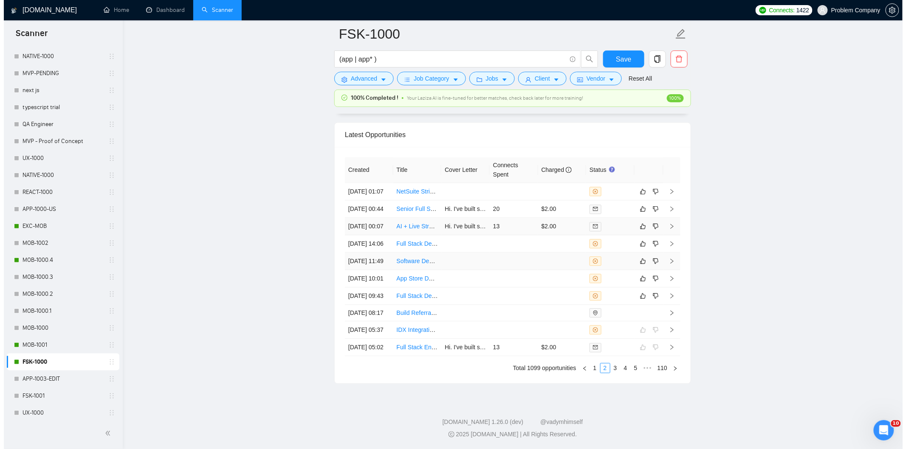
scroll to position [2077, 0]
click at [374, 235] on td "[DATE] 00:07" at bounding box center [365, 226] width 48 height 17
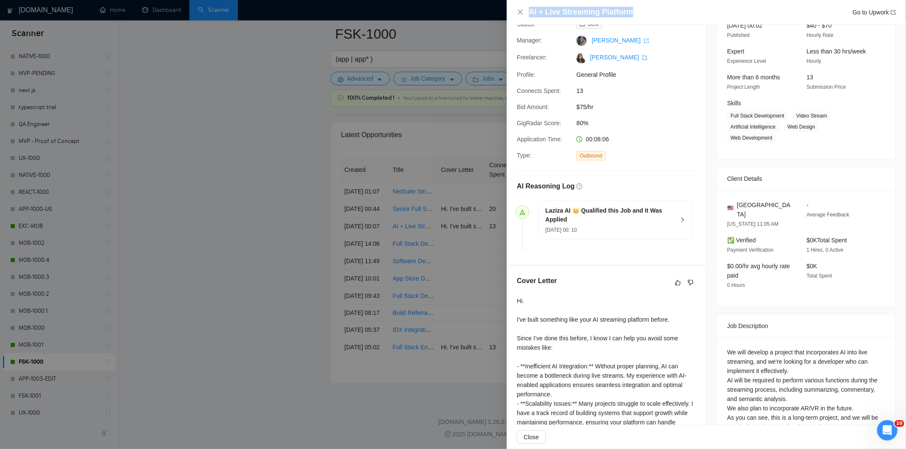
drag, startPoint x: 649, startPoint y: 9, endPoint x: 524, endPoint y: 9, distance: 124.4
click at [524, 9] on div "AI + Live Streaming Platform Go to Upwork" at bounding box center [706, 12] width 379 height 11
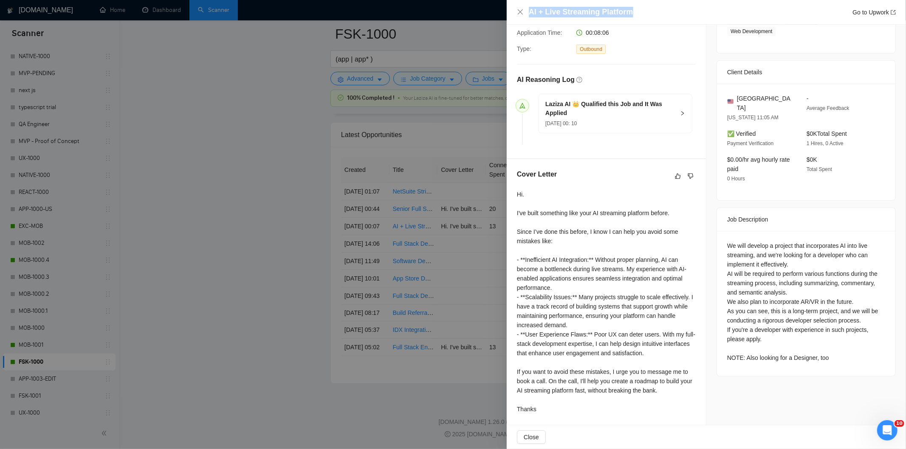
scroll to position [176, 0]
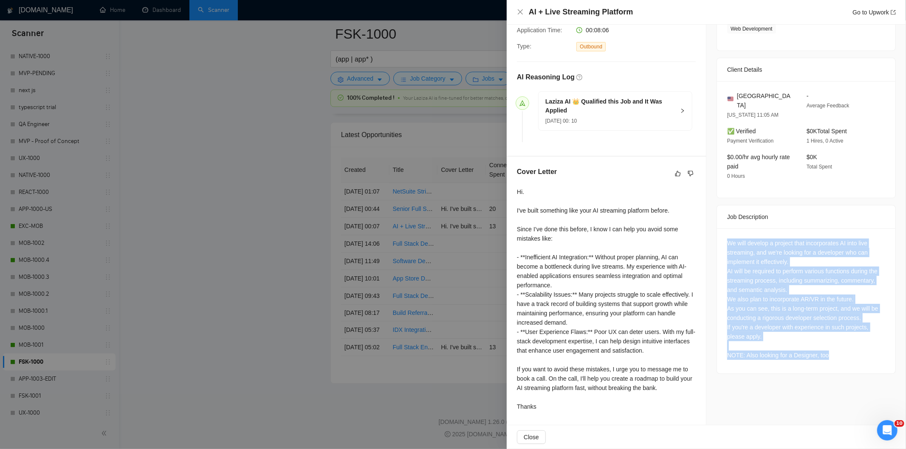
drag, startPoint x: 720, startPoint y: 231, endPoint x: 832, endPoint y: 345, distance: 160.7
click at [832, 345] on div "We will develop a project that incorporates AI into live streaming, and we're l…" at bounding box center [806, 300] width 178 height 145
click at [519, 13] on icon "close" at bounding box center [520, 11] width 5 height 5
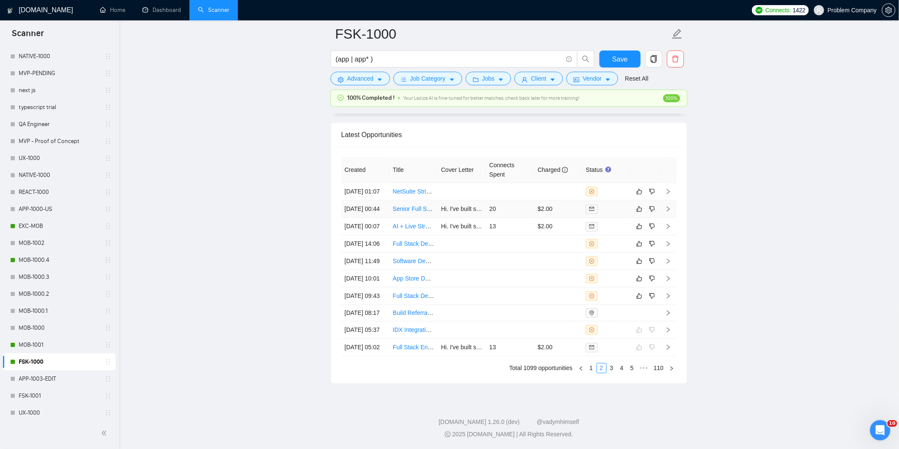
click at [385, 218] on td "[DATE] 00:44" at bounding box center [365, 208] width 48 height 17
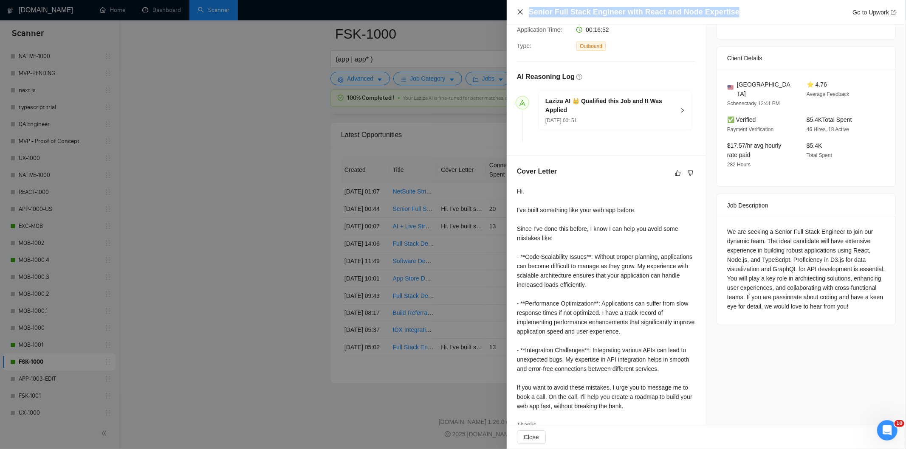
drag, startPoint x: 731, startPoint y: 10, endPoint x: 521, endPoint y: 15, distance: 210.7
click at [521, 15] on div "Senior Full Stack Engineer with React and Node Expertise Go to Upwork" at bounding box center [706, 12] width 379 height 11
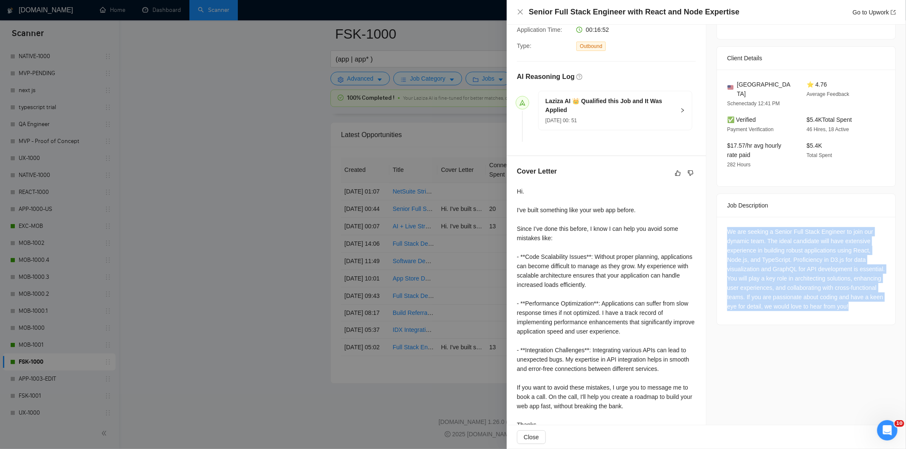
drag, startPoint x: 755, startPoint y: 304, endPoint x: 718, endPoint y: 218, distance: 92.8
click at [718, 218] on div "We are seeking a Senior Full Stack Engineer to join our dynamic team. The ideal…" at bounding box center [806, 271] width 178 height 108
click at [519, 11] on icon "close" at bounding box center [520, 11] width 7 height 7
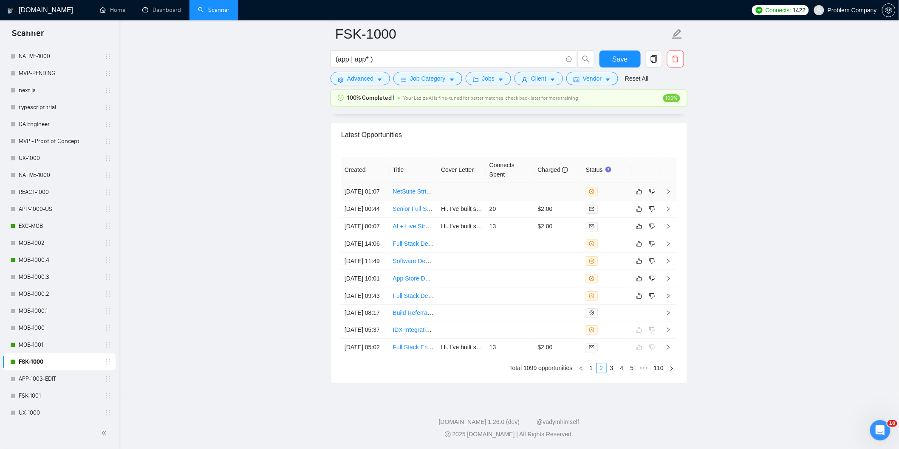
click at [378, 199] on td "[DATE] 01:07" at bounding box center [365, 191] width 48 height 17
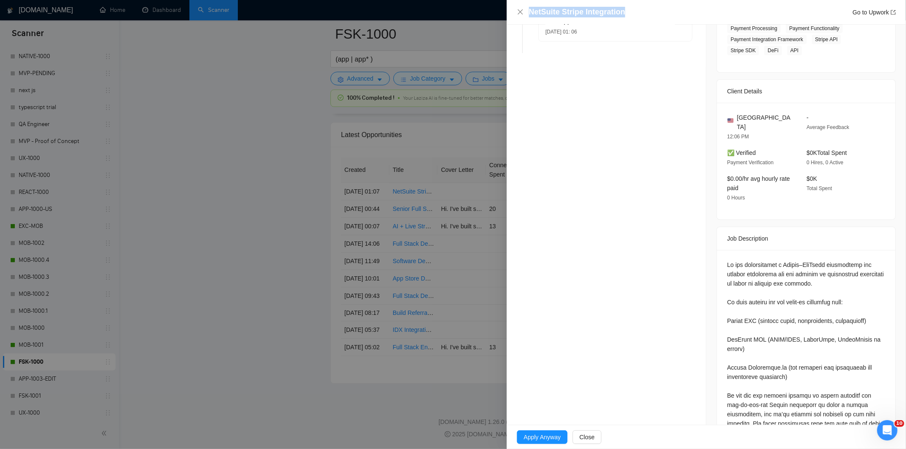
drag, startPoint x: 643, startPoint y: 7, endPoint x: 527, endPoint y: 11, distance: 116.0
click at [527, 11] on div "NetSuite Stripe Integration Go to Upwork" at bounding box center [706, 12] width 379 height 11
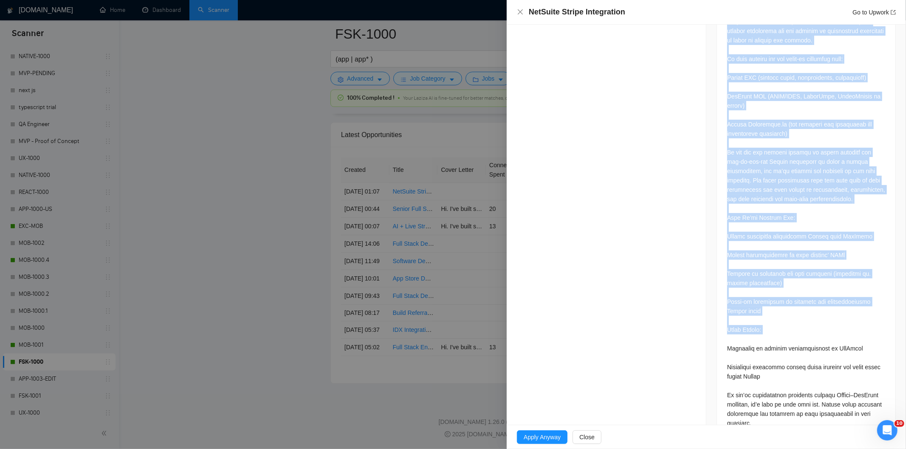
scroll to position [427, 0]
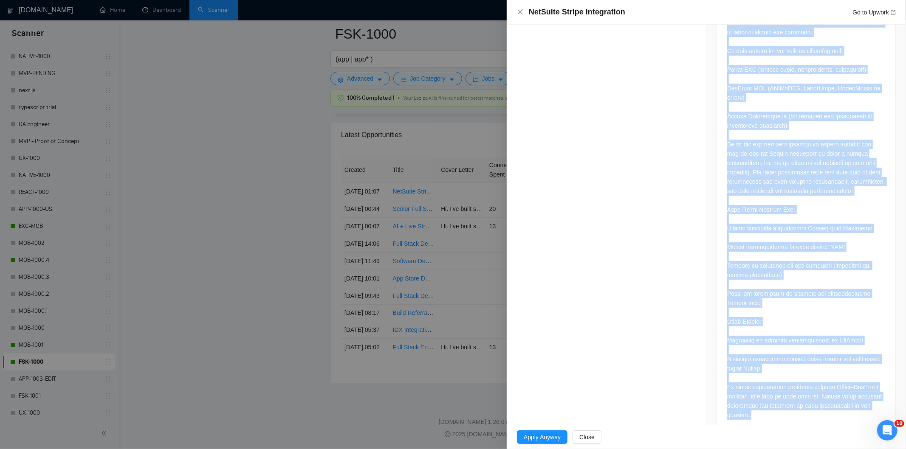
drag, startPoint x: 721, startPoint y: 108, endPoint x: 812, endPoint y: 409, distance: 314.1
click at [812, 409] on div at bounding box center [806, 216] width 178 height 435
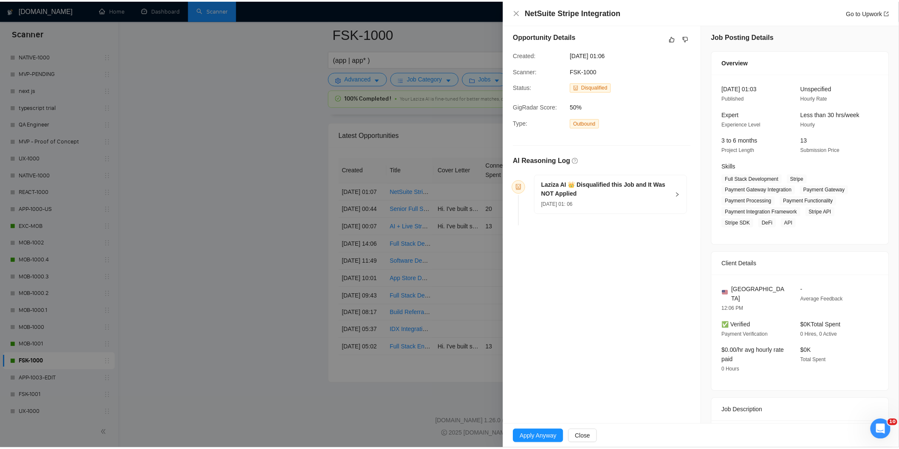
scroll to position [3, 0]
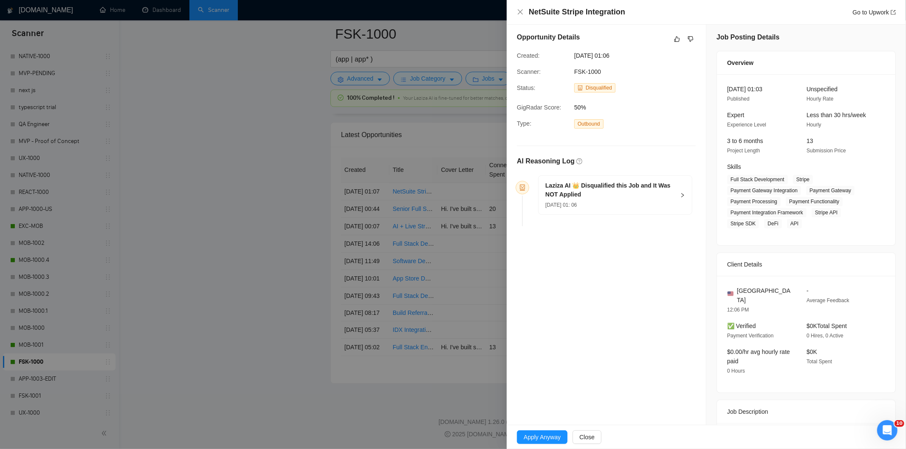
click at [619, 195] on h5 "Laziza AI 👑 Disqualified this Job and It Was NOT Applied" at bounding box center [610, 190] width 130 height 18
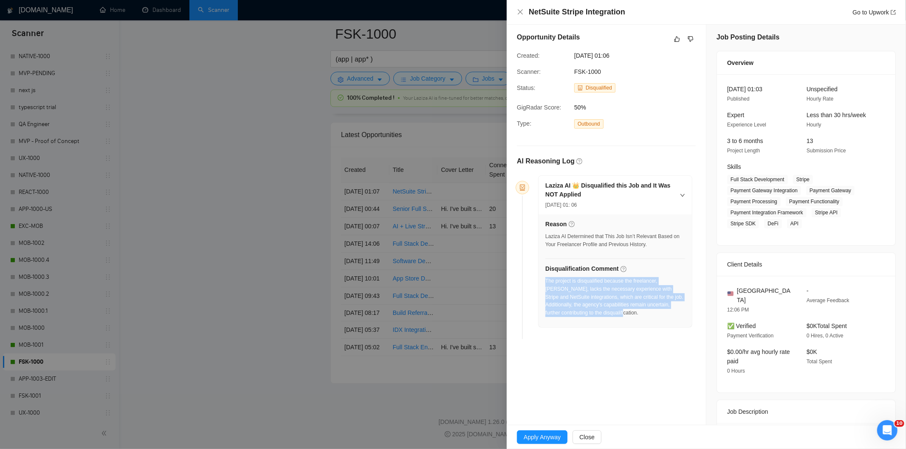
drag, startPoint x: 607, startPoint y: 315, endPoint x: 550, endPoint y: 288, distance: 63.1
click at [546, 284] on div "The project is disqualified because the freelancer, [PERSON_NAME], lacks the ne…" at bounding box center [615, 297] width 140 height 40
click at [522, 10] on icon "close" at bounding box center [520, 11] width 5 height 5
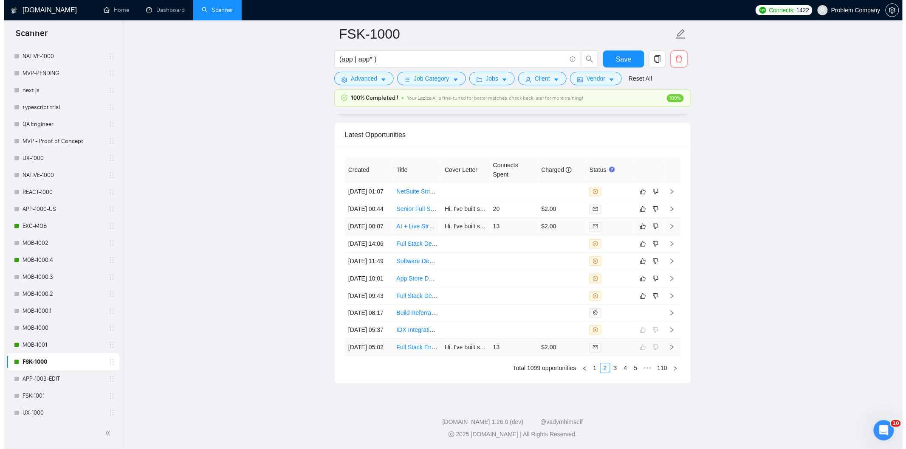
scroll to position [2162, 0]
click at [589, 368] on link "1" at bounding box center [590, 368] width 9 height 9
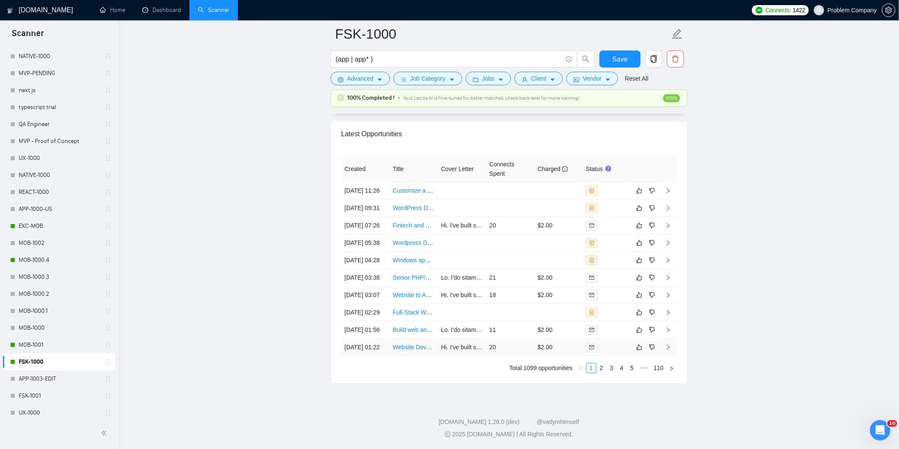
click at [374, 347] on td "[DATE] 01:22" at bounding box center [365, 347] width 48 height 17
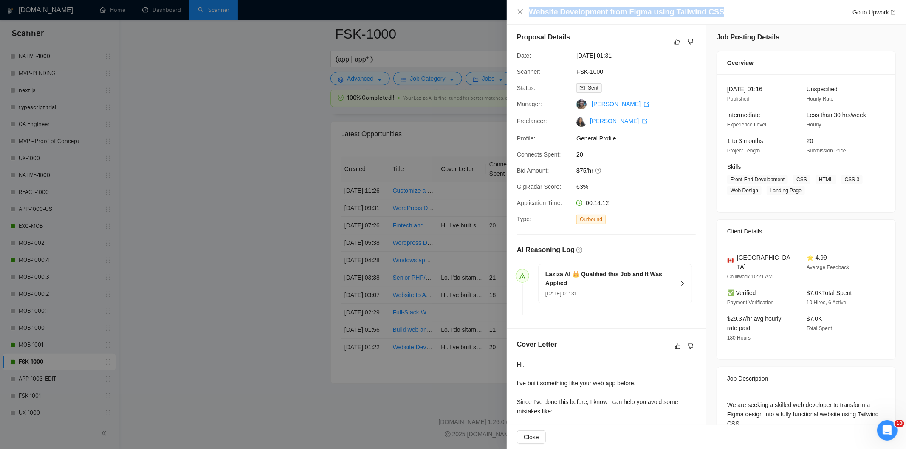
drag, startPoint x: 733, startPoint y: 11, endPoint x: 529, endPoint y: 8, distance: 204.7
click at [529, 8] on div "Website Development from Figma using Tailwind CSS Go to Upwork" at bounding box center [712, 12] width 367 height 11
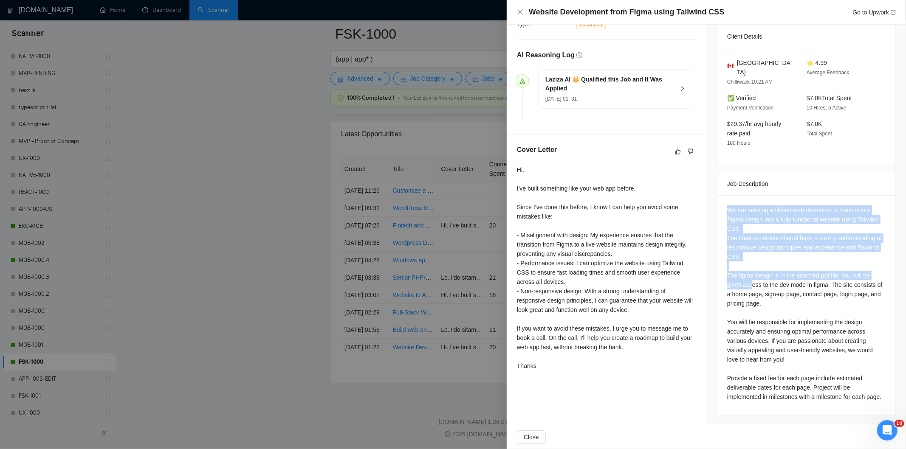
scroll to position [198, 0]
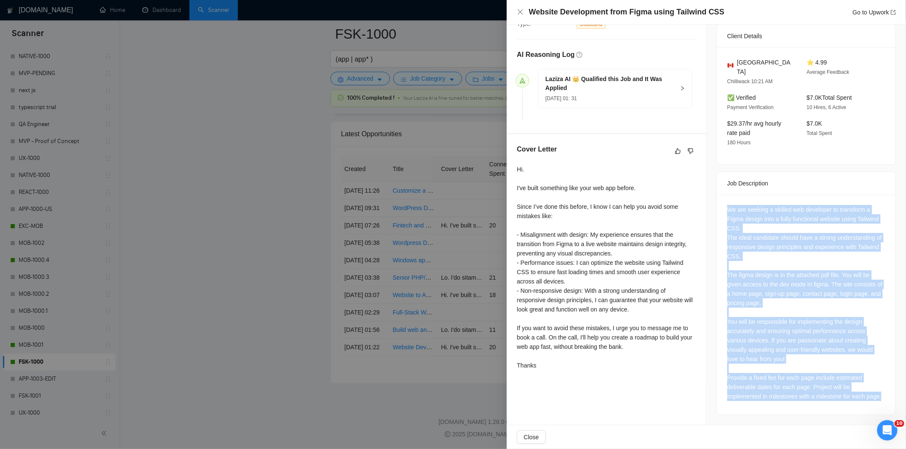
drag, startPoint x: 726, startPoint y: 253, endPoint x: 797, endPoint y: 403, distance: 165.7
click at [797, 403] on div "We are seeking a skilled web developer to transform a Figma design into a fully…" at bounding box center [806, 305] width 178 height 220
click at [790, 211] on div "We are seeking a skilled web developer to transform a Figma design into a fully…" at bounding box center [806, 303] width 158 height 196
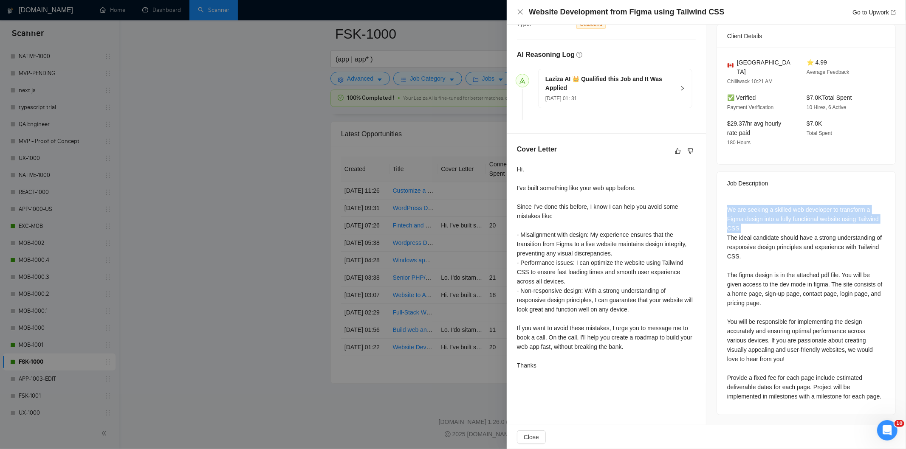
drag, startPoint x: 749, startPoint y: 221, endPoint x: 710, endPoint y: 199, distance: 44.5
click at [710, 199] on div "Job Posting Details Overview [DATE] 01:16 Published Unspecified Hourly Rate Int…" at bounding box center [806, 126] width 200 height 599
drag, startPoint x: 517, startPoint y: 10, endPoint x: 490, endPoint y: 44, distance: 43.2
click at [519, 11] on icon "close" at bounding box center [520, 11] width 7 height 7
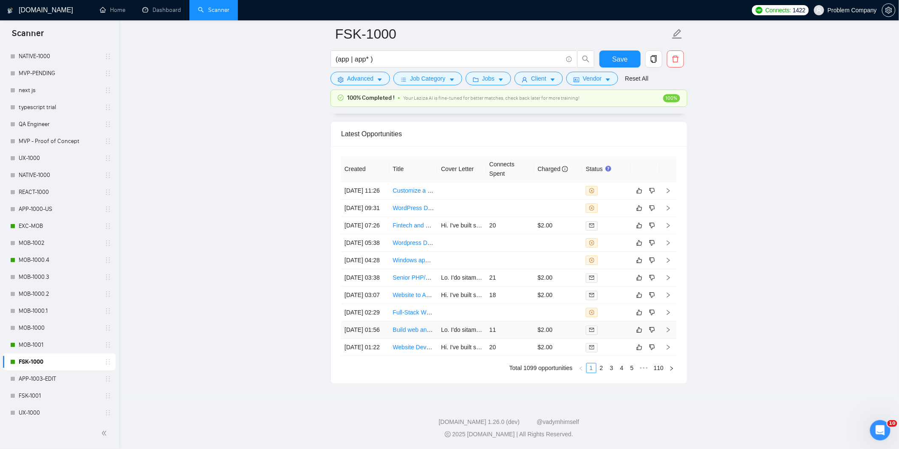
click at [375, 327] on td "[DATE] 01:56" at bounding box center [365, 329] width 48 height 17
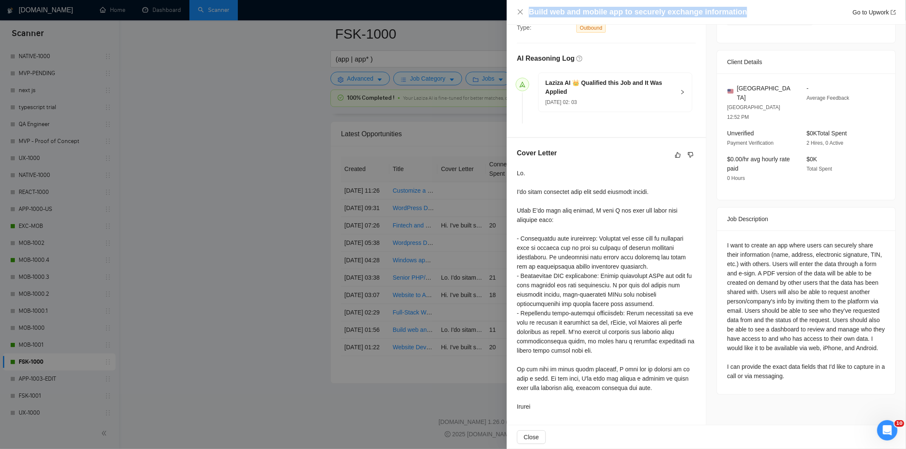
drag, startPoint x: 747, startPoint y: 11, endPoint x: 603, endPoint y: 17, distance: 144.5
click at [612, 6] on div "Build web and mobile app to securely exchange information Go to Upwork" at bounding box center [706, 12] width 399 height 25
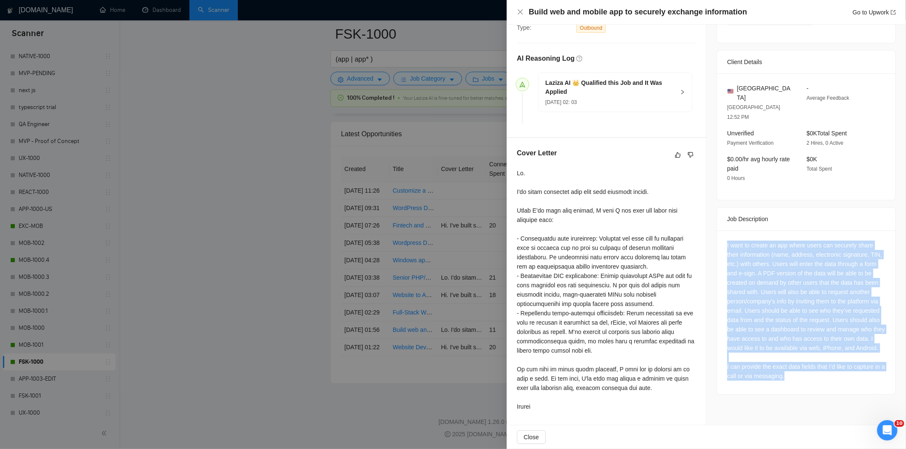
drag, startPoint x: 723, startPoint y: 226, endPoint x: 809, endPoint y: 380, distance: 175.7
click at [809, 380] on div "I want to create an app where users can securely share their information (name,…" at bounding box center [806, 313] width 178 height 164
click at [522, 11] on icon "close" at bounding box center [520, 11] width 7 height 7
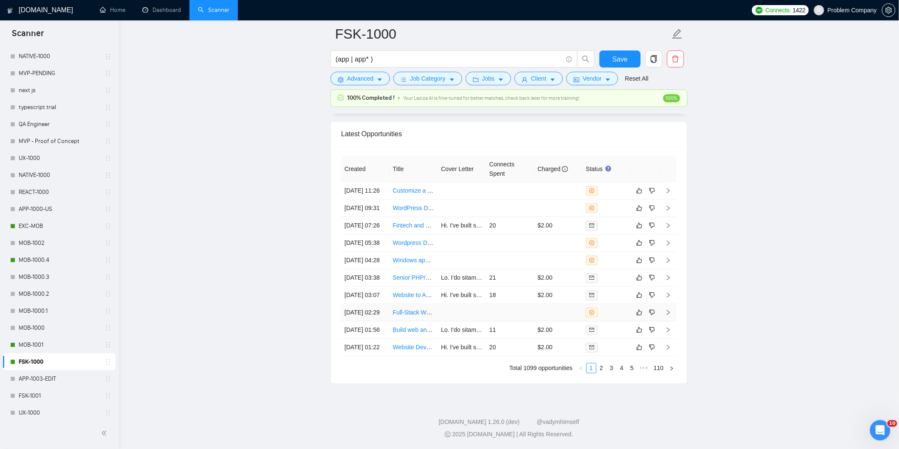
click at [372, 304] on td "[DATE] 02:29" at bounding box center [365, 312] width 48 height 17
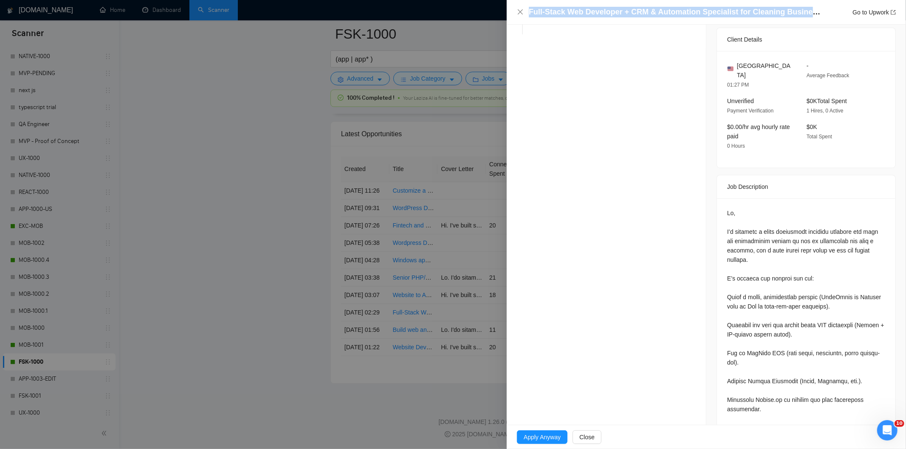
drag, startPoint x: 527, startPoint y: 11, endPoint x: 804, endPoint y: 11, distance: 277.3
click at [804, 11] on div "Full-Stack Web Developer + CRM & Automation Specialist for Cleaning Business La…" at bounding box center [706, 12] width 379 height 11
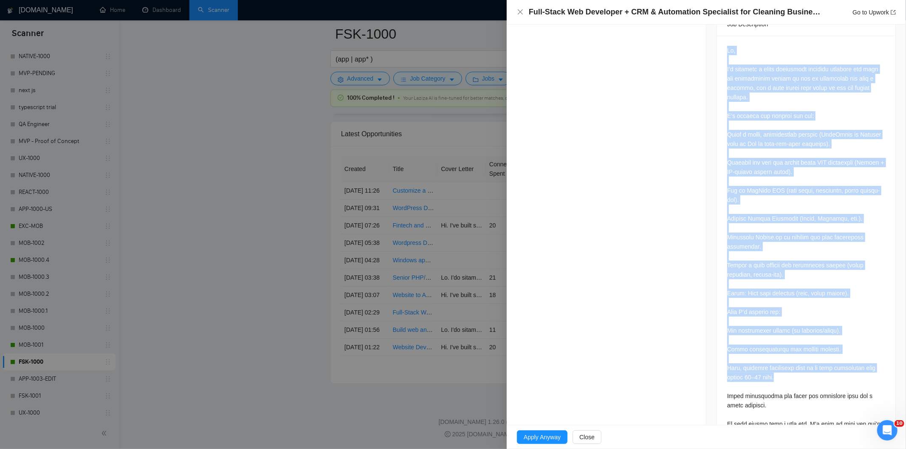
scroll to position [413, 0]
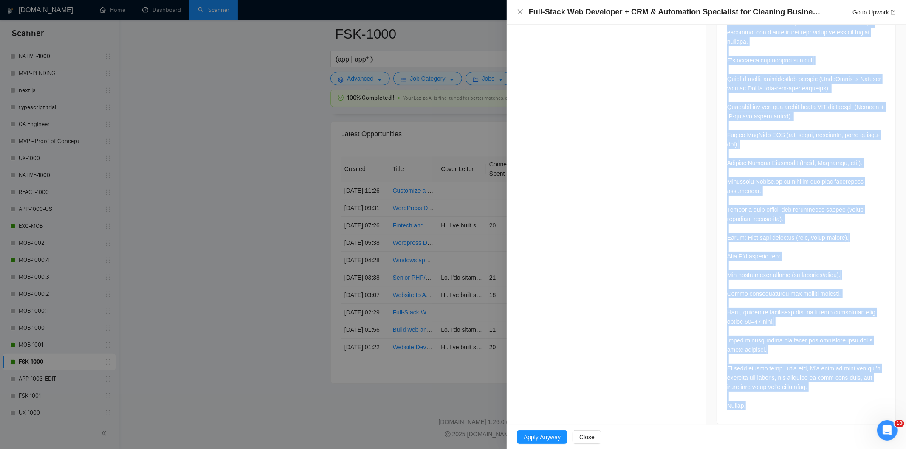
drag, startPoint x: 719, startPoint y: 155, endPoint x: 813, endPoint y: 405, distance: 267.5
click at [813, 405] on div at bounding box center [806, 202] width 178 height 444
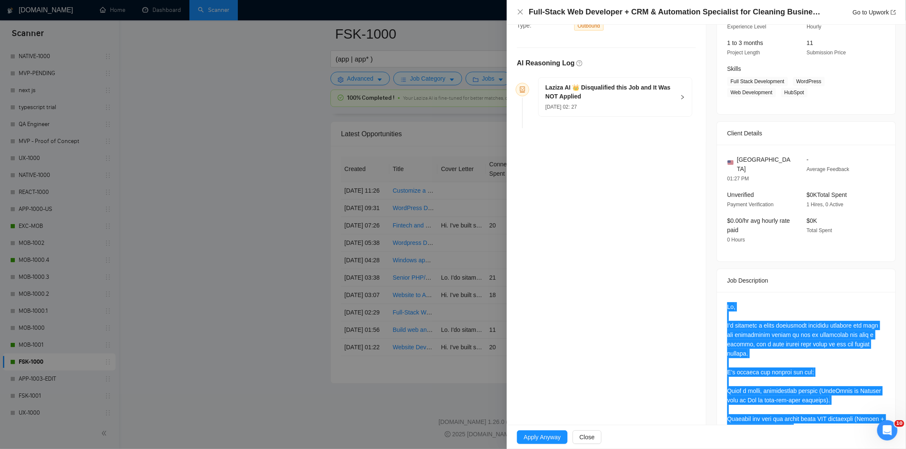
scroll to position [82, 0]
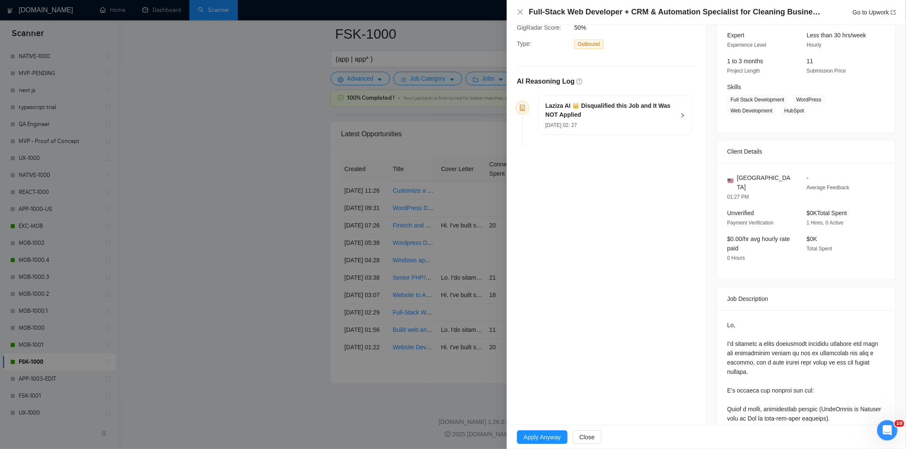
click at [601, 116] on h5 "Laziza AI 👑 Disqualified this Job and It Was NOT Applied" at bounding box center [610, 110] width 130 height 18
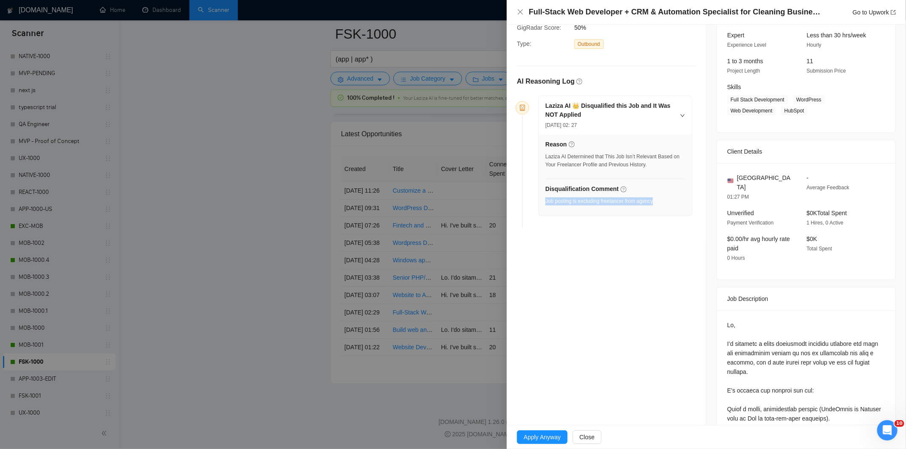
drag, startPoint x: 657, startPoint y: 203, endPoint x: 546, endPoint y: 206, distance: 111.3
click at [546, 206] on div "Disqualification Comment Job posting is excluding freelancer from agency" at bounding box center [615, 197] width 140 height 26
click at [522, 14] on icon "close" at bounding box center [520, 11] width 5 height 5
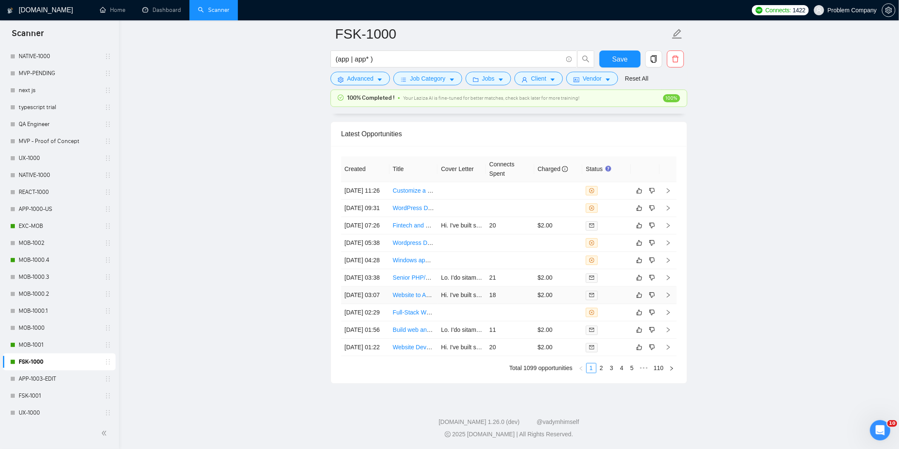
click at [378, 287] on td "[DATE] 03:07" at bounding box center [365, 295] width 48 height 17
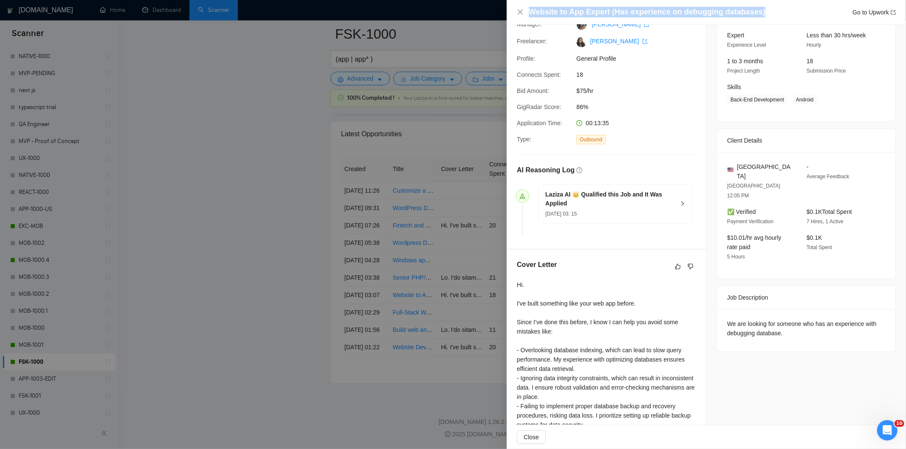
drag, startPoint x: 770, startPoint y: 12, endPoint x: 529, endPoint y: 14, distance: 240.8
click at [529, 14] on div "Website to App Expert (Has experience on debugging databases) Go to Upwork" at bounding box center [712, 12] width 367 height 11
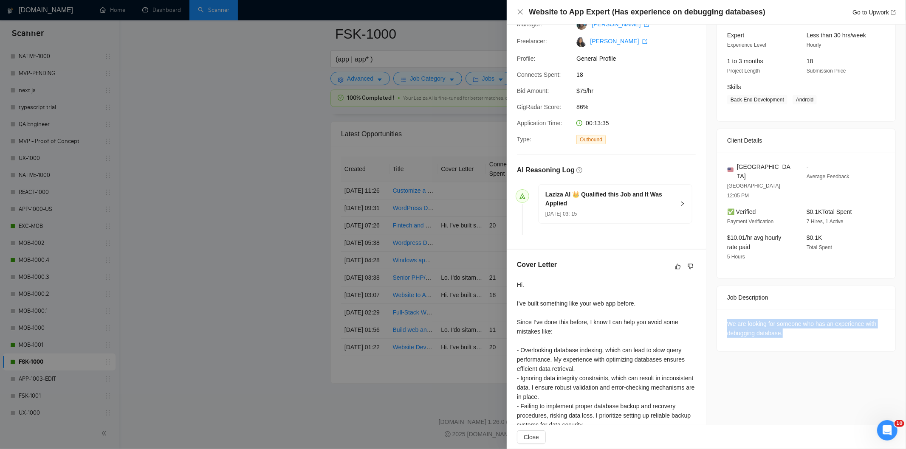
drag, startPoint x: 799, startPoint y: 315, endPoint x: 716, endPoint y: 304, distance: 83.1
click at [717, 309] on div "We are looking for someone who has an experience with debugging database." at bounding box center [806, 330] width 178 height 42
click at [519, 13] on icon "close" at bounding box center [520, 11] width 7 height 7
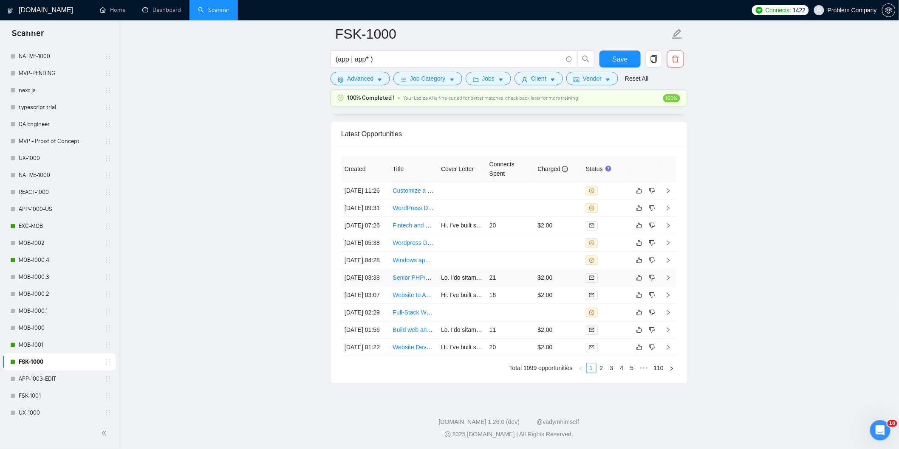
click at [371, 269] on td "[DATE] 03:38" at bounding box center [365, 277] width 48 height 17
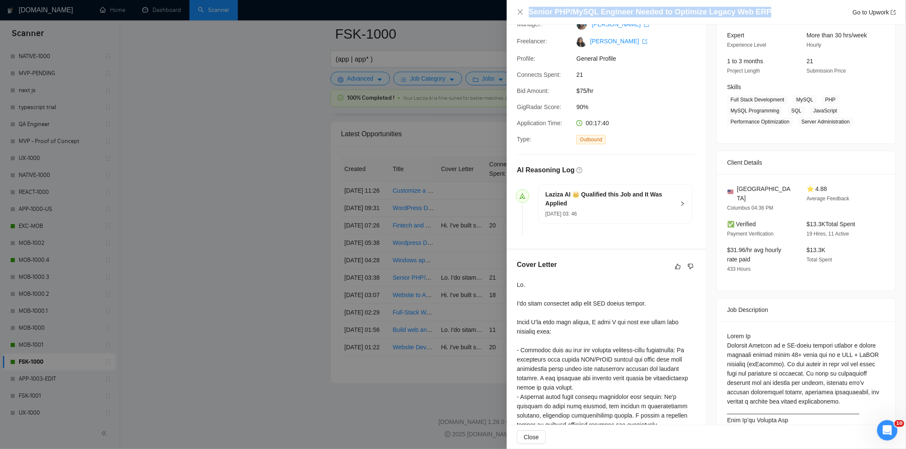
drag, startPoint x: 769, startPoint y: 13, endPoint x: 530, endPoint y: 11, distance: 239.5
click at [530, 11] on div "Senior PHP/MySQL Engineer Needed to Optimize Legacy Web ERP Go to Upwork" at bounding box center [712, 12] width 367 height 11
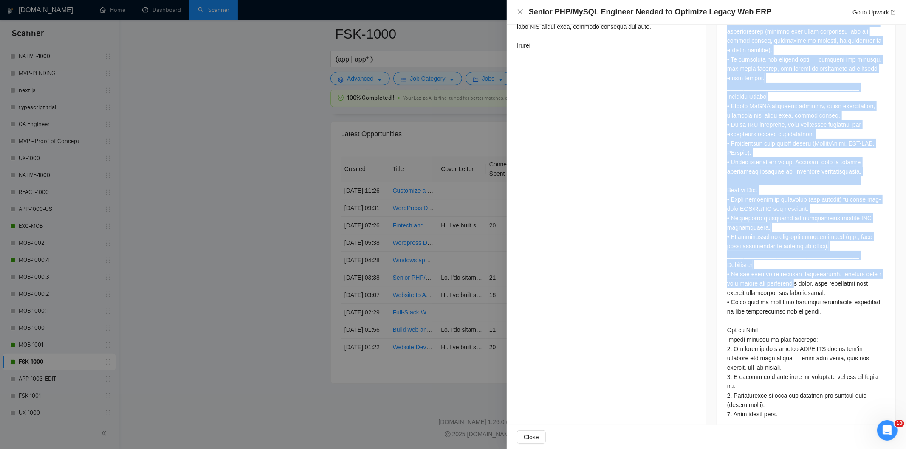
scroll to position [564, 0]
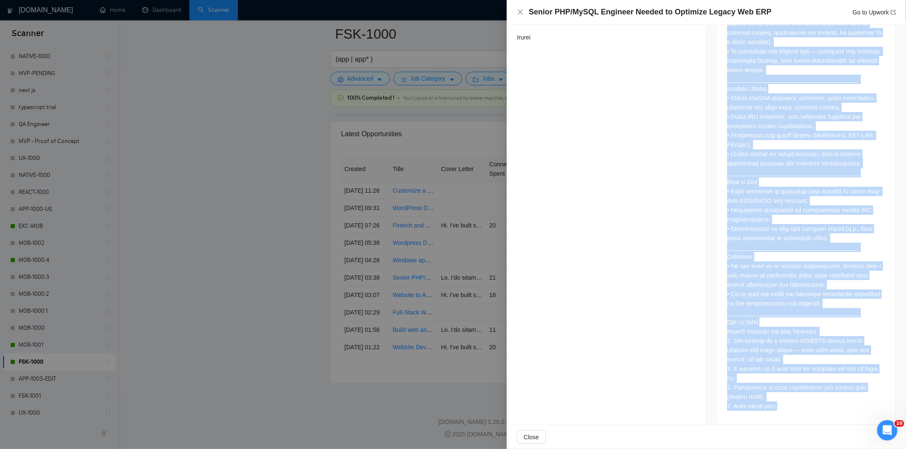
drag, startPoint x: 720, startPoint y: 187, endPoint x: 825, endPoint y: 396, distance: 233.8
click at [825, 396] on div at bounding box center [806, 132] width 178 height 584
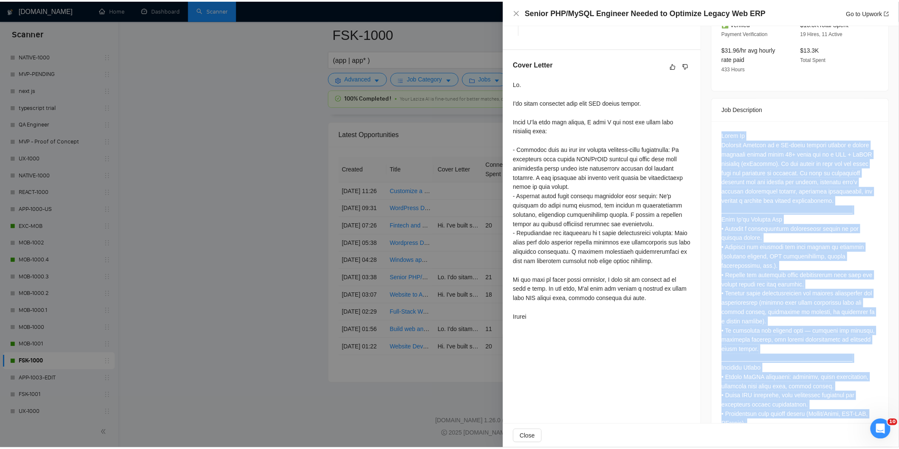
scroll to position [281, 0]
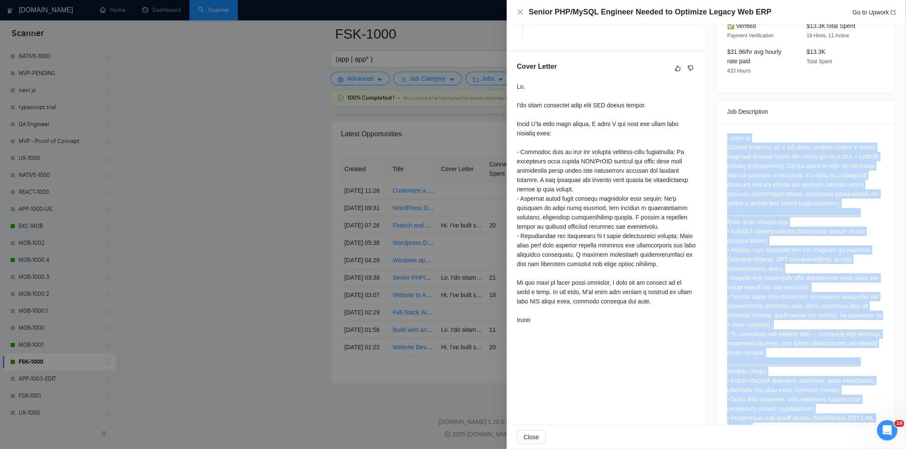
click at [801, 190] on div at bounding box center [806, 413] width 158 height 561
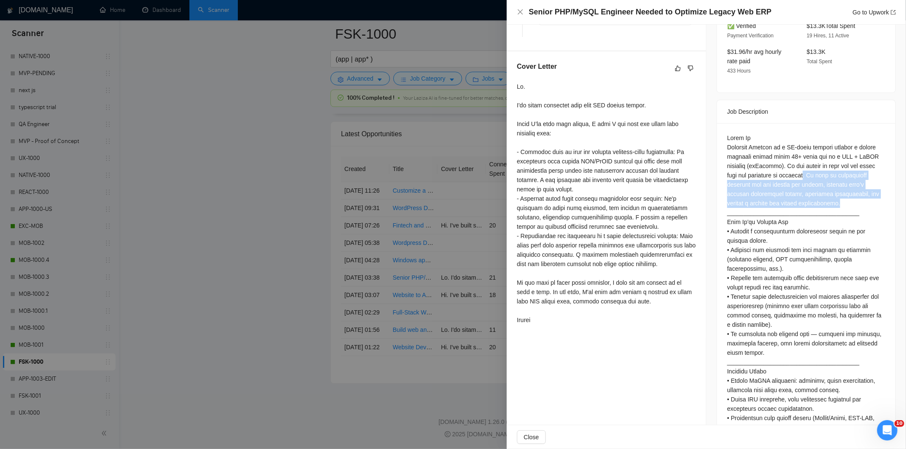
drag, startPoint x: 800, startPoint y: 166, endPoint x: 852, endPoint y: 198, distance: 61.3
click at [852, 198] on div at bounding box center [806, 413] width 158 height 561
click at [519, 10] on icon "close" at bounding box center [520, 11] width 7 height 7
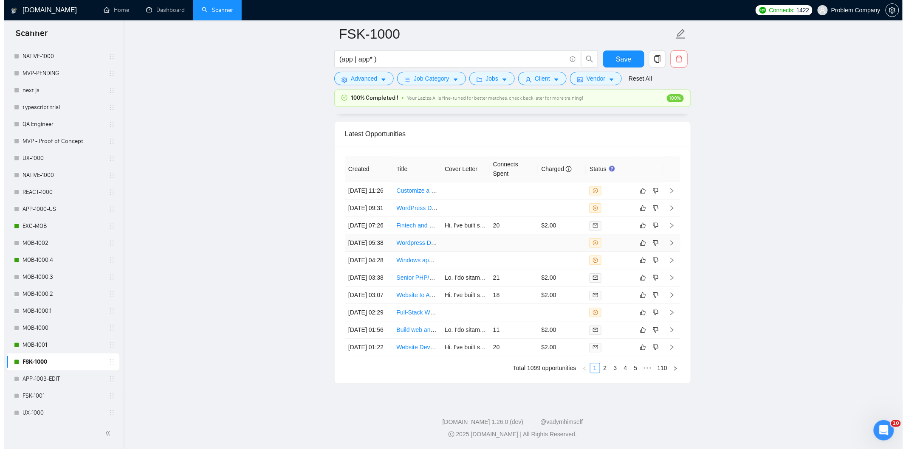
scroll to position [2115, 0]
click at [367, 264] on td "[DATE] 04:28" at bounding box center [365, 260] width 48 height 17
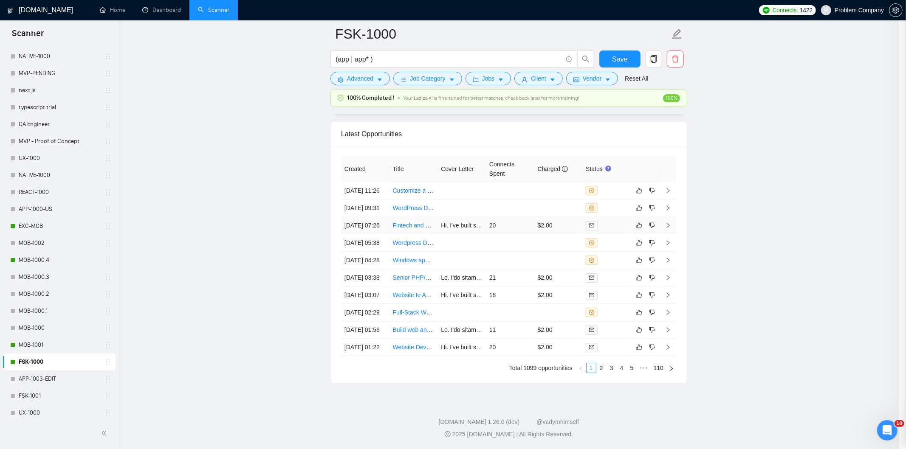
scroll to position [243, 0]
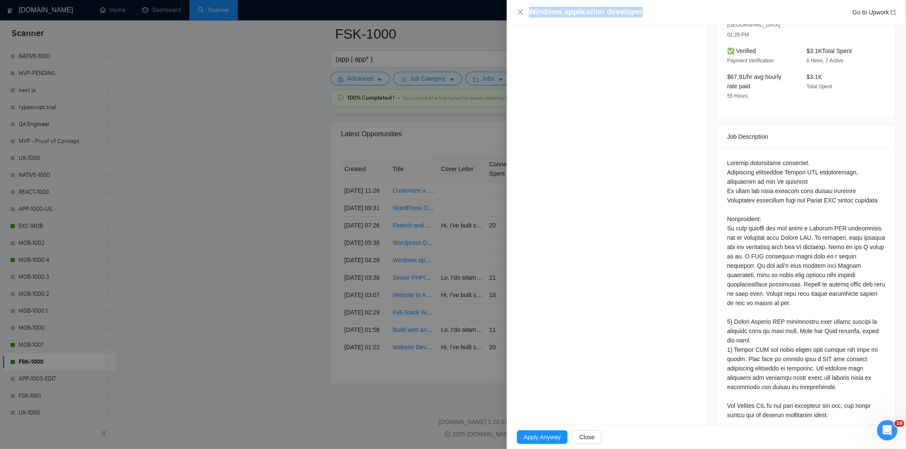
drag, startPoint x: 660, startPoint y: 11, endPoint x: 525, endPoint y: 13, distance: 135.1
click at [525, 13] on div "Windows application developer Go to Upwork" at bounding box center [706, 12] width 379 height 11
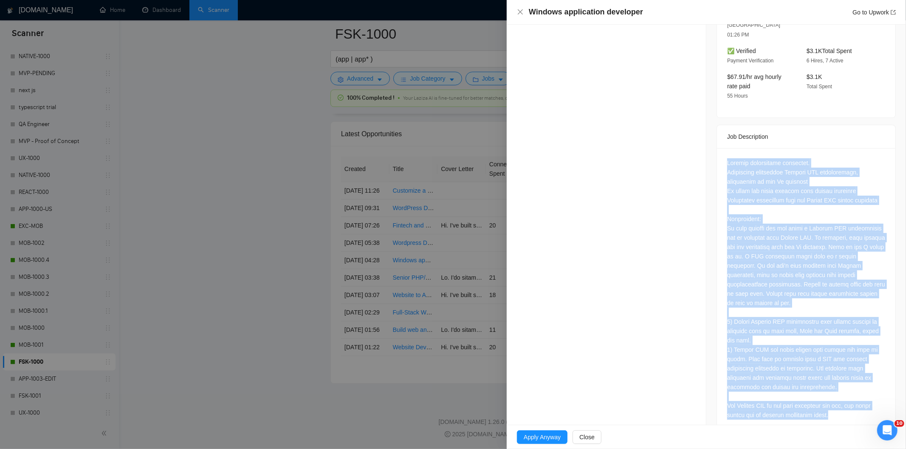
drag, startPoint x: 721, startPoint y: 141, endPoint x: 893, endPoint y: 411, distance: 320.0
click at [893, 411] on div "Job Posting Details Overview [DATE] 04:20 Published $30 - $50 Hourly Rate Exper…" at bounding box center [806, 112] width 200 height 663
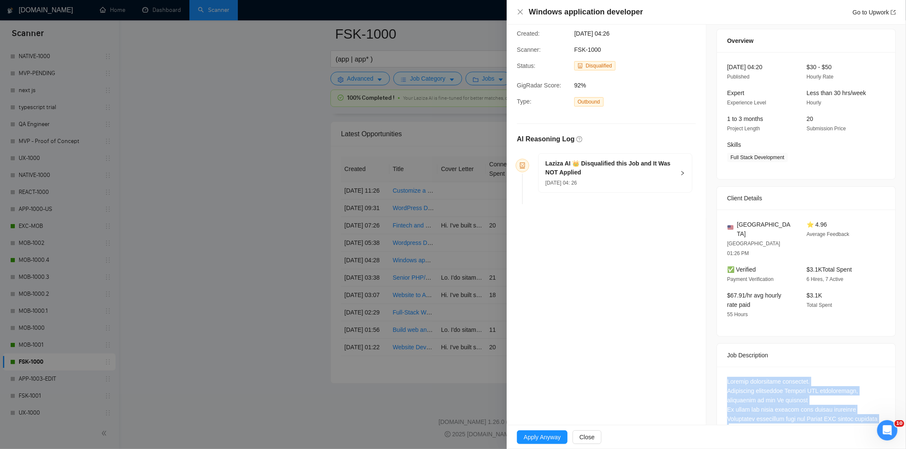
scroll to position [7, 0]
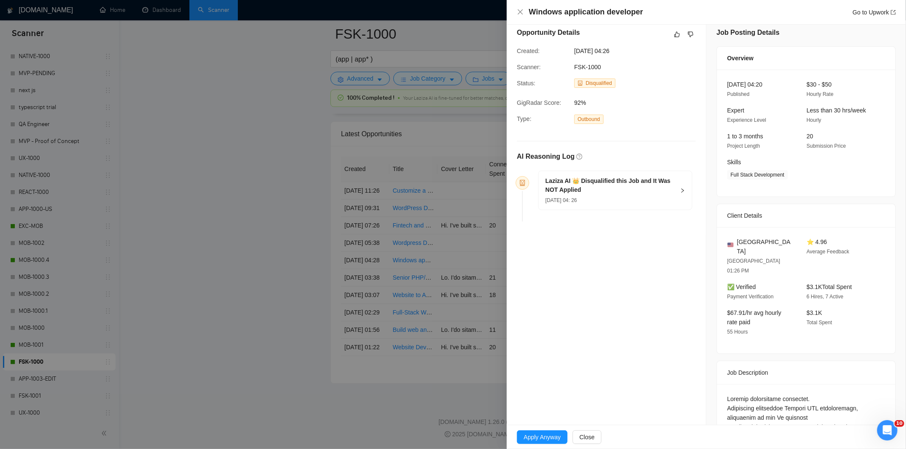
click at [606, 193] on h5 "Laziza AI 👑 Disqualified this Job and It Was NOT Applied" at bounding box center [610, 186] width 130 height 18
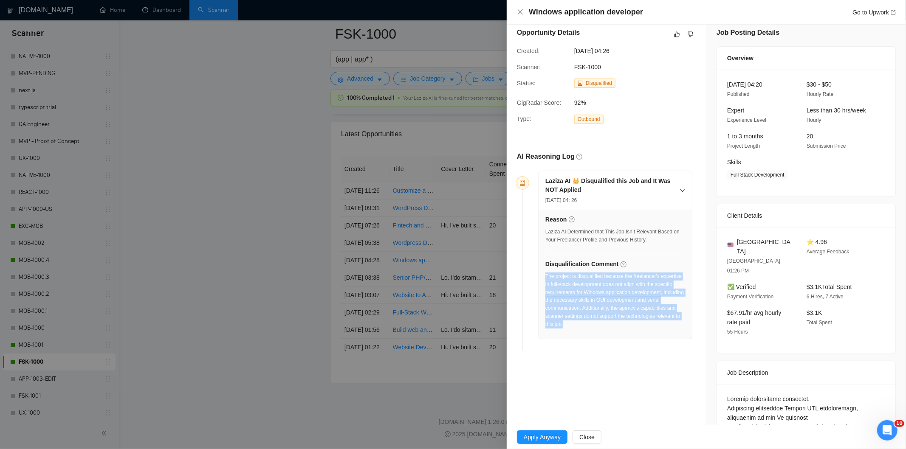
drag, startPoint x: 573, startPoint y: 326, endPoint x: 546, endPoint y: 276, distance: 56.8
click at [546, 276] on div "The project is disqualified because the freelancer's expertise in full-stack de…" at bounding box center [615, 301] width 140 height 56
click at [521, 13] on icon "close" at bounding box center [520, 11] width 7 height 7
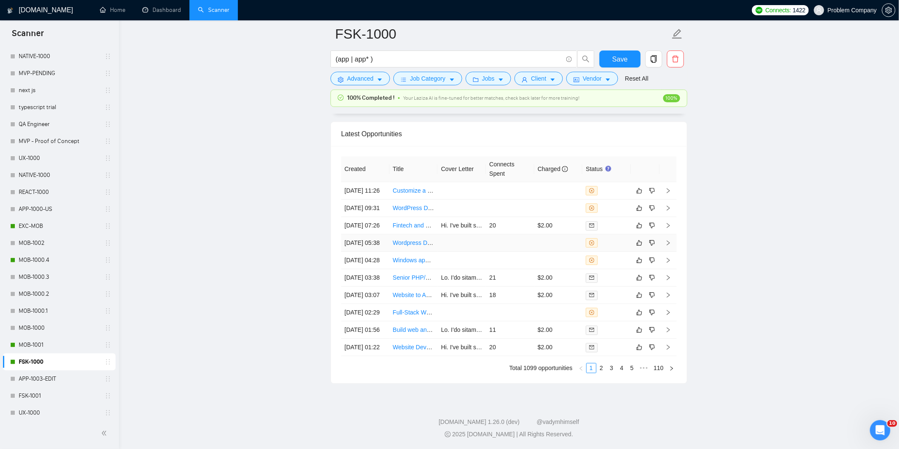
click at [375, 240] on td "[DATE] 05:38" at bounding box center [365, 242] width 48 height 17
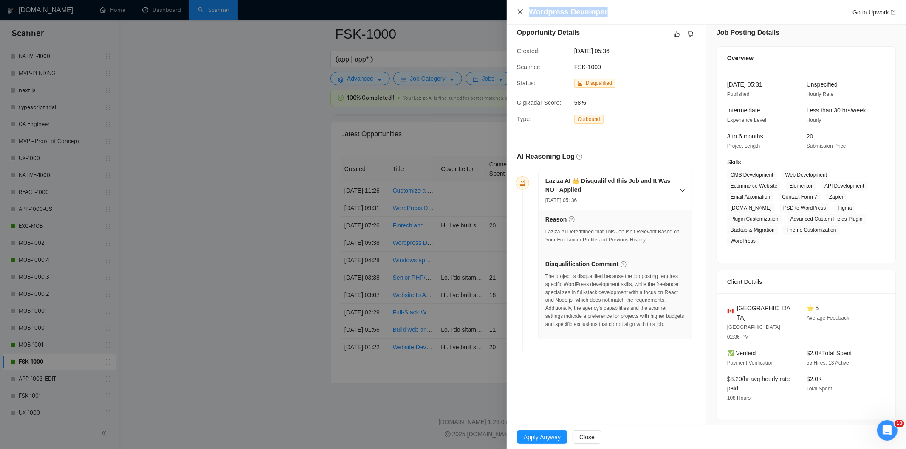
drag, startPoint x: 582, startPoint y: 10, endPoint x: 516, endPoint y: 10, distance: 65.8
click at [517, 10] on div "Wordpress Developer Go to Upwork" at bounding box center [706, 12] width 379 height 11
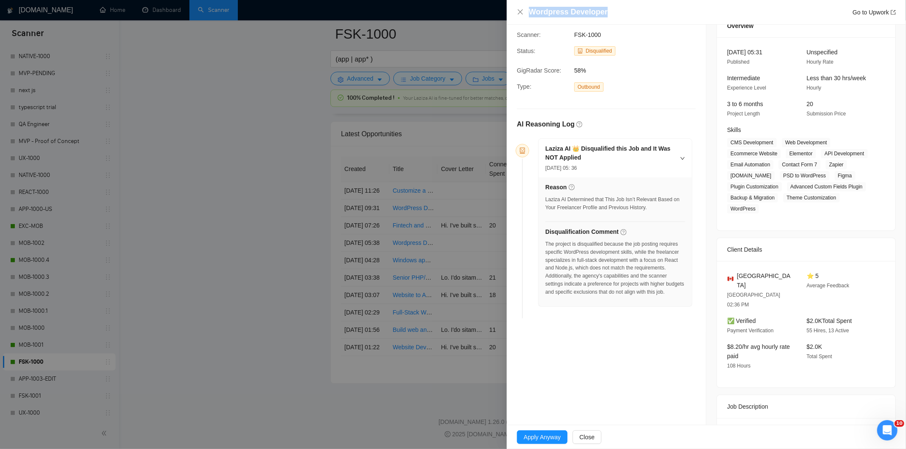
scroll to position [85, 0]
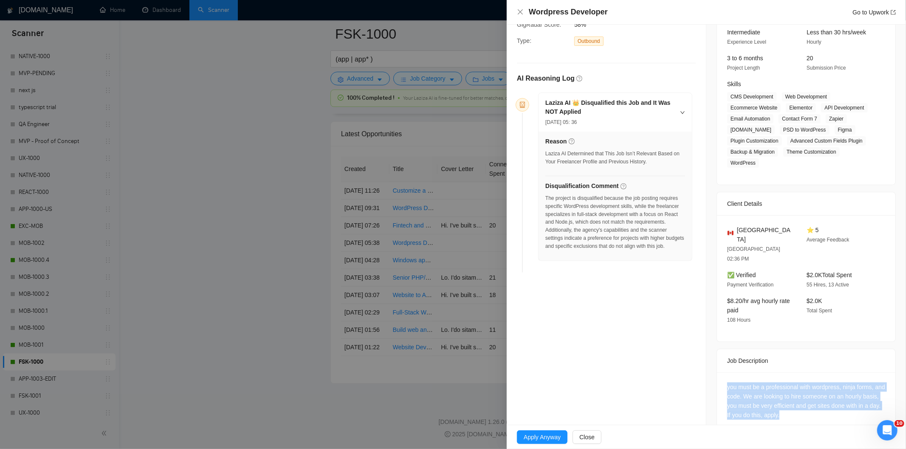
drag, startPoint x: 723, startPoint y: 367, endPoint x: 799, endPoint y: 396, distance: 81.3
click at [799, 396] on div "you must be a professional with wordpress, ninja forms, and code. We are lookin…" at bounding box center [806, 402] width 178 height 61
click at [569, 250] on div "The project is disqualified because the job posting requires specific WordPress…" at bounding box center [615, 223] width 140 height 56
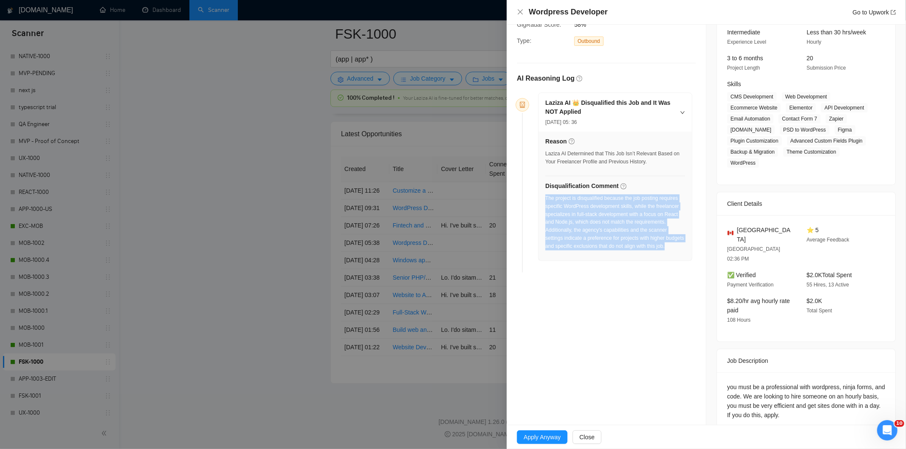
drag, startPoint x: 559, startPoint y: 252, endPoint x: 546, endPoint y: 200, distance: 53.4
click at [546, 200] on div "The project is disqualified because the job posting requires specific WordPress…" at bounding box center [615, 223] width 140 height 56
click at [520, 10] on icon "close" at bounding box center [520, 11] width 7 height 7
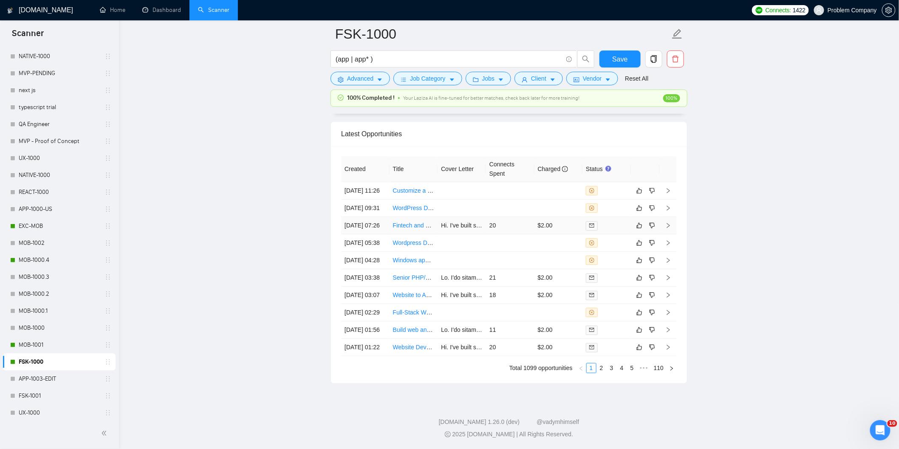
click at [380, 217] on td "[DATE] 07:26" at bounding box center [365, 225] width 48 height 17
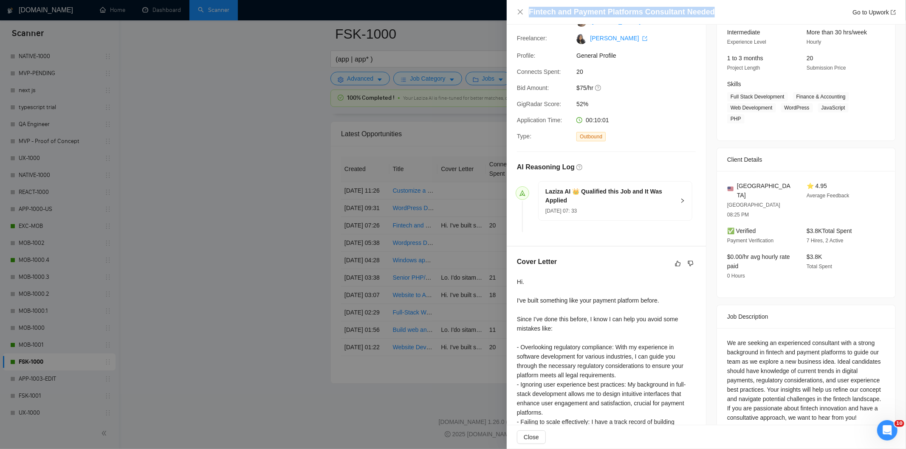
drag, startPoint x: 716, startPoint y: 15, endPoint x: 529, endPoint y: 11, distance: 186.9
click at [529, 11] on div "Fintech and Payment Platforms Consultant Needed Go to Upwork" at bounding box center [712, 12] width 367 height 11
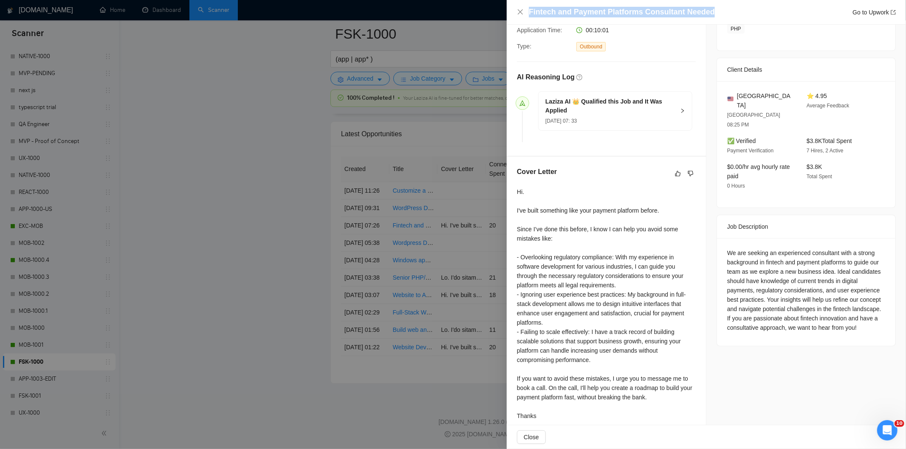
scroll to position [180, 0]
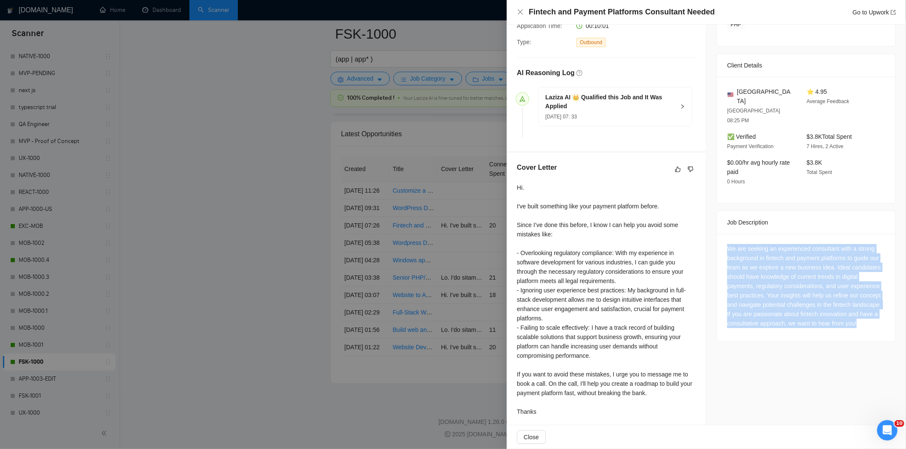
drag, startPoint x: 784, startPoint y: 305, endPoint x: 714, endPoint y: 220, distance: 109.6
click at [717, 234] on div "We are seeking an experienced consultant with a strong background in fintech an…" at bounding box center [806, 288] width 178 height 108
click at [519, 15] on icon "close" at bounding box center [520, 11] width 7 height 7
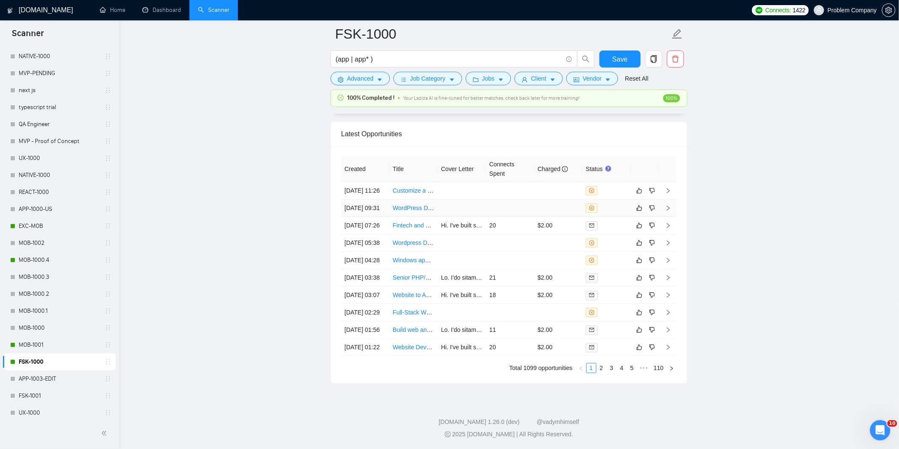
click at [376, 200] on td "[DATE] 09:31" at bounding box center [365, 208] width 48 height 17
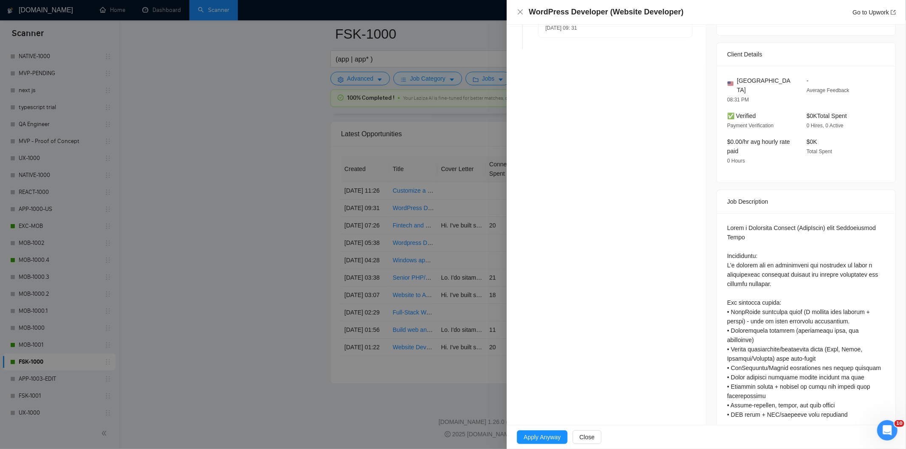
drag, startPoint x: 677, startPoint y: 24, endPoint x: 668, endPoint y: 25, distance: 9.0
click at [668, 25] on div "WordPress Developer (Website Developer) Go to Upwork Opportunity Details Create…" at bounding box center [706, 224] width 399 height 449
click at [674, 13] on h4 "WordPress Developer (Website Developer)" at bounding box center [606, 12] width 155 height 11
click at [689, 9] on div "WordPress Developer (Website Developer) Go to Upwork" at bounding box center [712, 12] width 367 height 11
drag, startPoint x: 689, startPoint y: 9, endPoint x: 523, endPoint y: 15, distance: 166.6
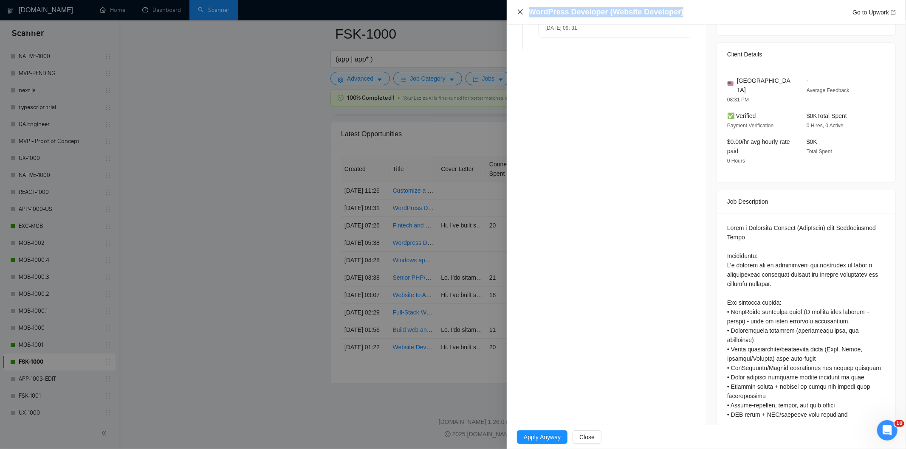
click at [523, 15] on div "WordPress Developer (Website Developer) Go to Upwork" at bounding box center [706, 12] width 379 height 11
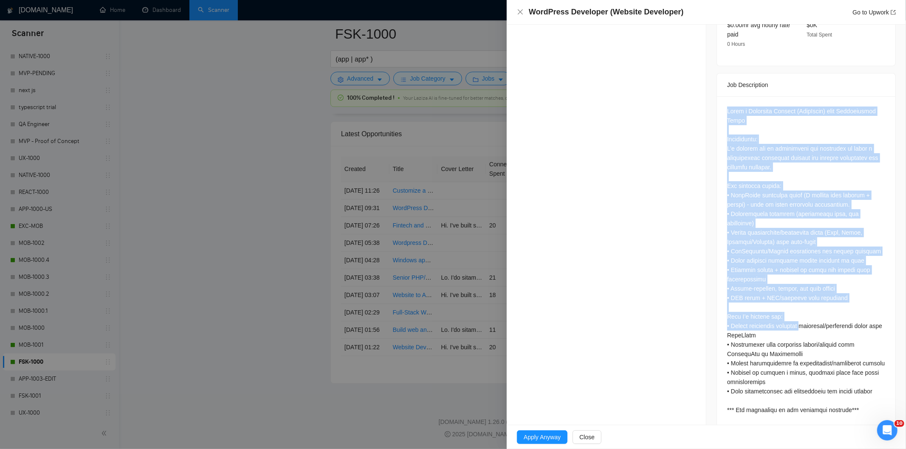
scroll to position [329, 0]
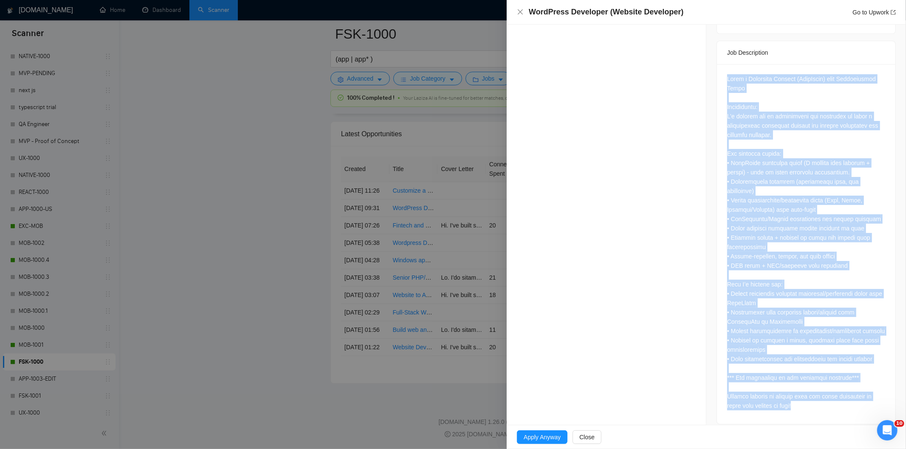
drag, startPoint x: 723, startPoint y: 125, endPoint x: 826, endPoint y: 412, distance: 304.9
click at [826, 412] on div at bounding box center [806, 244] width 178 height 360
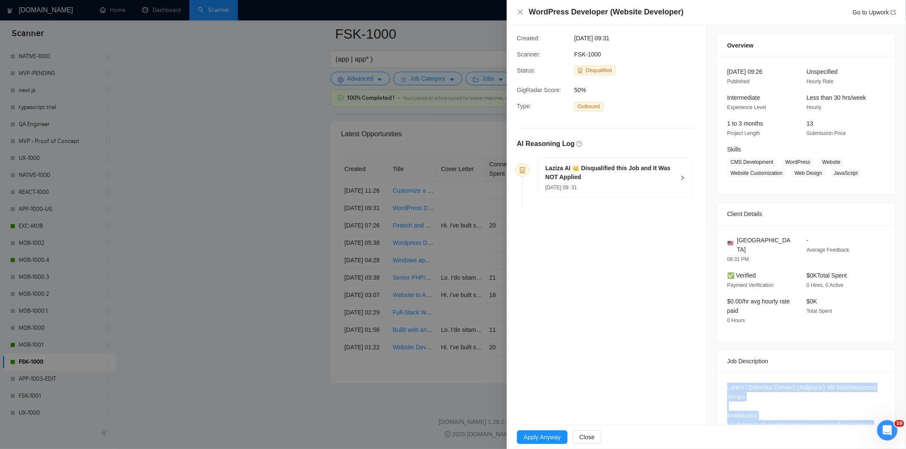
scroll to position [0, 0]
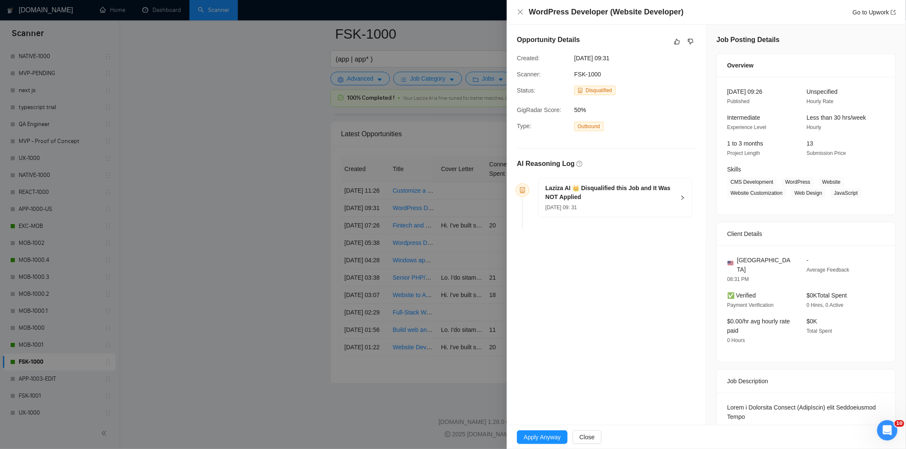
click at [632, 207] on div "[DATE] 09: 31" at bounding box center [610, 207] width 130 height 9
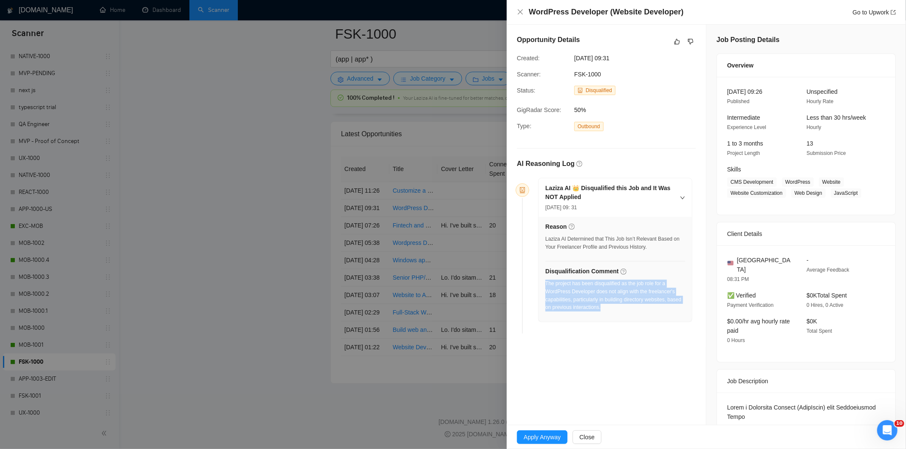
drag, startPoint x: 616, startPoint y: 310, endPoint x: 547, endPoint y: 285, distance: 73.9
click at [547, 285] on div "The project has been disqualified as the job role for a WordPress Developer doe…" at bounding box center [615, 296] width 140 height 32
click at [521, 11] on icon "close" at bounding box center [520, 11] width 5 height 5
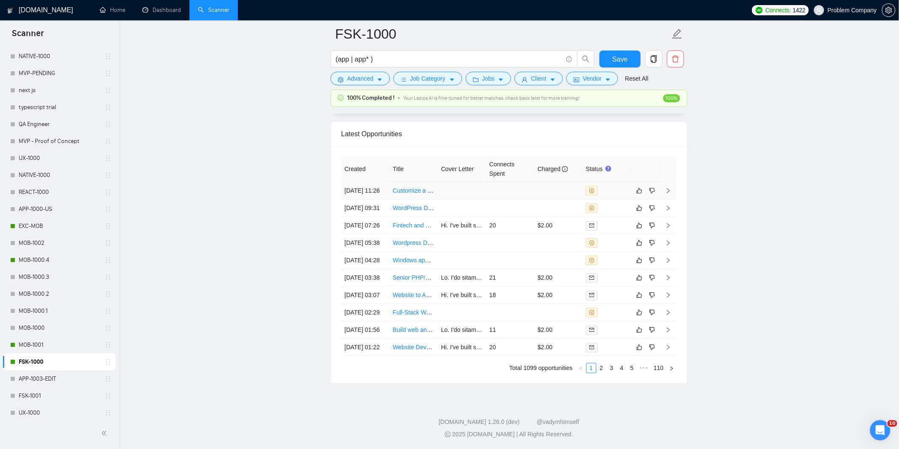
click at [364, 182] on td "[DATE] 11:26" at bounding box center [365, 190] width 48 height 17
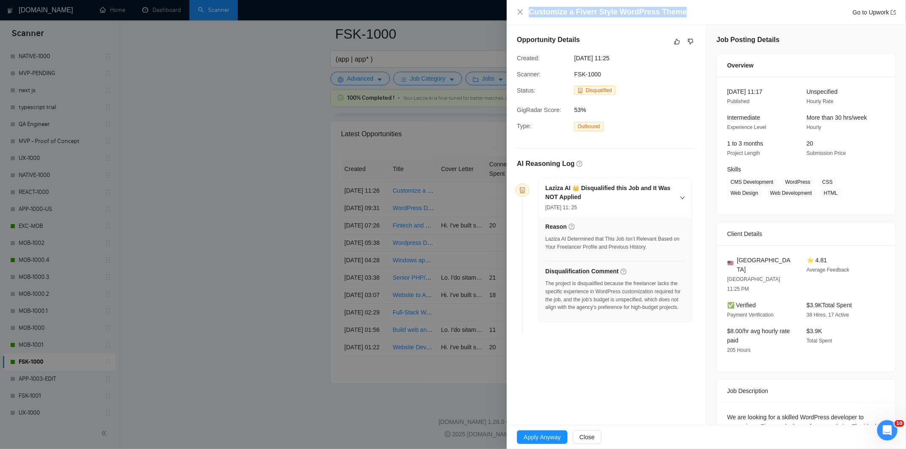
drag, startPoint x: 686, startPoint y: 13, endPoint x: 525, endPoint y: 9, distance: 160.6
click at [525, 9] on div "Customize a Fiverr Style WordPress Theme Go to Upwork" at bounding box center [706, 12] width 379 height 11
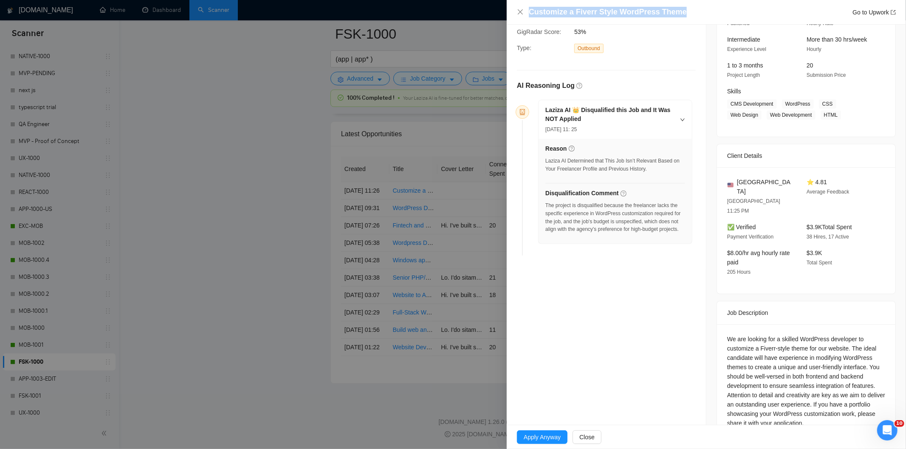
scroll to position [86, 0]
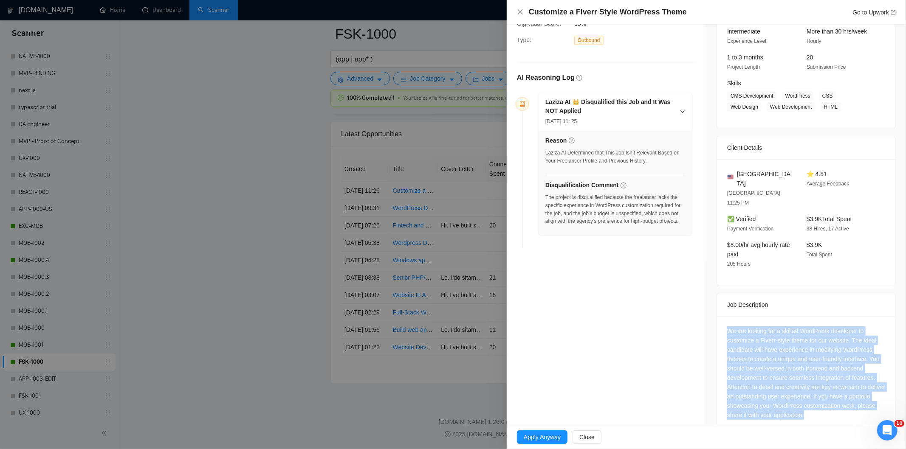
drag, startPoint x: 716, startPoint y: 307, endPoint x: 826, endPoint y: 414, distance: 153.2
click at [826, 414] on div "We are looking for a skilled WordPress developer to customize a Fiverr-style th…" at bounding box center [806, 374] width 178 height 117
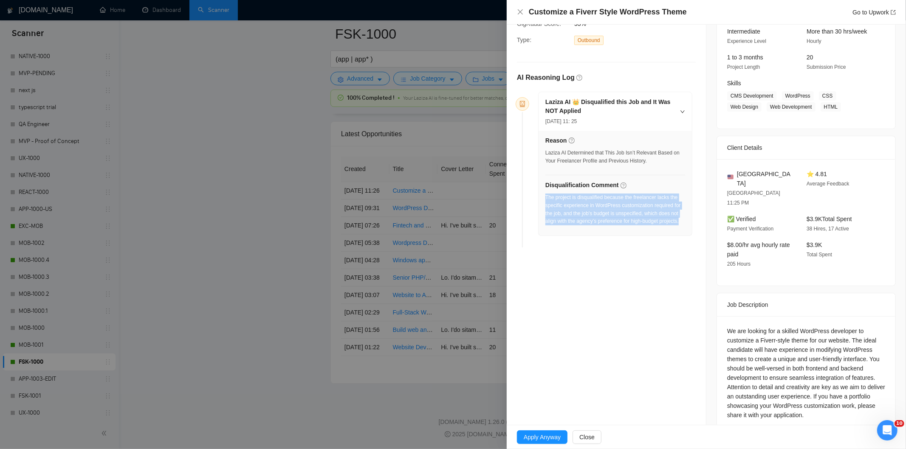
drag, startPoint x: 682, startPoint y: 220, endPoint x: 545, endPoint y: 199, distance: 138.7
click at [545, 199] on div "Reason Laziza AI Determined that This Job Isn’t Relevant Based on Your Freelanc…" at bounding box center [614, 183] width 153 height 105
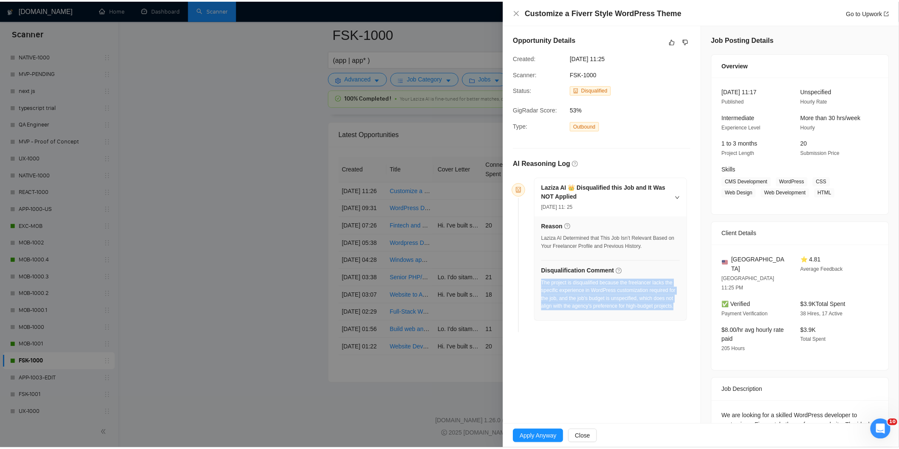
scroll to position [0, 0]
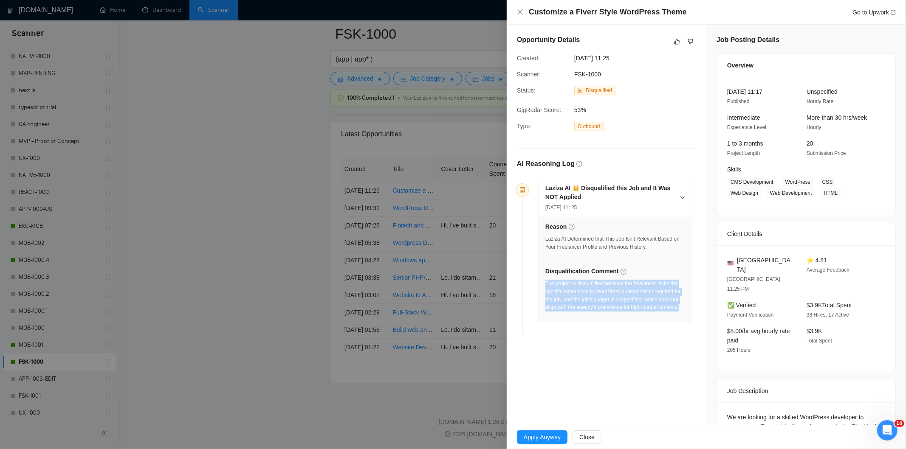
drag, startPoint x: 634, startPoint y: 59, endPoint x: 574, endPoint y: 57, distance: 59.9
click at [574, 57] on div "[DATE] 11:25" at bounding box center [614, 58] width 86 height 9
click at [522, 13] on icon "close" at bounding box center [520, 11] width 7 height 7
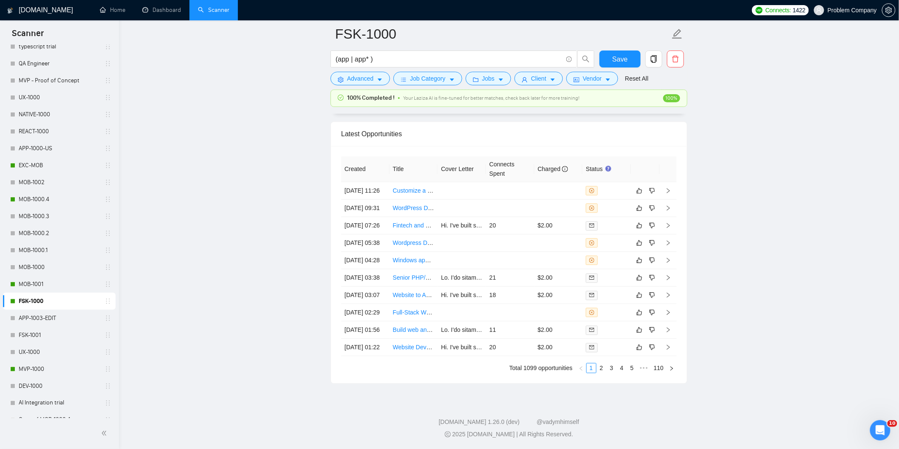
scroll to position [330, 0]
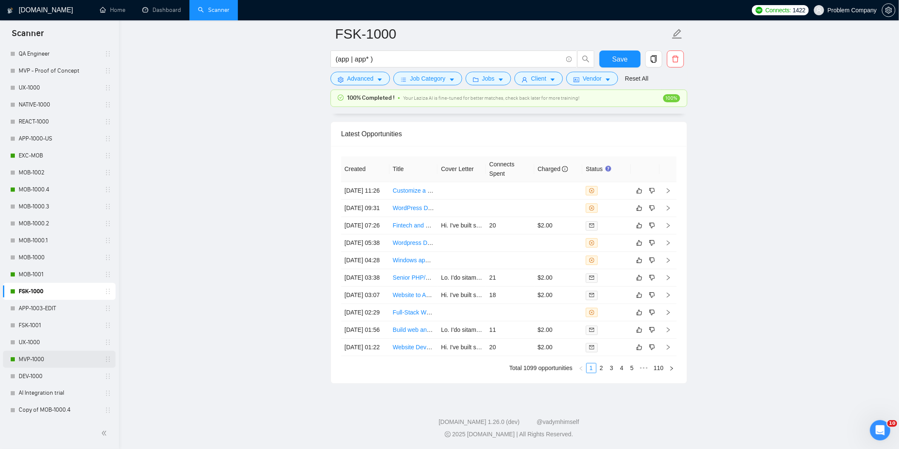
click at [42, 361] on link "MVP-1000" at bounding box center [59, 359] width 81 height 17
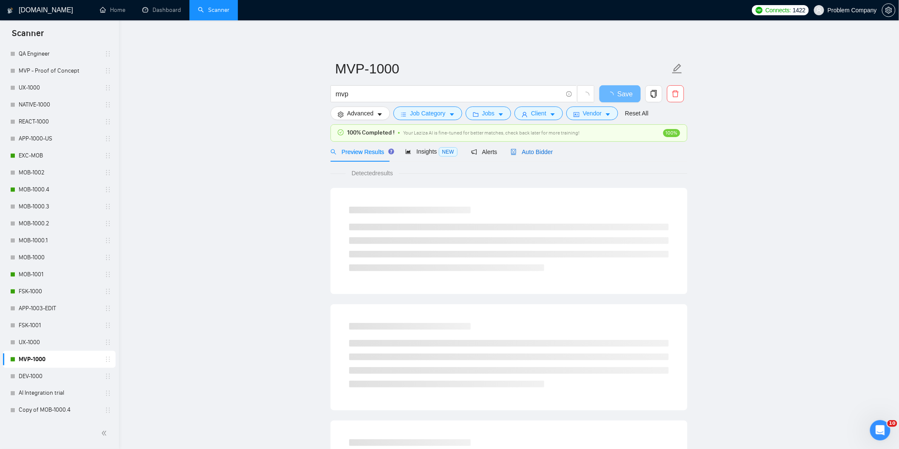
click at [549, 153] on span "Auto Bidder" at bounding box center [531, 152] width 42 height 7
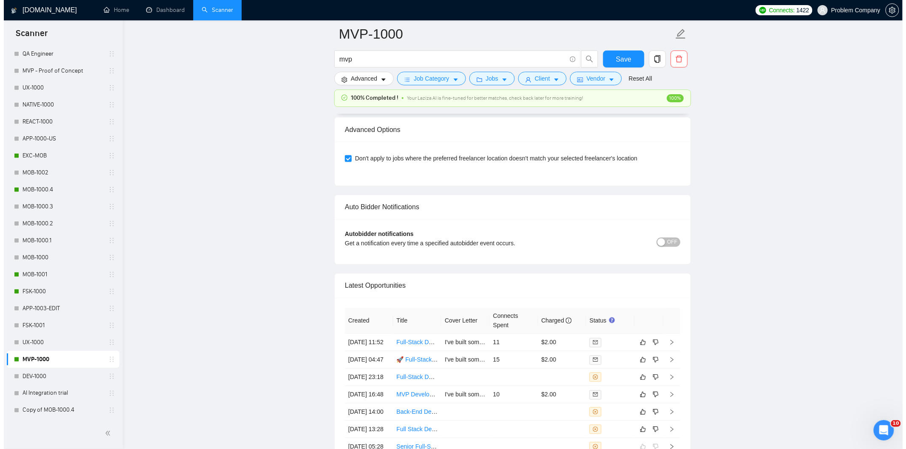
scroll to position [2131, 0]
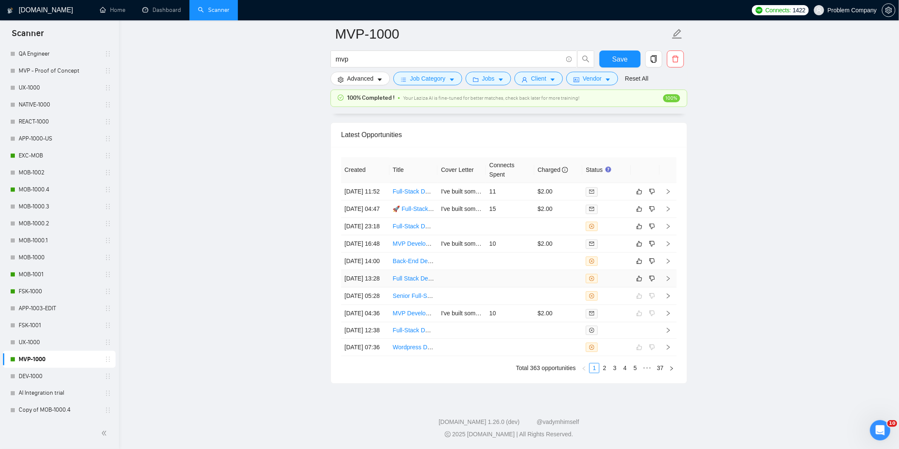
click at [374, 270] on td "[DATE] 13:28" at bounding box center [365, 278] width 48 height 17
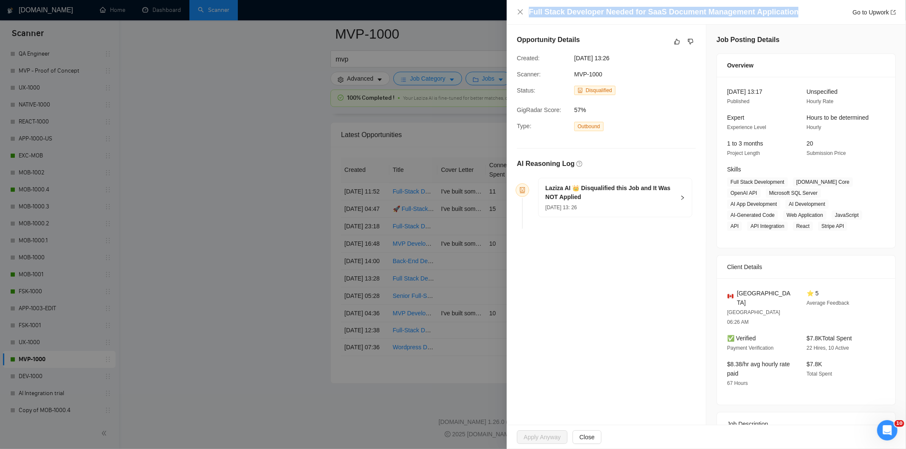
drag, startPoint x: 790, startPoint y: 11, endPoint x: 542, endPoint y: 4, distance: 248.1
click at [542, 4] on div "Full Stack Developer Needed for SaaS Document Management Application Go to Upwo…" at bounding box center [706, 12] width 399 height 25
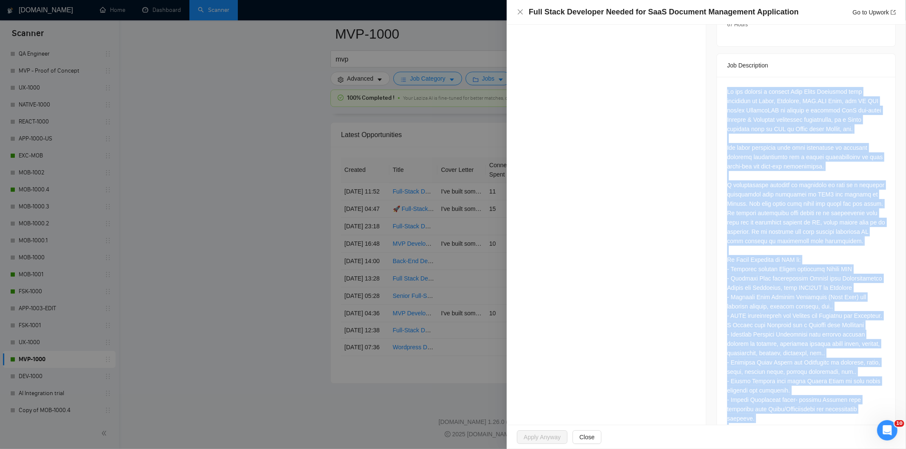
scroll to position [521, 0]
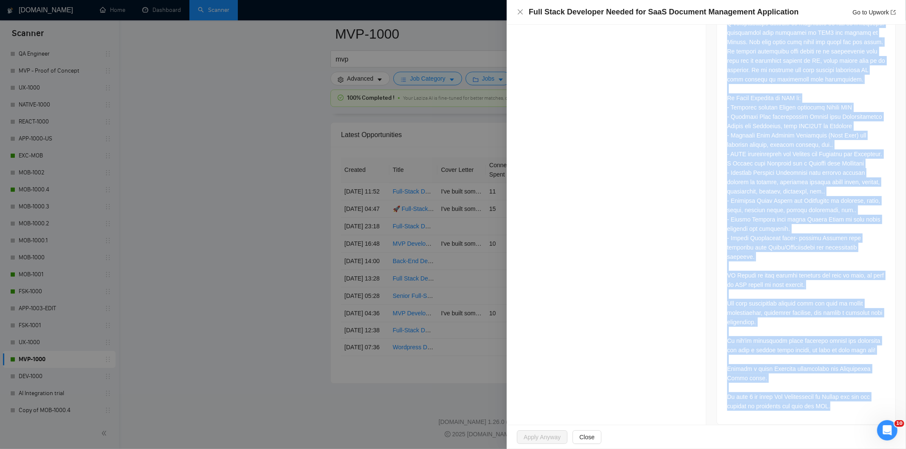
drag, startPoint x: 722, startPoint y: 147, endPoint x: 843, endPoint y: 398, distance: 279.2
click at [843, 398] on div at bounding box center [806, 170] width 178 height 510
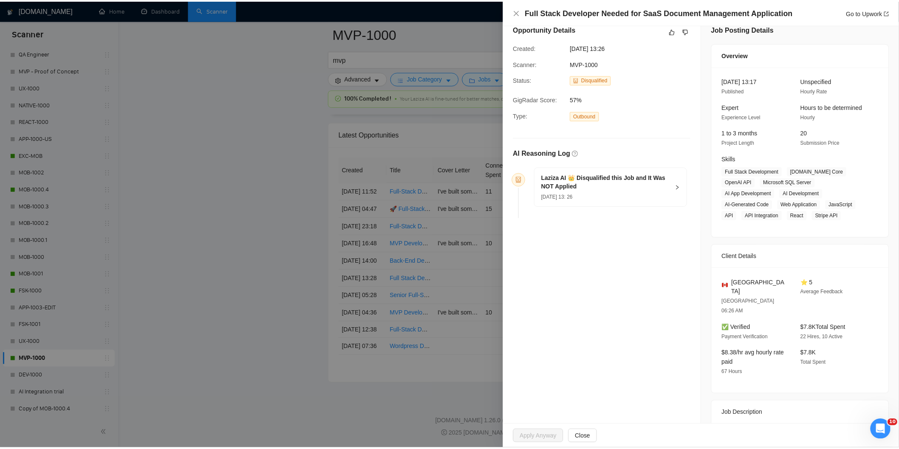
scroll to position [2, 0]
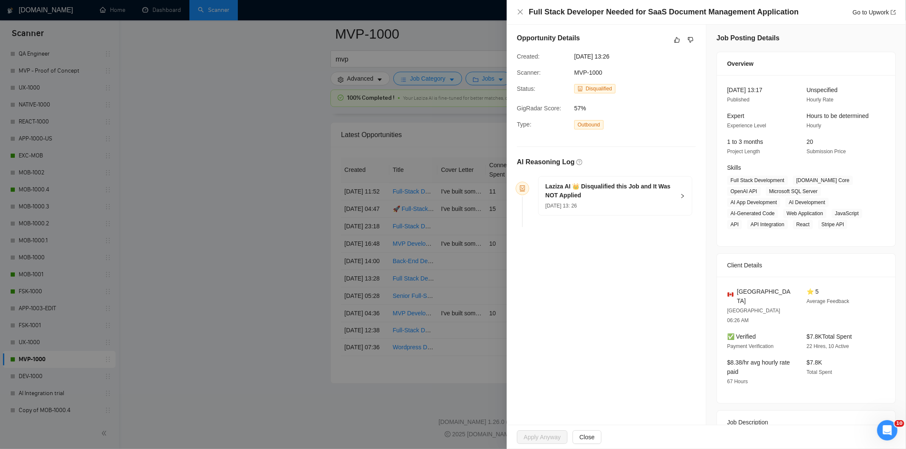
click at [612, 204] on div "[DATE] 13: 26" at bounding box center [610, 205] width 130 height 9
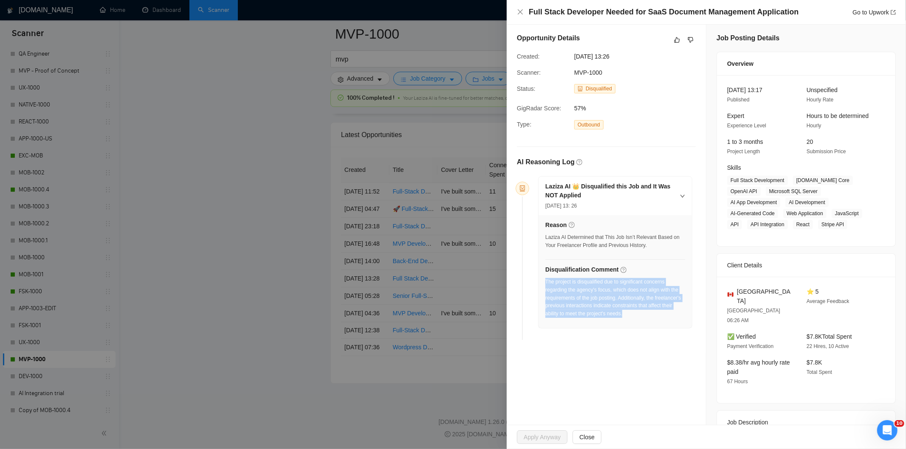
drag, startPoint x: 659, startPoint y: 319, endPoint x: 545, endPoint y: 286, distance: 118.0
click at [545, 286] on div "The project is disqualified due to significant concerns regarding the agency's …" at bounding box center [615, 300] width 140 height 45
click at [520, 11] on icon "close" at bounding box center [520, 11] width 5 height 5
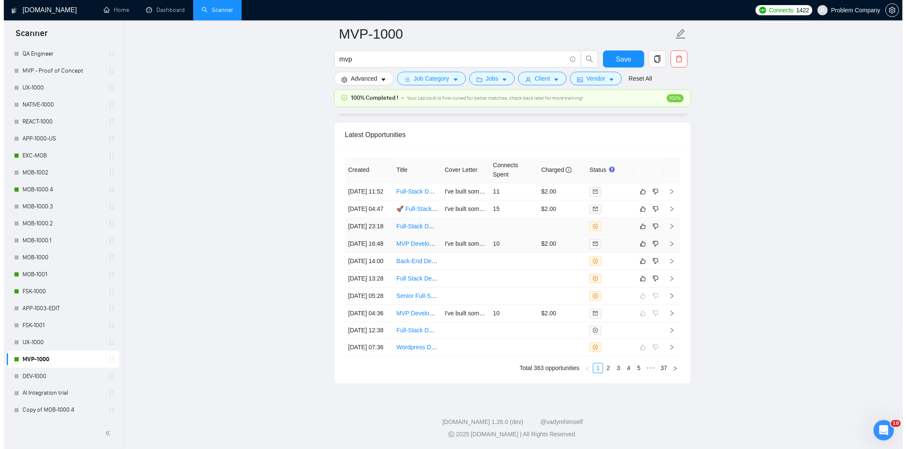
scroll to position [2036, 0]
click at [380, 272] on td "[DATE] 14:00" at bounding box center [365, 263] width 48 height 17
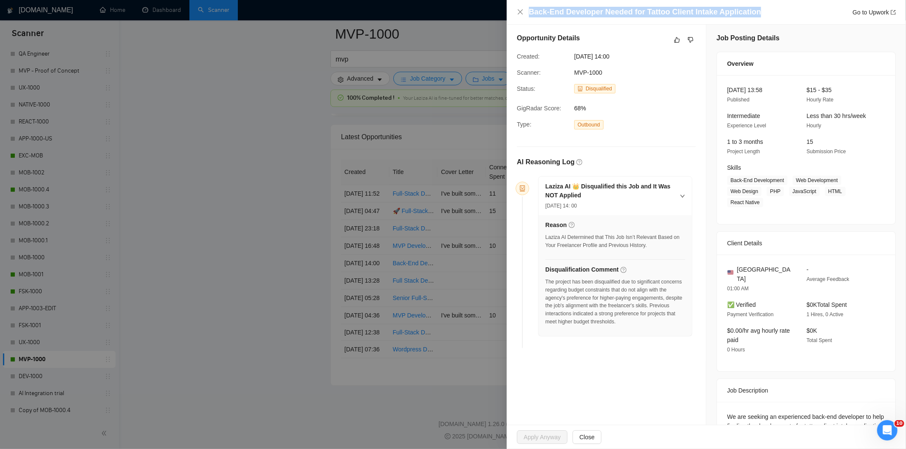
drag, startPoint x: 770, startPoint y: 14, endPoint x: 515, endPoint y: 12, distance: 255.2
click at [515, 12] on div "Back-End Developer Needed for Tattoo Client Intake Application Go to Upwork" at bounding box center [706, 12] width 399 height 25
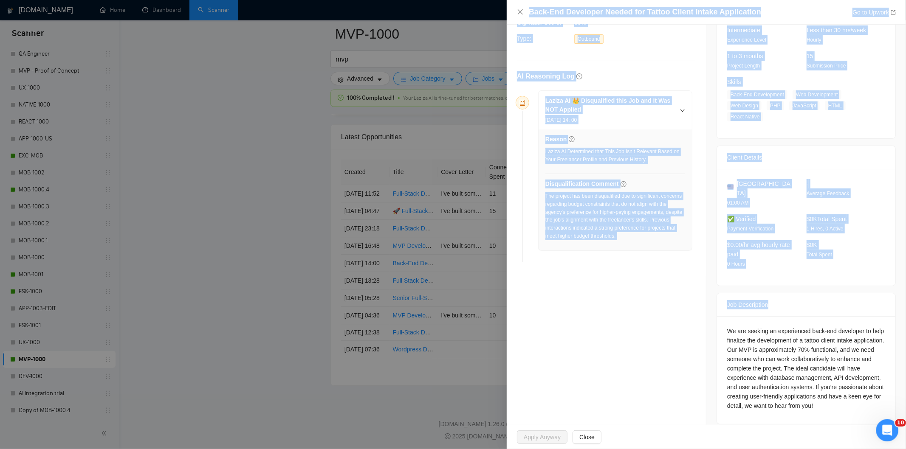
scroll to position [88, 0]
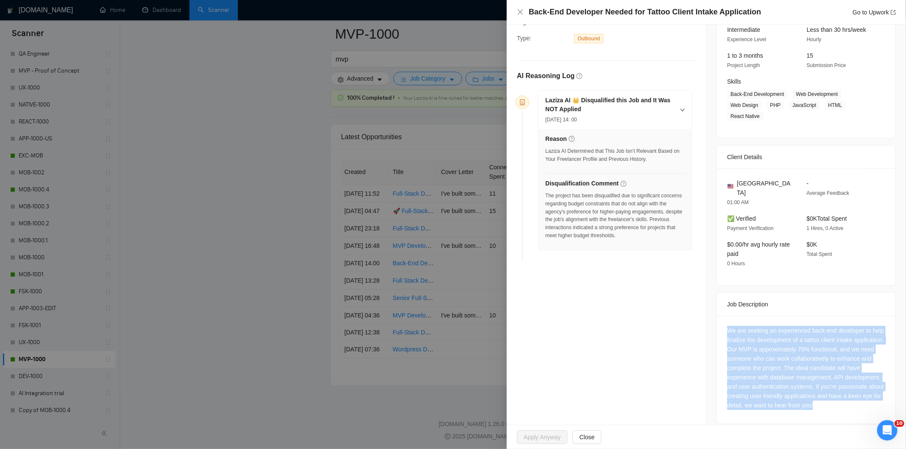
drag, startPoint x: 720, startPoint y: 320, endPoint x: 888, endPoint y: 394, distance: 183.9
click at [888, 394] on div "Job Description We are seeking an experienced back-end developer to help finali…" at bounding box center [805, 359] width 179 height 132
drag, startPoint x: 519, startPoint y: 13, endPoint x: 538, endPoint y: 44, distance: 36.1
click at [520, 13] on icon "close" at bounding box center [520, 11] width 7 height 7
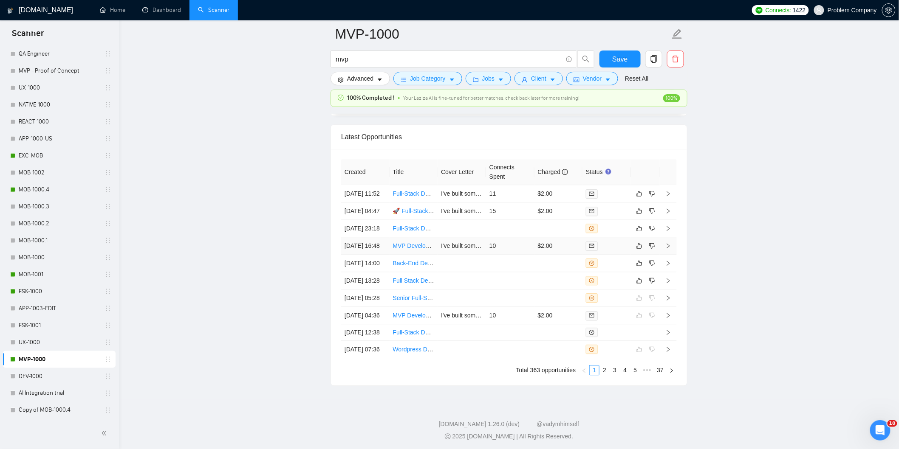
click at [381, 255] on td "[DATE] 16:48" at bounding box center [365, 245] width 48 height 17
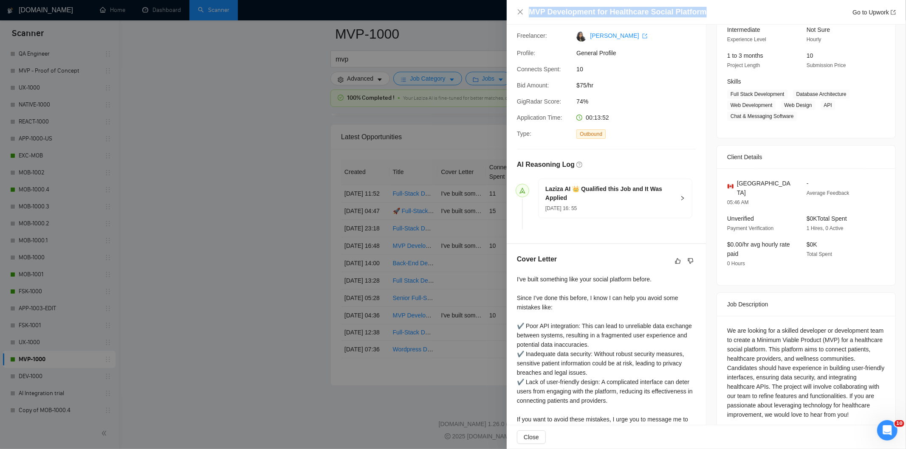
drag, startPoint x: 711, startPoint y: 10, endPoint x: 544, endPoint y: 3, distance: 166.6
click at [544, 3] on div "MVP Development for Healthcare Social Platform Go to Upwork" at bounding box center [706, 12] width 399 height 25
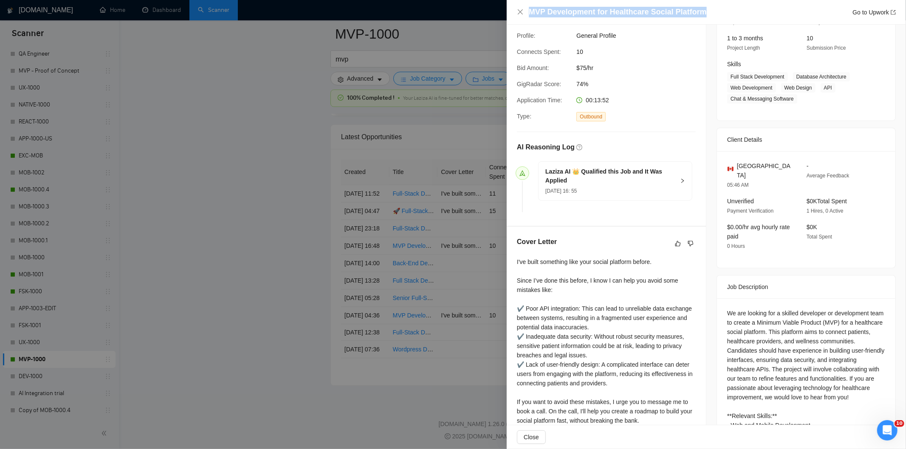
scroll to position [163, 0]
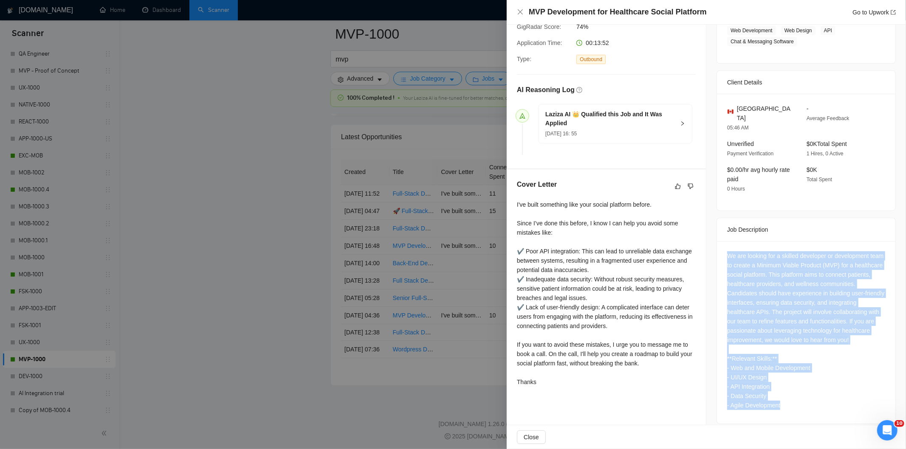
drag, startPoint x: 723, startPoint y: 248, endPoint x: 855, endPoint y: 403, distance: 203.6
click at [855, 403] on div "We are looking for a skilled developer or development team to create a Minimum …" at bounding box center [806, 332] width 178 height 183
click at [518, 13] on icon "close" at bounding box center [520, 11] width 7 height 7
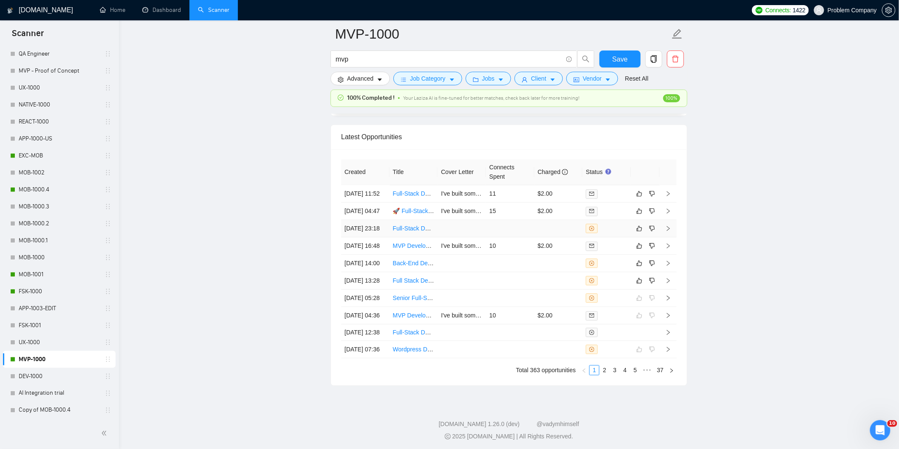
click at [369, 237] on td "[DATE] 23:18" at bounding box center [365, 228] width 48 height 17
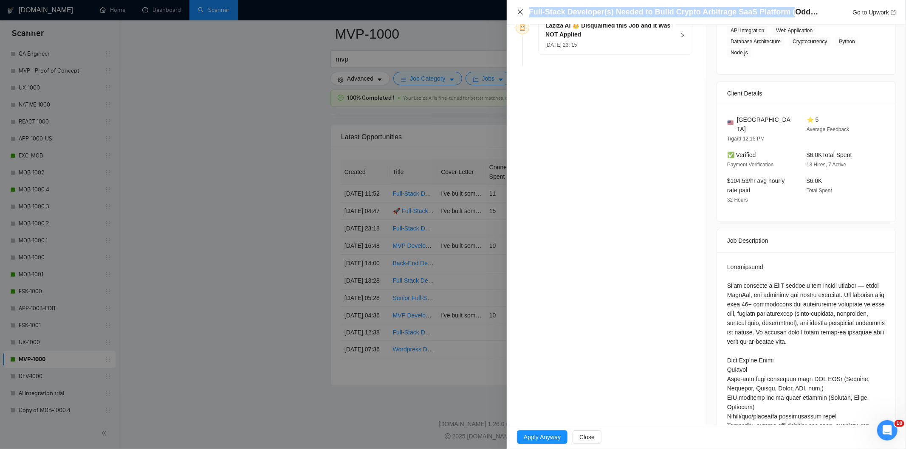
drag, startPoint x: 782, startPoint y: 14, endPoint x: 521, endPoint y: 11, distance: 261.2
click at [521, 11] on div "Full-Stack Developer(s) Needed to Build Crypto Arbitrage SaaS Platform (OddsJam…" at bounding box center [706, 12] width 379 height 11
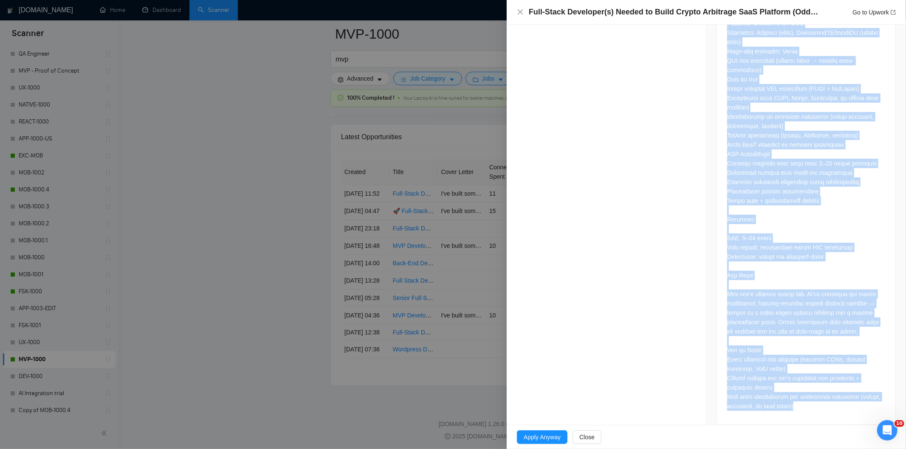
scroll to position [659, 0]
drag, startPoint x: 720, startPoint y: 177, endPoint x: 810, endPoint y: 400, distance: 240.6
click at [810, 400] on div at bounding box center [806, 90] width 178 height 668
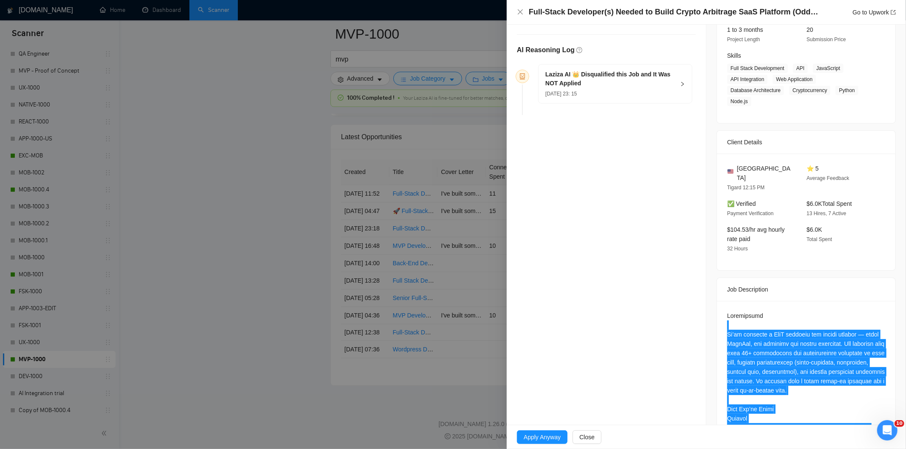
scroll to position [0, 0]
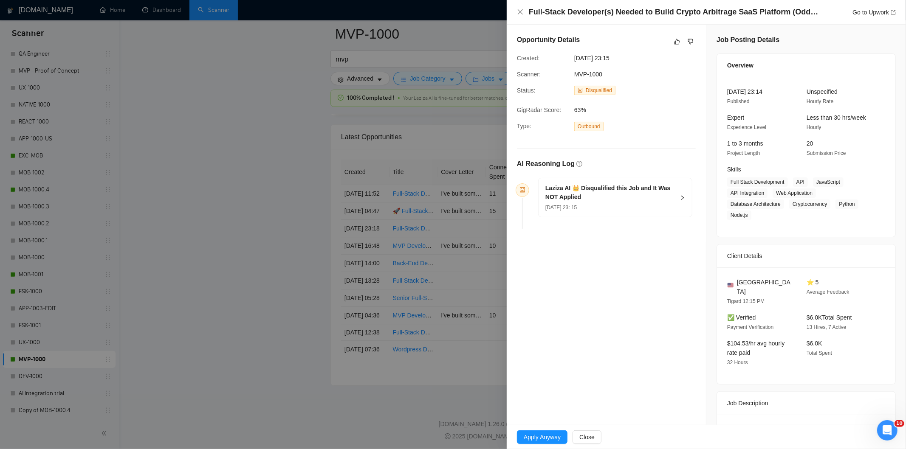
click at [638, 190] on h5 "Laziza AI 👑 Disqualified this Job and It Was NOT Applied" at bounding box center [610, 193] width 130 height 18
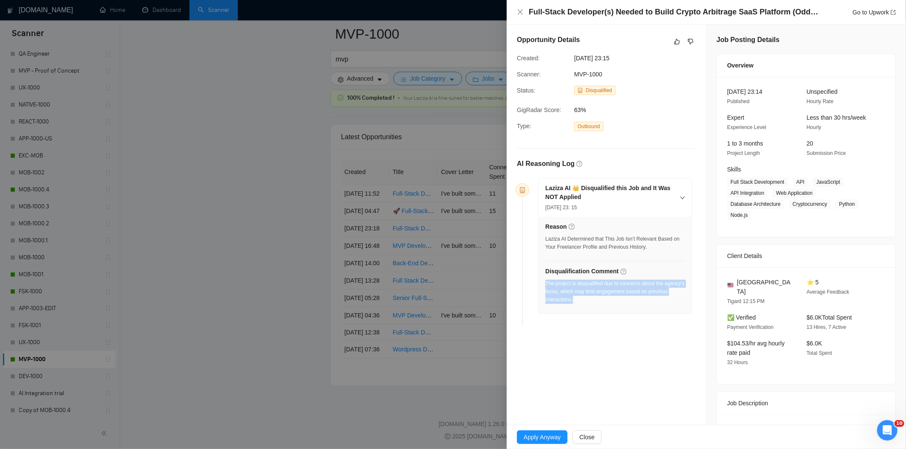
drag, startPoint x: 609, startPoint y: 303, endPoint x: 546, endPoint y: 285, distance: 65.2
click at [546, 285] on div "The project is disqualified due to concerns about the agency's focus, which may…" at bounding box center [615, 292] width 140 height 24
click at [524, 10] on div "Full-Stack Developer(s) Needed to Build Crypto Arbitrage SaaS Platform (OddsJam…" at bounding box center [706, 12] width 379 height 11
click at [520, 13] on icon "close" at bounding box center [520, 11] width 7 height 7
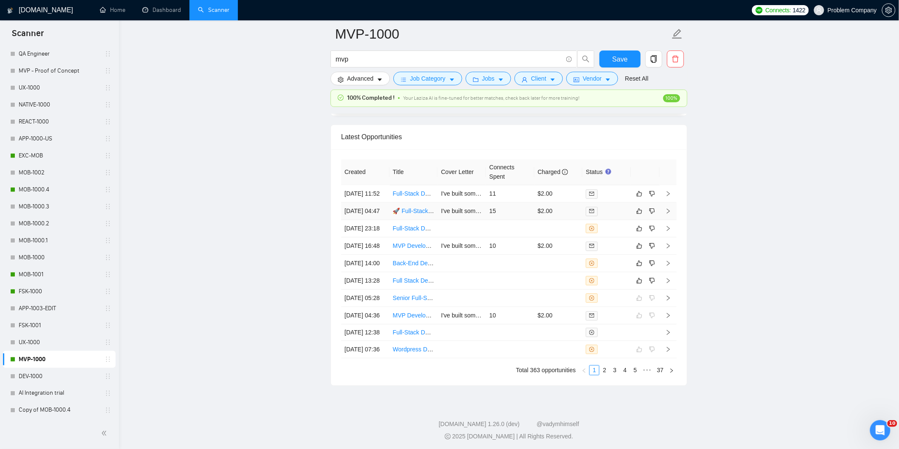
click at [372, 220] on td "[DATE] 04:47" at bounding box center [365, 211] width 48 height 17
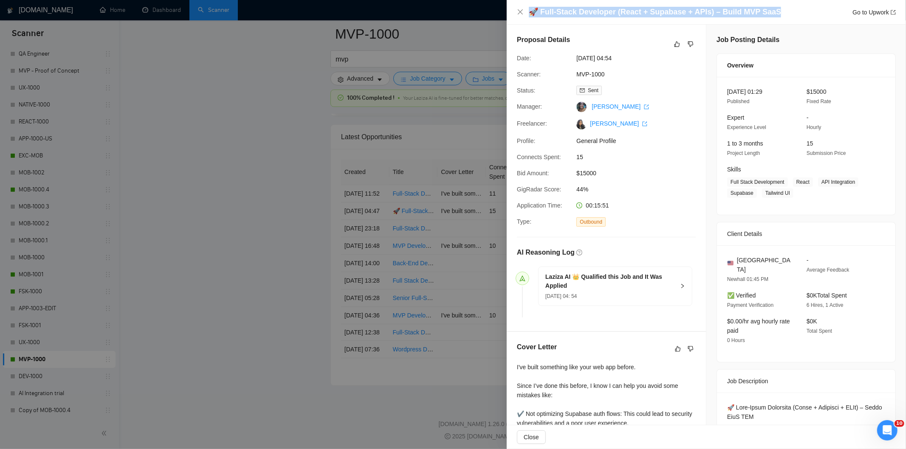
drag, startPoint x: 784, startPoint y: 13, endPoint x: 512, endPoint y: 17, distance: 271.8
click at [512, 17] on div "🚀 Full-Stack Developer (React + Supabase + APIs) – Build MVP SaaS Go to Upwork" at bounding box center [706, 12] width 399 height 25
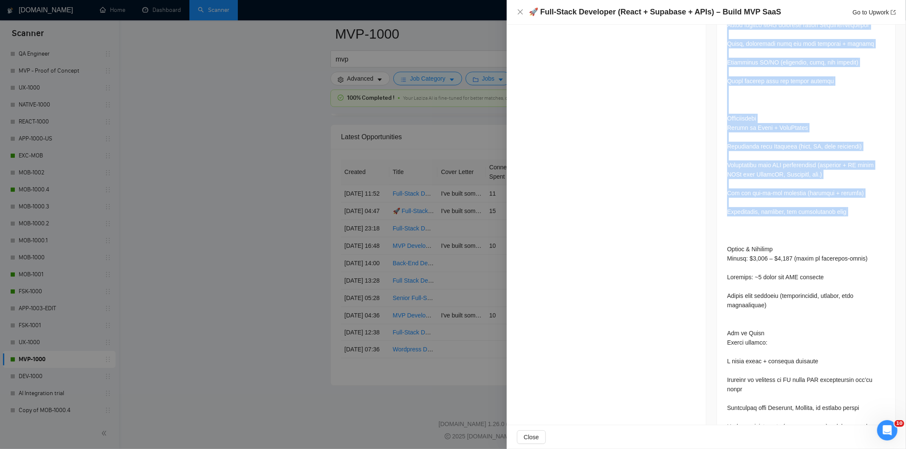
scroll to position [916, 0]
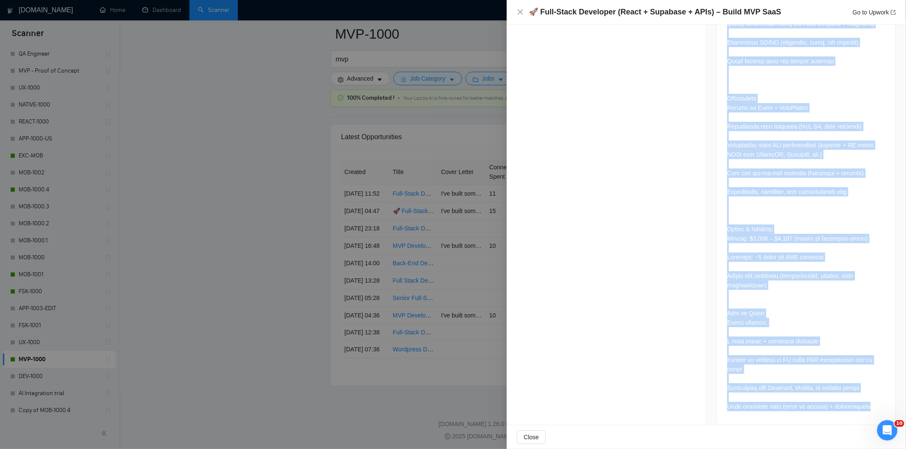
drag, startPoint x: 730, startPoint y: 114, endPoint x: 856, endPoint y: 394, distance: 307.2
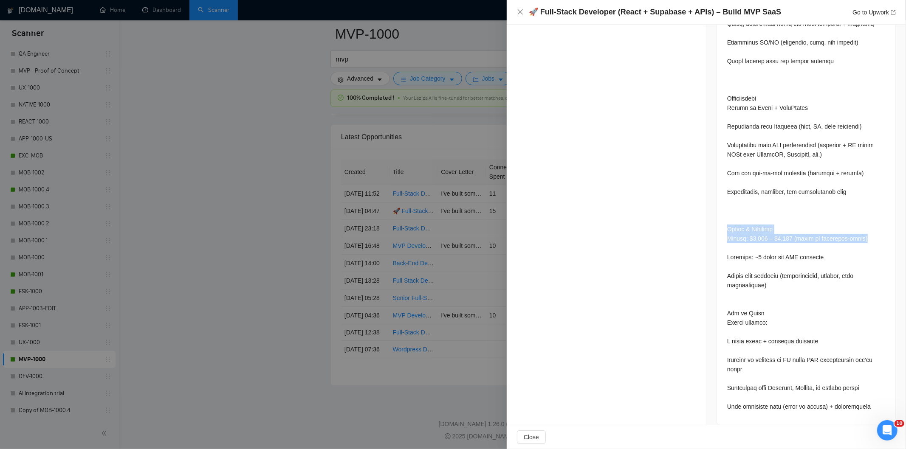
drag, startPoint x: 858, startPoint y: 231, endPoint x: 714, endPoint y: 220, distance: 144.8
click at [521, 13] on icon "close" at bounding box center [520, 11] width 7 height 7
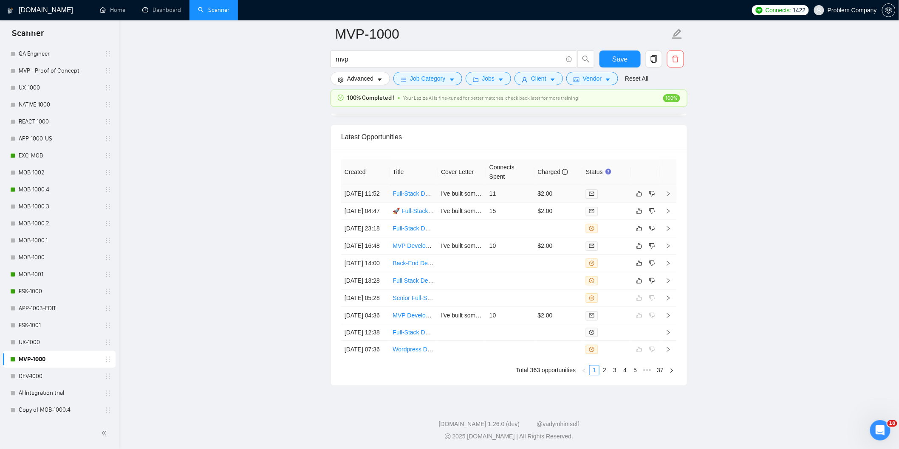
click at [369, 203] on td "[DATE] 11:52" at bounding box center [365, 193] width 48 height 17
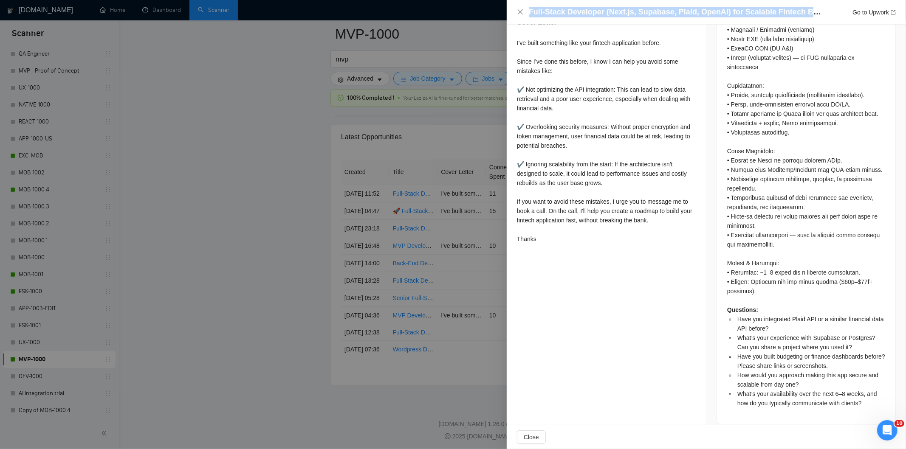
drag, startPoint x: 813, startPoint y: 12, endPoint x: 526, endPoint y: 3, distance: 287.6
click at [526, 3] on div "Full-Stack Developer (Next.js, Supabase, Plaid, OpenAI) for Scalable Fintech Bu…" at bounding box center [706, 12] width 399 height 25
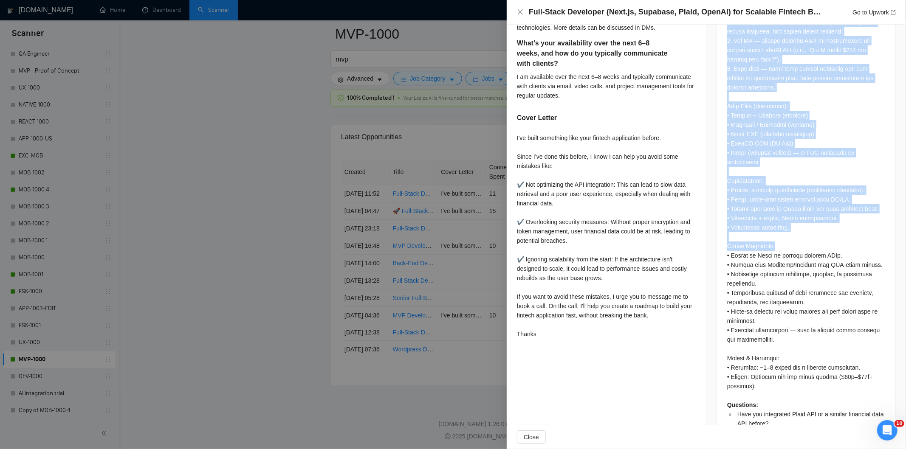
scroll to position [632, 0]
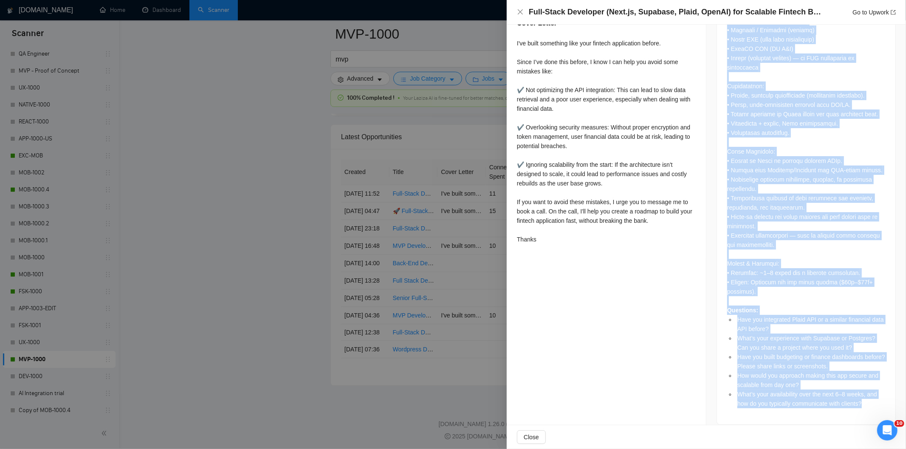
drag, startPoint x: 722, startPoint y: 111, endPoint x: 877, endPoint y: 402, distance: 328.9
click at [877, 402] on div "Questions: Have you integrated Plaid API or a similar financial data API before…" at bounding box center [806, 98] width 178 height 652
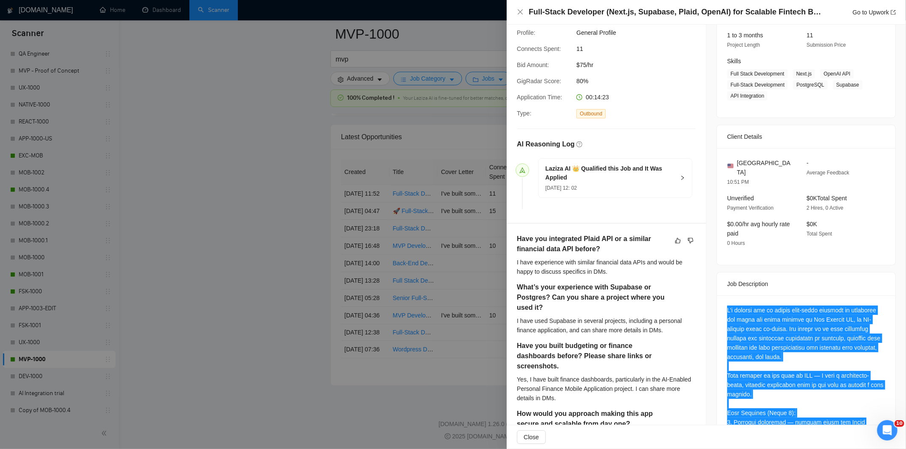
scroll to position [0, 0]
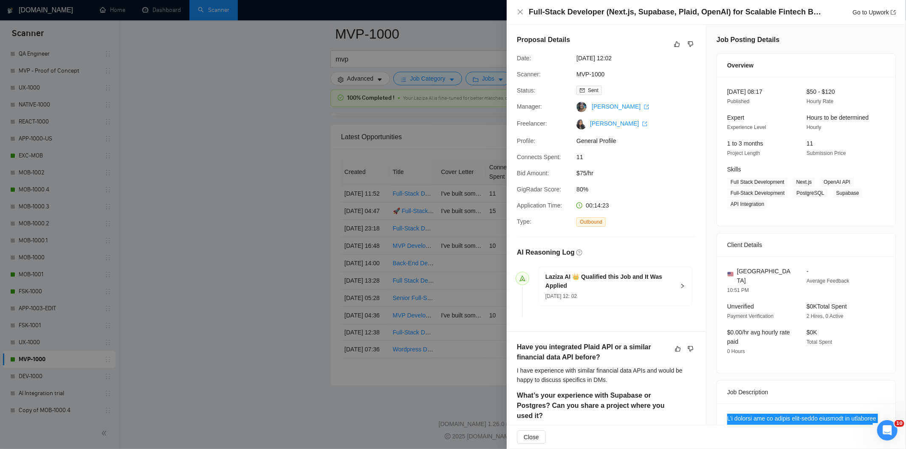
drag, startPoint x: 625, startPoint y: 60, endPoint x: 576, endPoint y: 57, distance: 48.9
click at [576, 57] on span "[DATE] 12:02" at bounding box center [639, 58] width 127 height 9
